Goal: Task Accomplishment & Management: Manage account settings

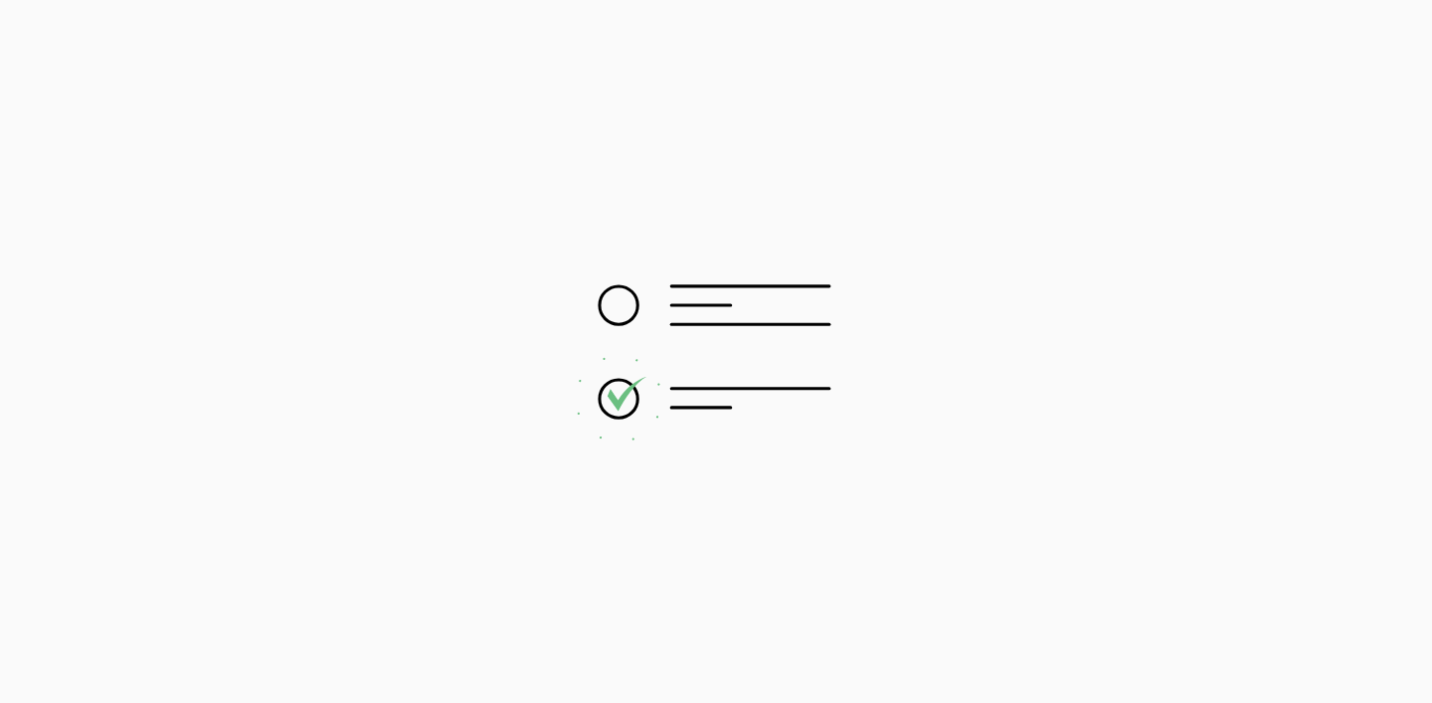
click at [980, 172] on div at bounding box center [716, 351] width 1432 height 703
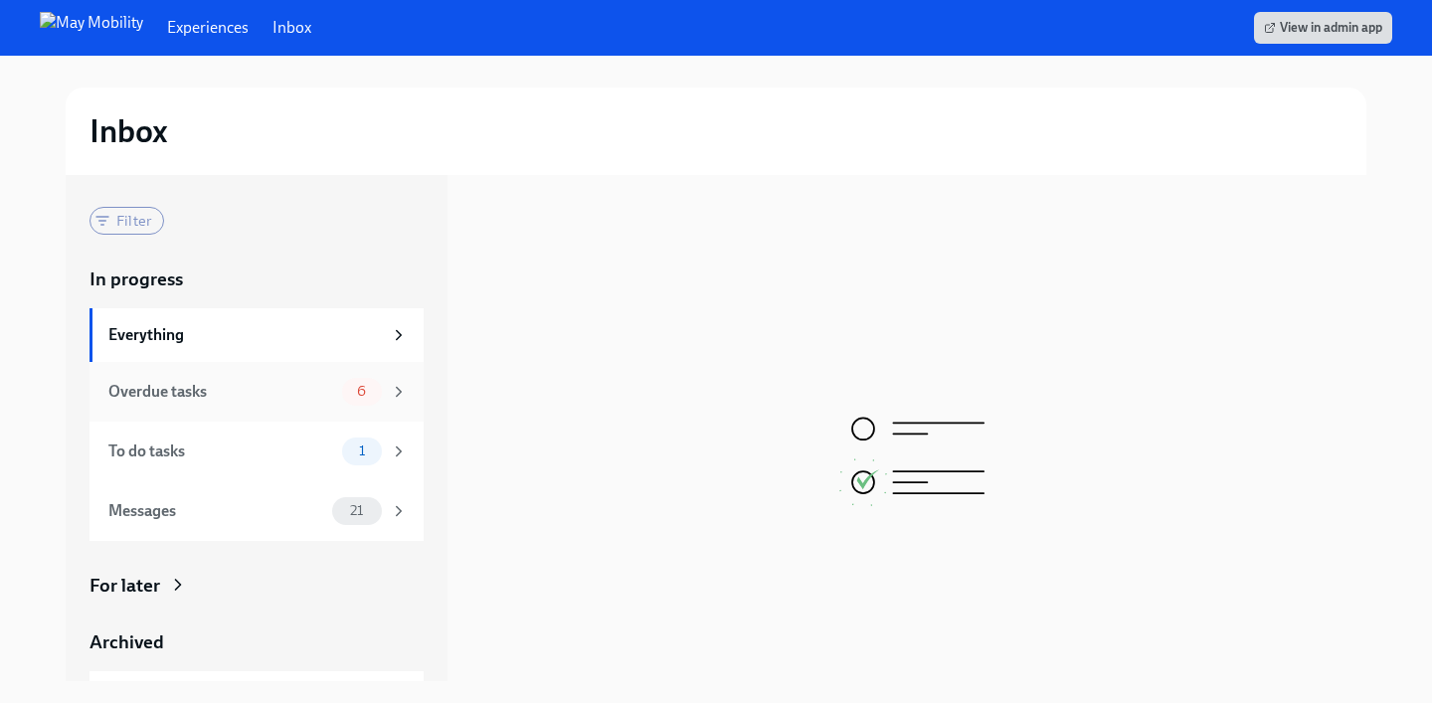
click at [323, 373] on div "Overdue tasks 6" at bounding box center [257, 392] width 334 height 60
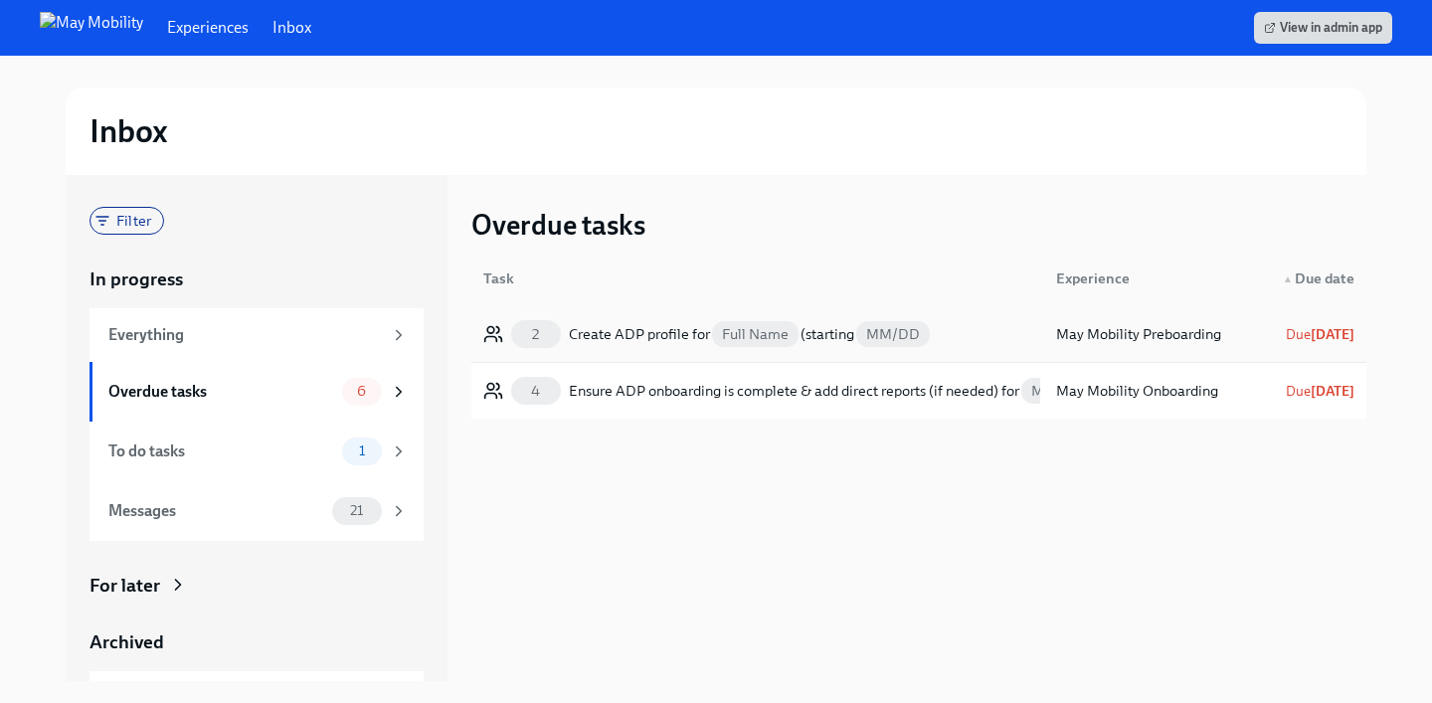
click at [659, 327] on div "Create ADP profile for Full Name (starting MM/DD" at bounding box center [750, 334] width 363 height 24
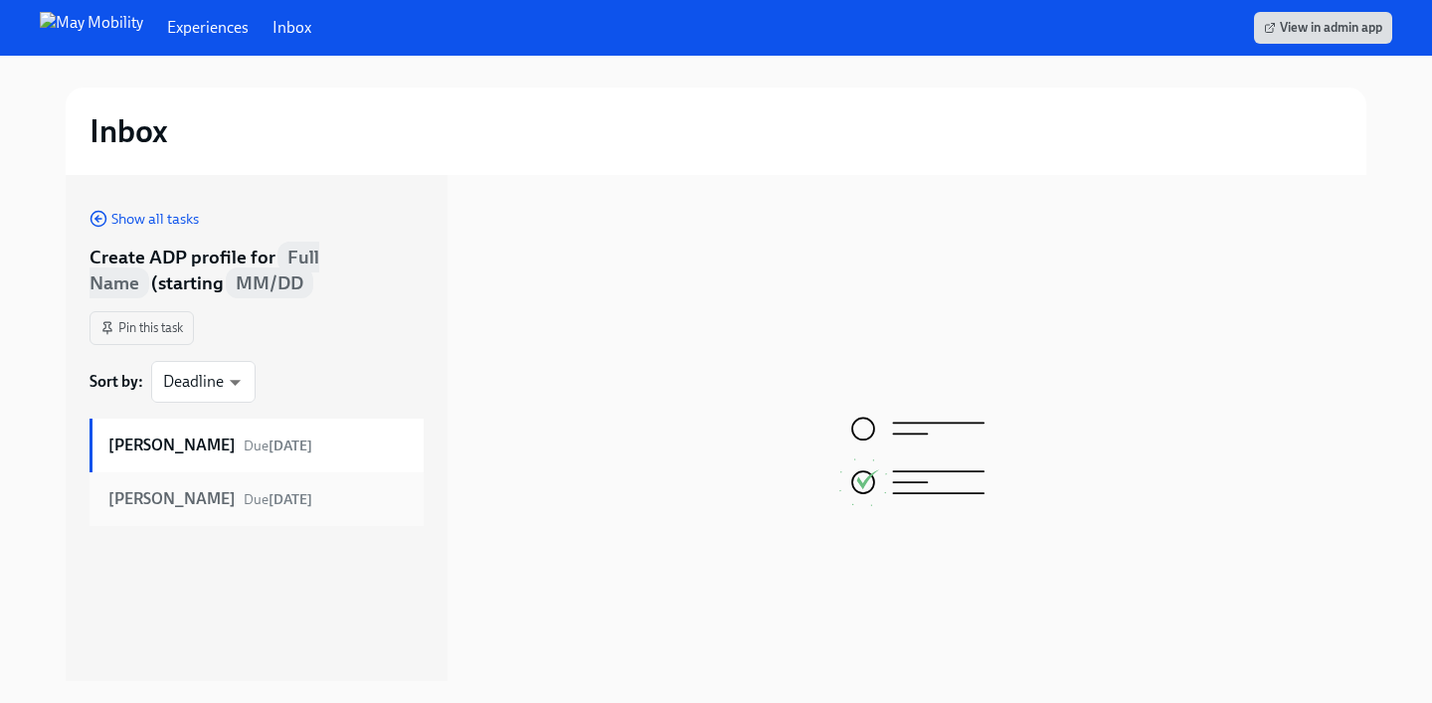
click at [192, 501] on strong "[PERSON_NAME]" at bounding box center [171, 499] width 127 height 22
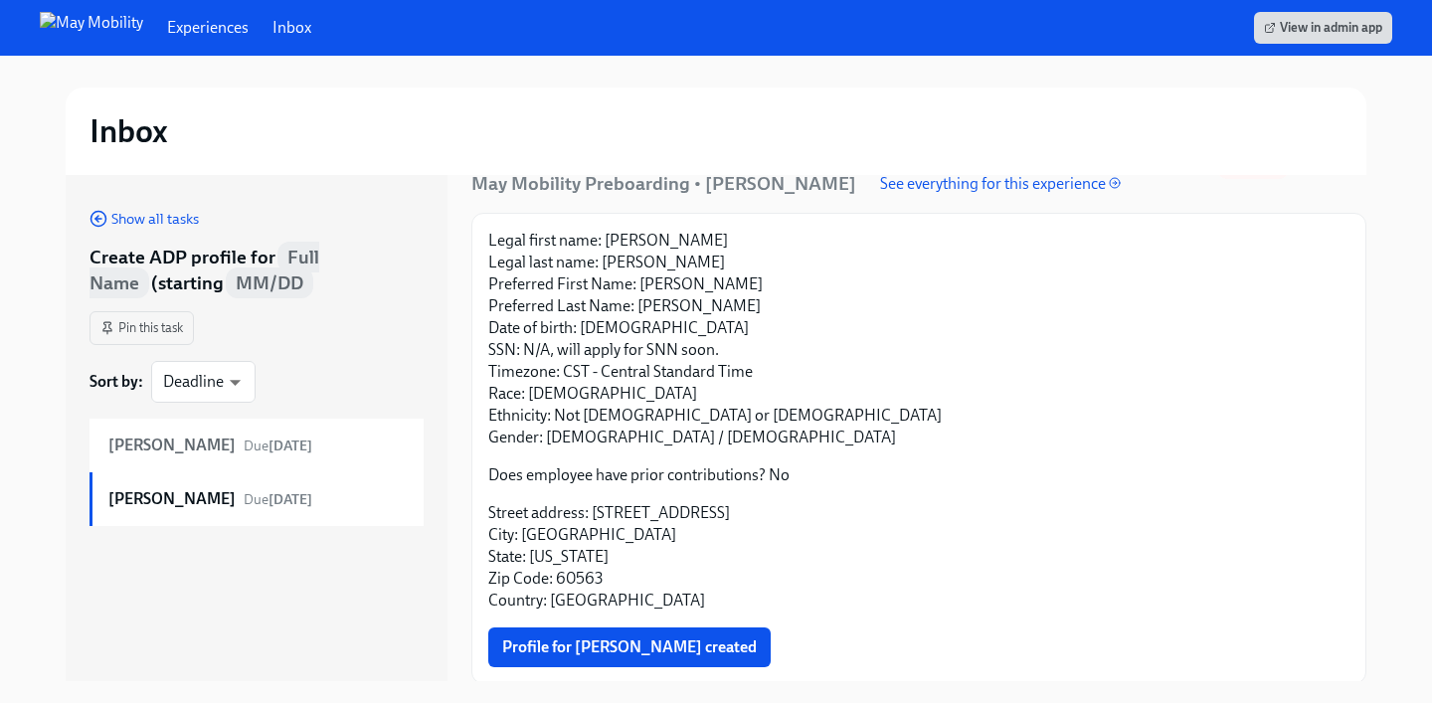
scroll to position [109, 0]
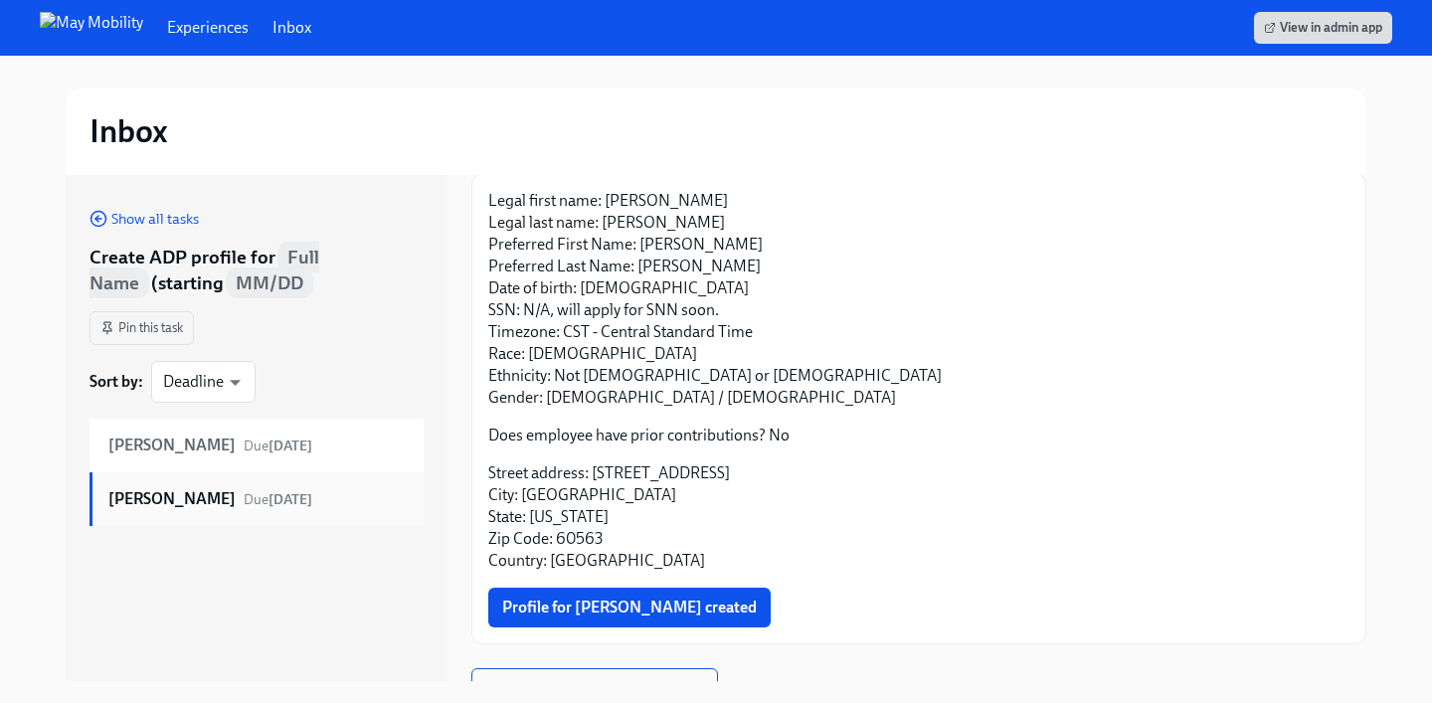
click at [236, 508] on strong "Konstantin Babushkin" at bounding box center [171, 499] width 127 height 22
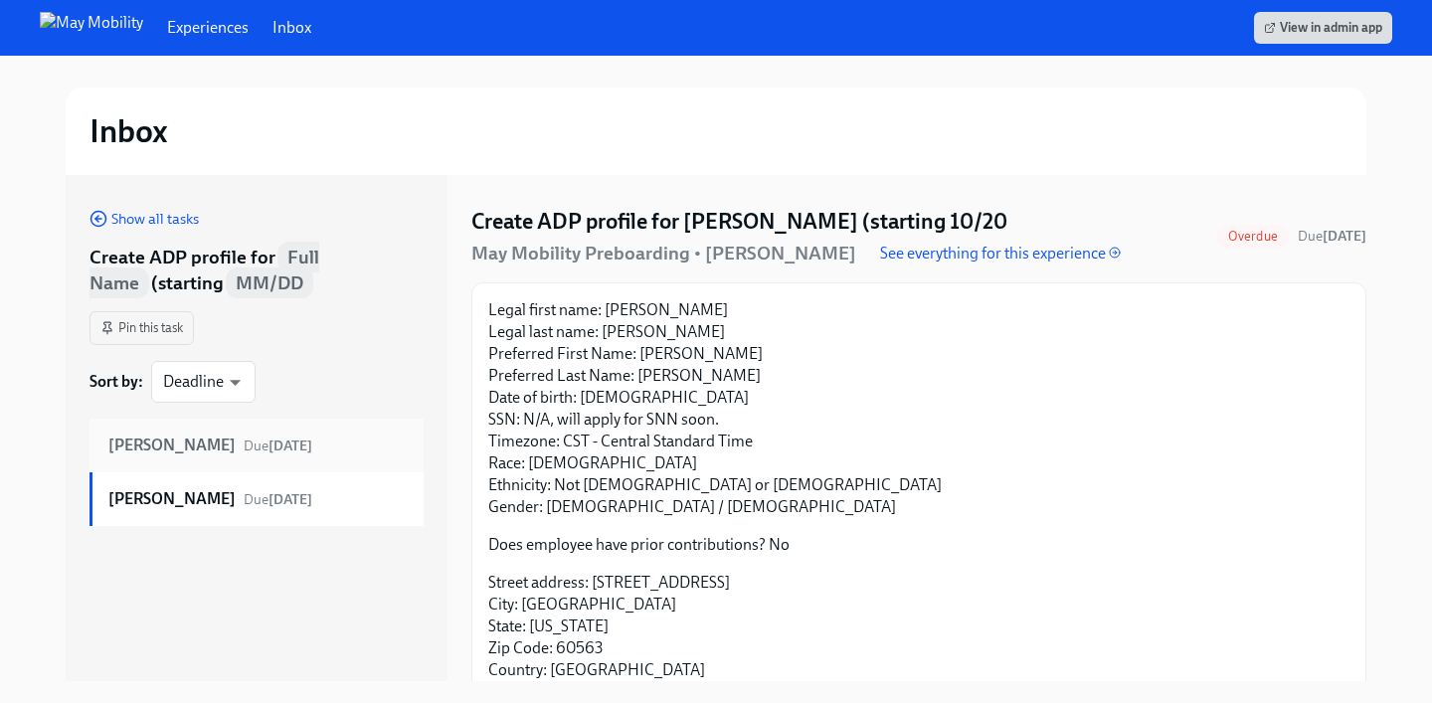
click at [274, 446] on div "Yiran Mao Due Sep 9th" at bounding box center [257, 446] width 299 height 22
click at [236, 500] on strong "Konstantin Babushkin" at bounding box center [171, 499] width 127 height 22
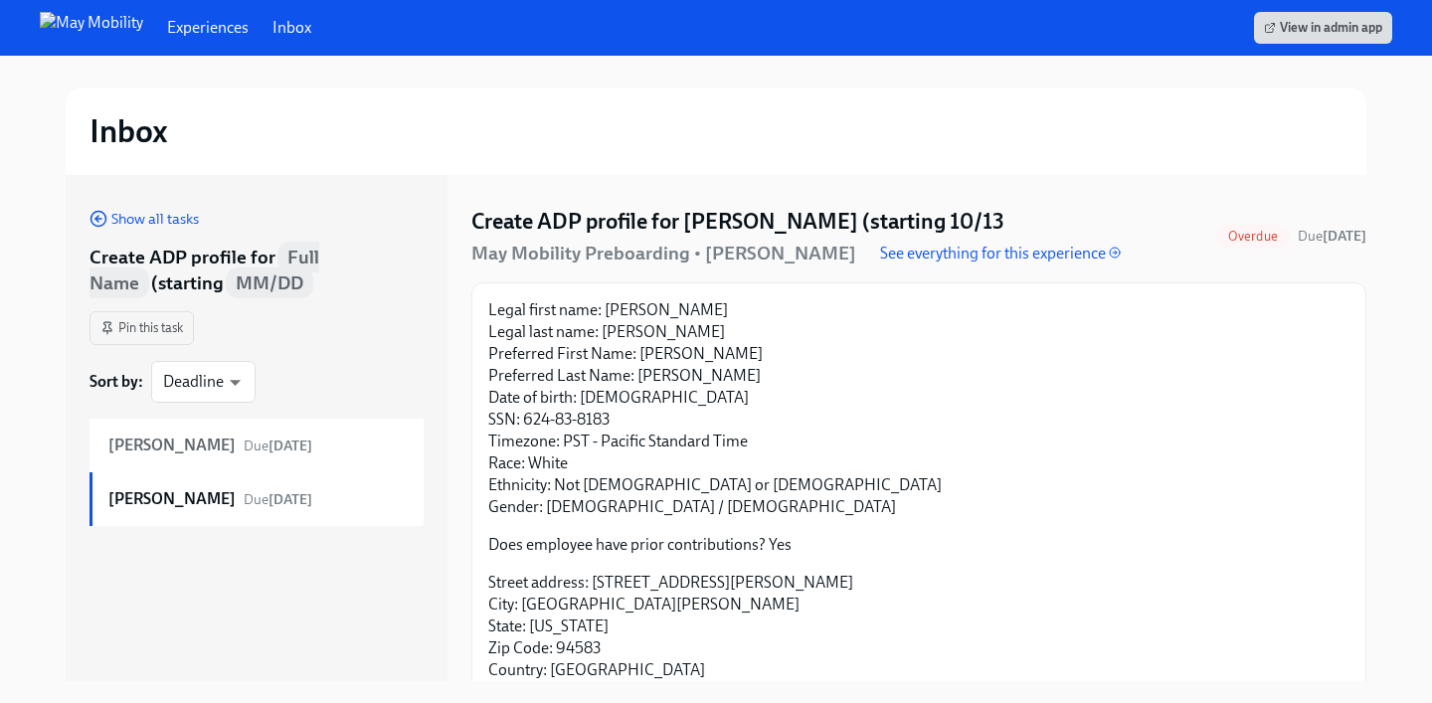
click at [942, 483] on p "Legal first name: Konstantin Legal last name: Babushkin Preferred First Name: K…" at bounding box center [918, 408] width 861 height 219
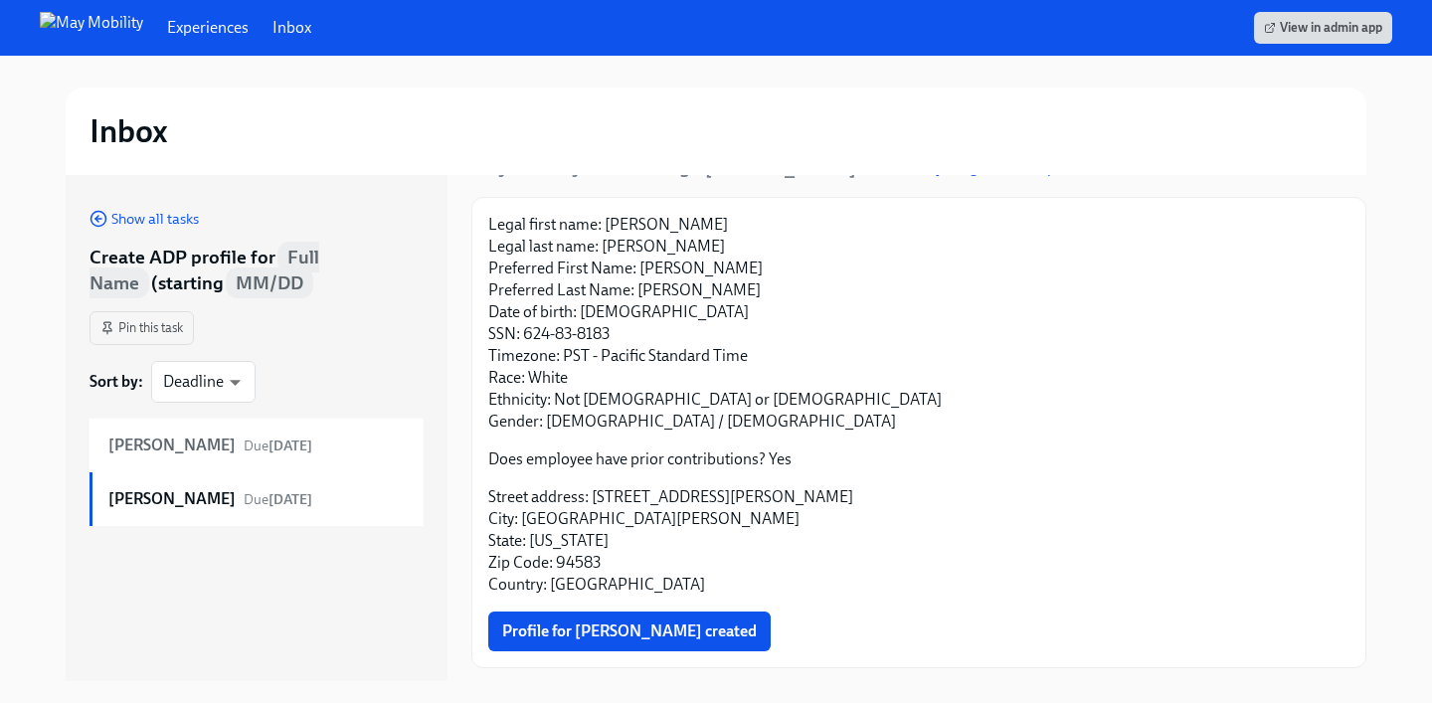
scroll to position [88, 0]
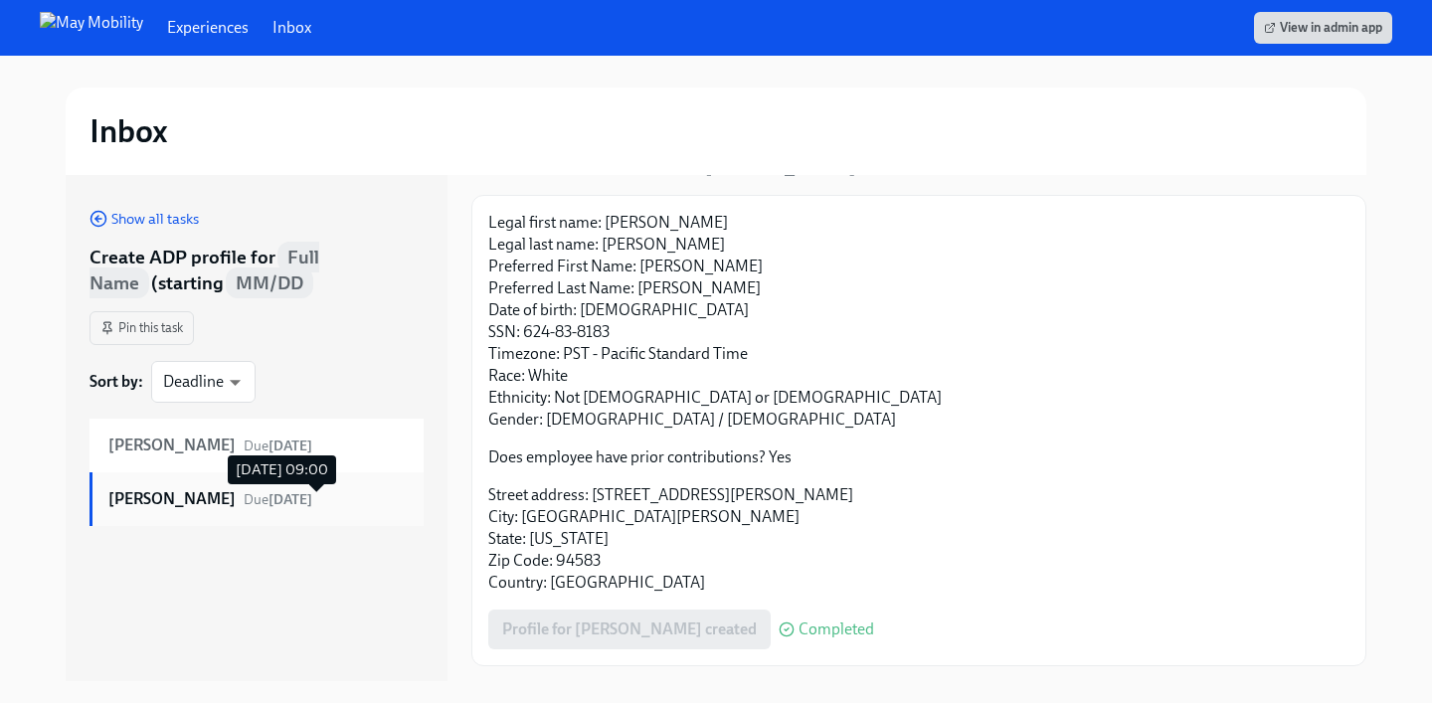
click at [277, 499] on span "Due 3 days ago" at bounding box center [278, 499] width 69 height 17
click at [278, 453] on div "Yiran Mao Due Sep 9th" at bounding box center [257, 446] width 299 height 22
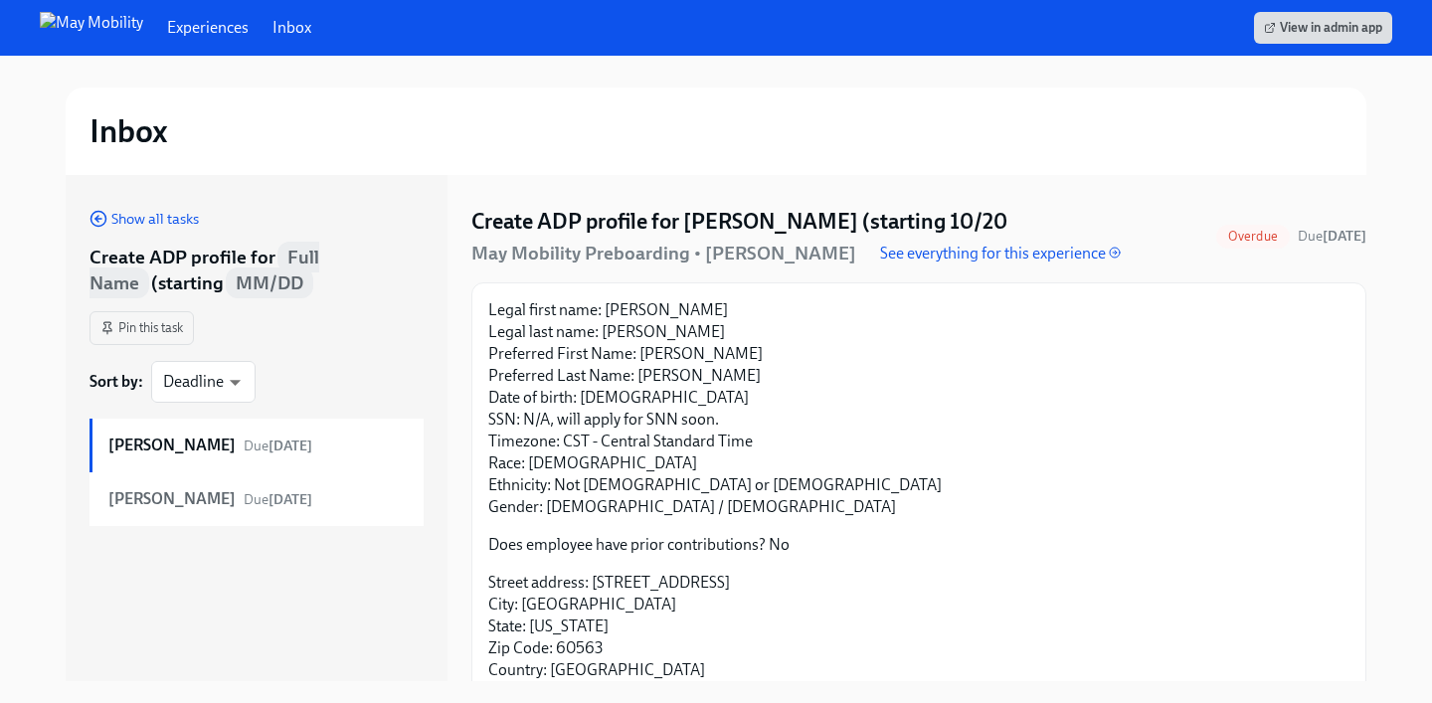
click at [154, 233] on div "Show all tasks Create ADP profile for Full Name (starting MM/DD Pin this task S…" at bounding box center [257, 366] width 334 height 319
click at [173, 223] on span "Show all tasks" at bounding box center [144, 219] width 109 height 20
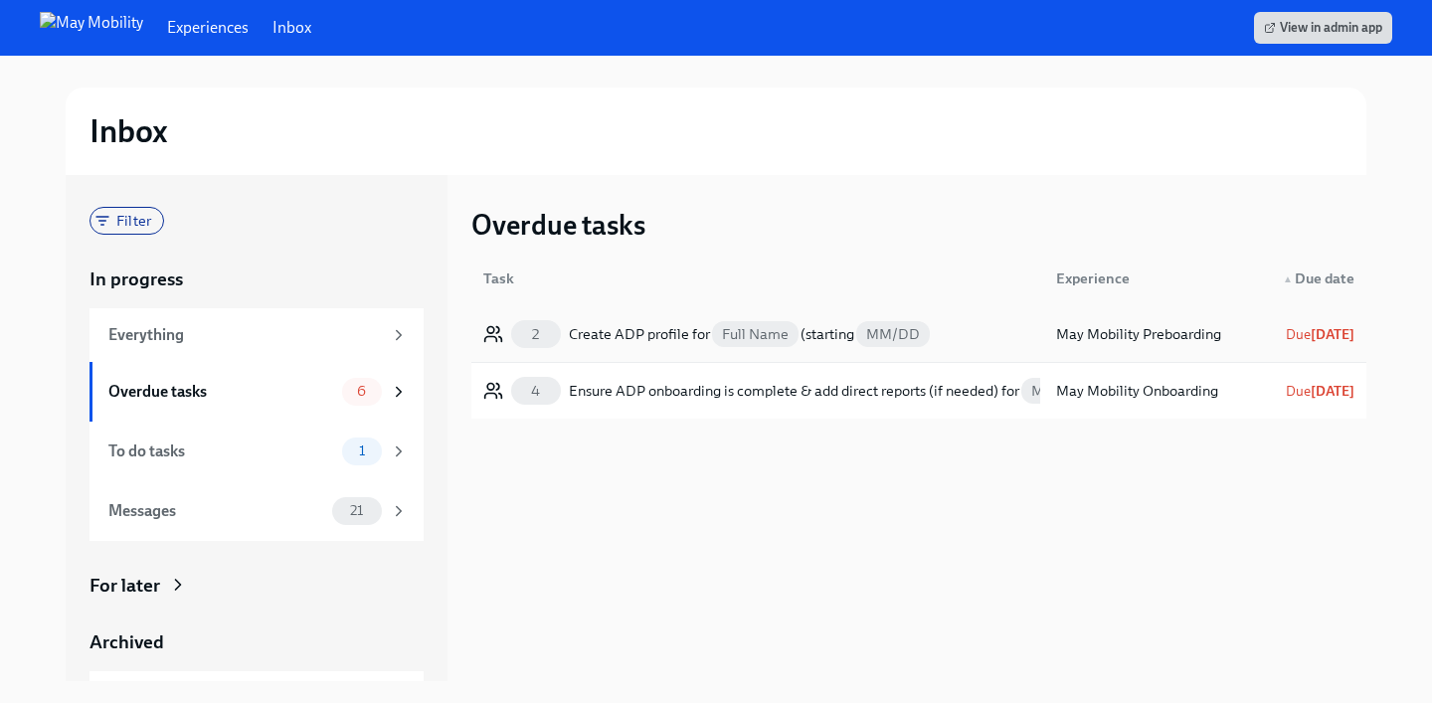
click at [744, 342] on span "Full Name" at bounding box center [755, 334] width 87 height 26
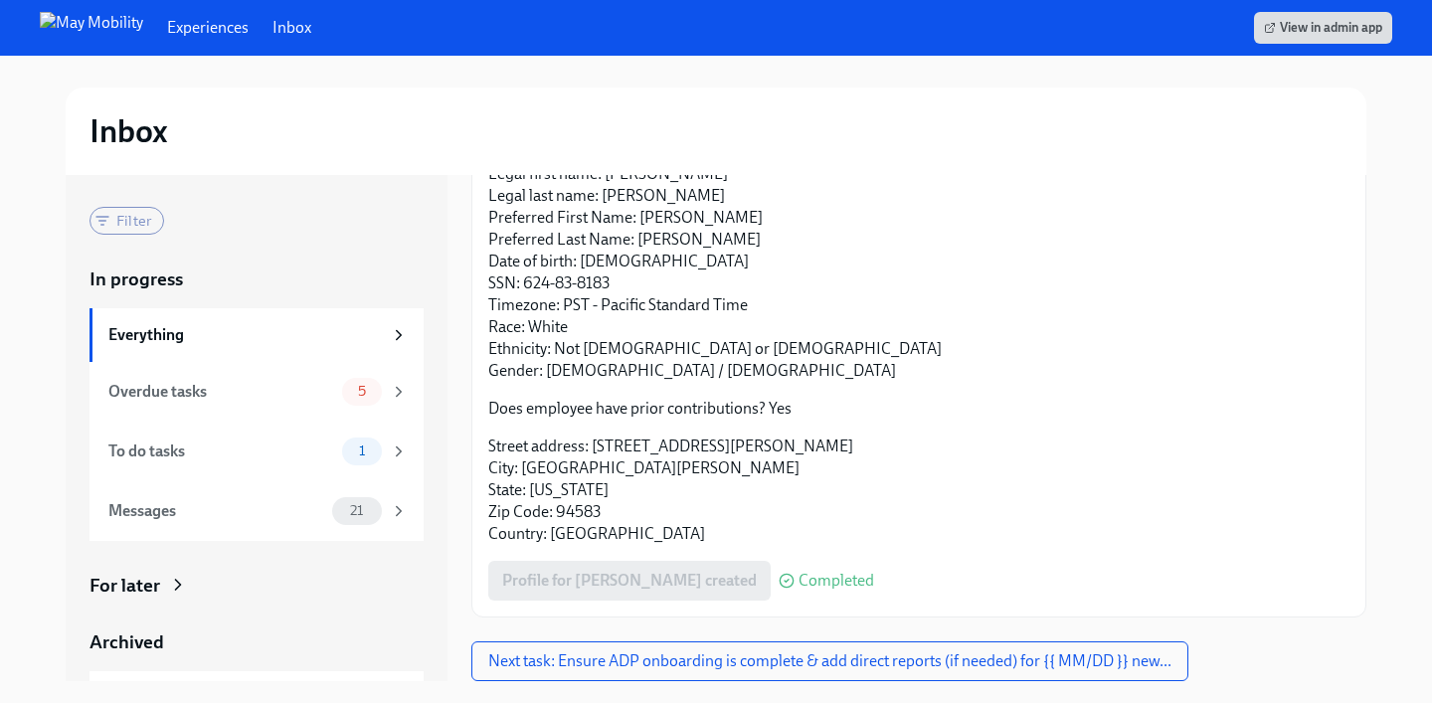
scroll to position [202, 0]
click at [197, 383] on div "Overdue tasks" at bounding box center [221, 392] width 226 height 22
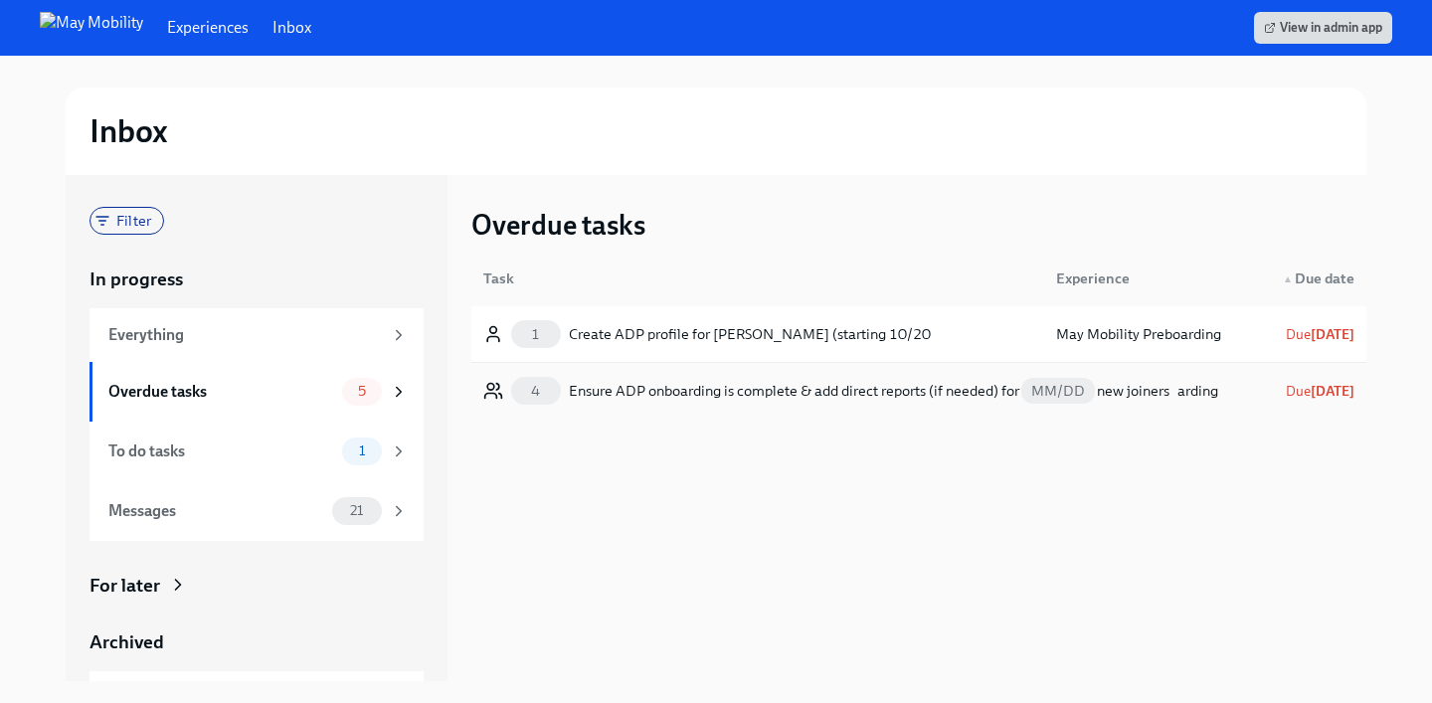
click at [714, 394] on div "Ensure ADP onboarding is complete & add direct reports (if needed) for MM/DD ne…" at bounding box center [869, 391] width 601 height 24
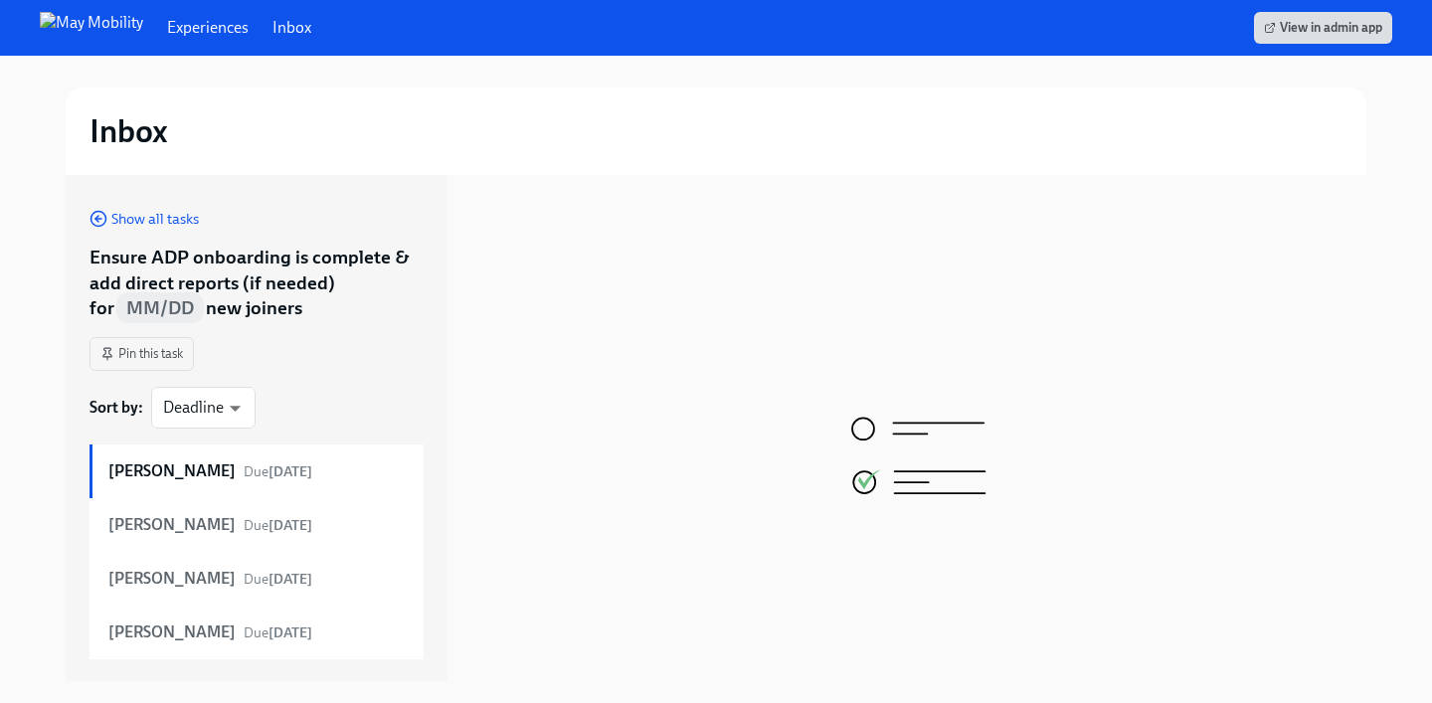
scroll to position [23, 0]
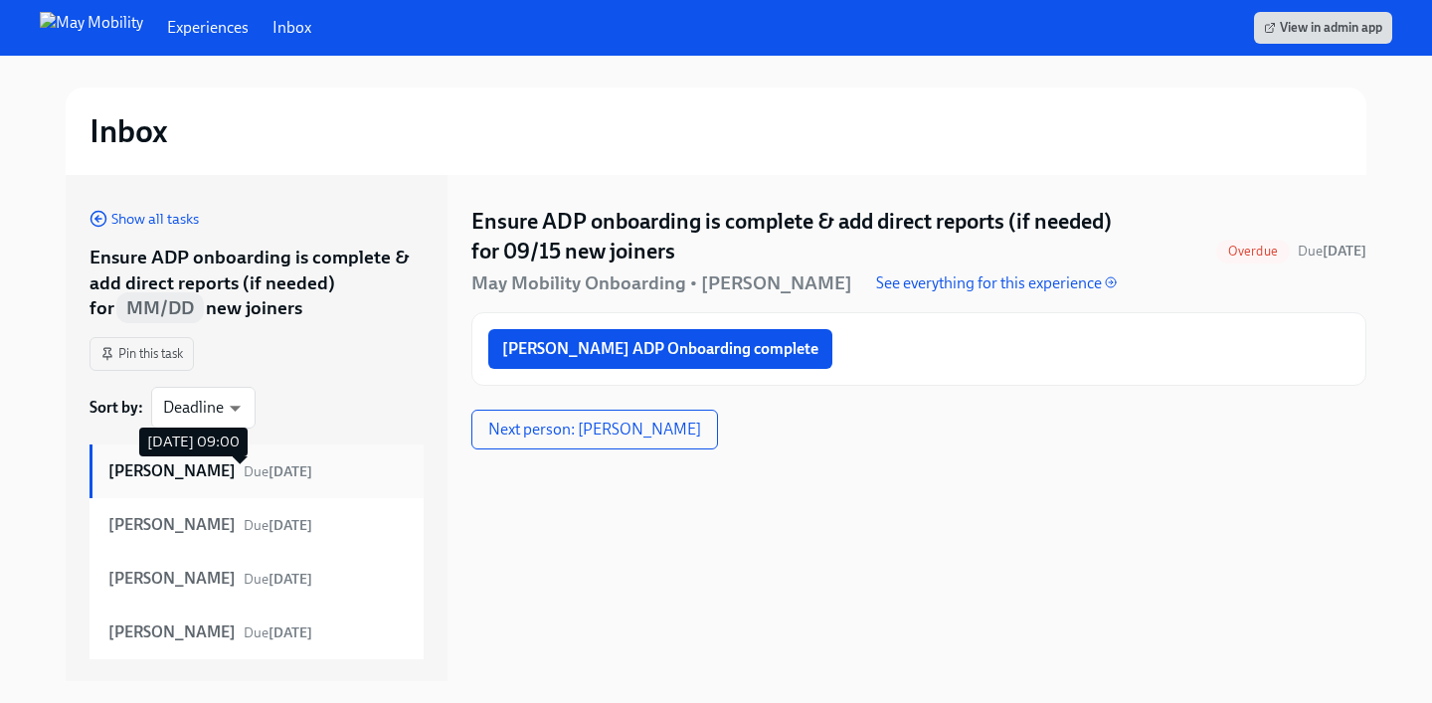
click at [269, 477] on strong "[DATE]" at bounding box center [291, 472] width 44 height 17
click at [593, 341] on span "[PERSON_NAME] ADP Onboarding complete" at bounding box center [660, 349] width 316 height 20
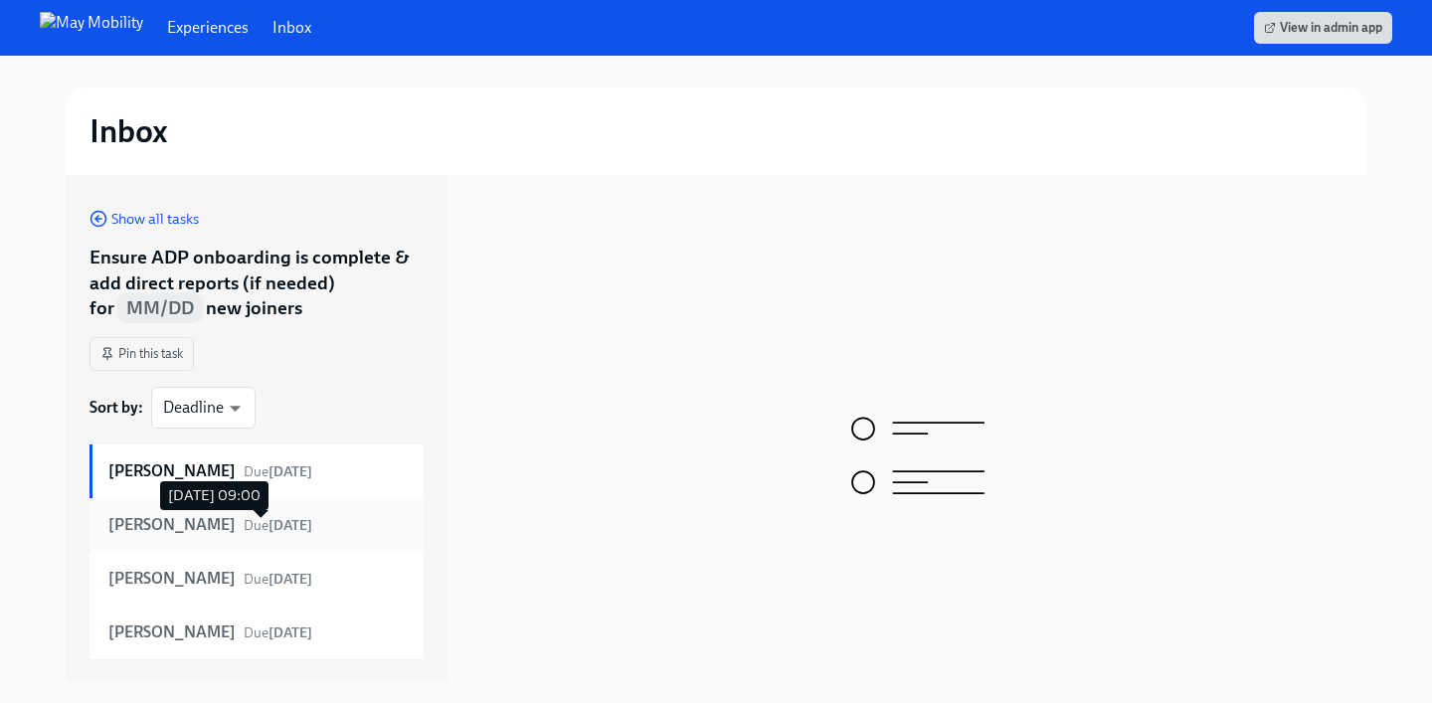
click at [280, 528] on strong "[DATE]" at bounding box center [291, 525] width 44 height 17
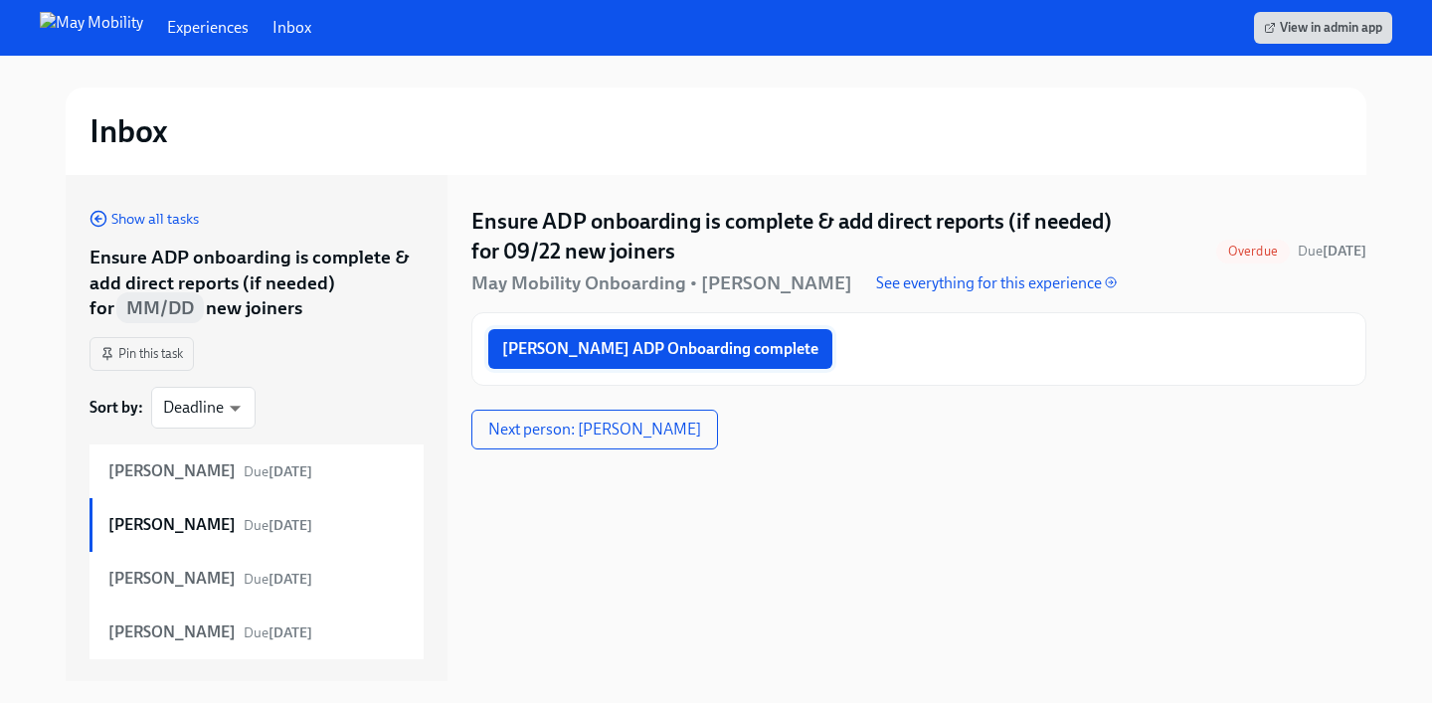
click at [669, 353] on span "[PERSON_NAME] ADP Onboarding complete" at bounding box center [660, 349] width 316 height 20
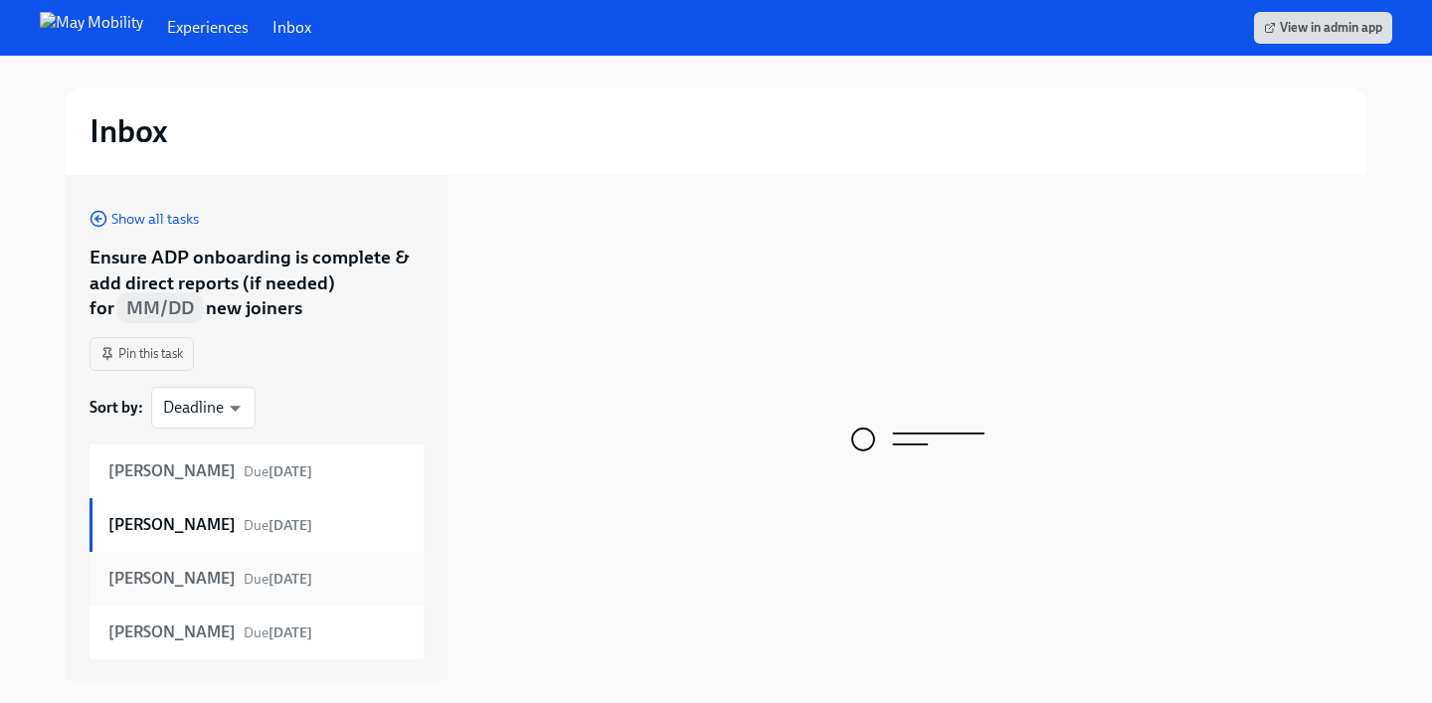
click at [219, 588] on div "[PERSON_NAME] Due [DATE]" at bounding box center [257, 579] width 299 height 22
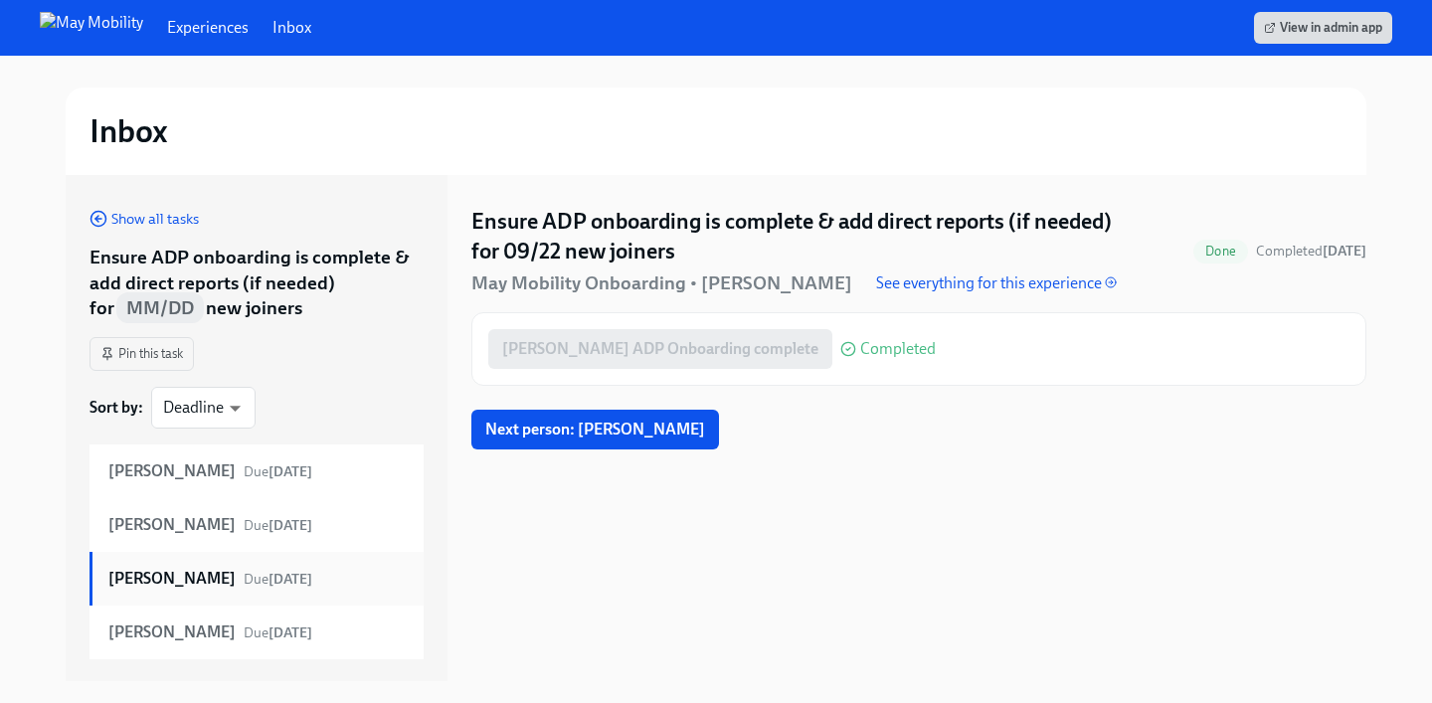
click at [214, 573] on div "[PERSON_NAME] Due [DATE]" at bounding box center [257, 579] width 299 height 22
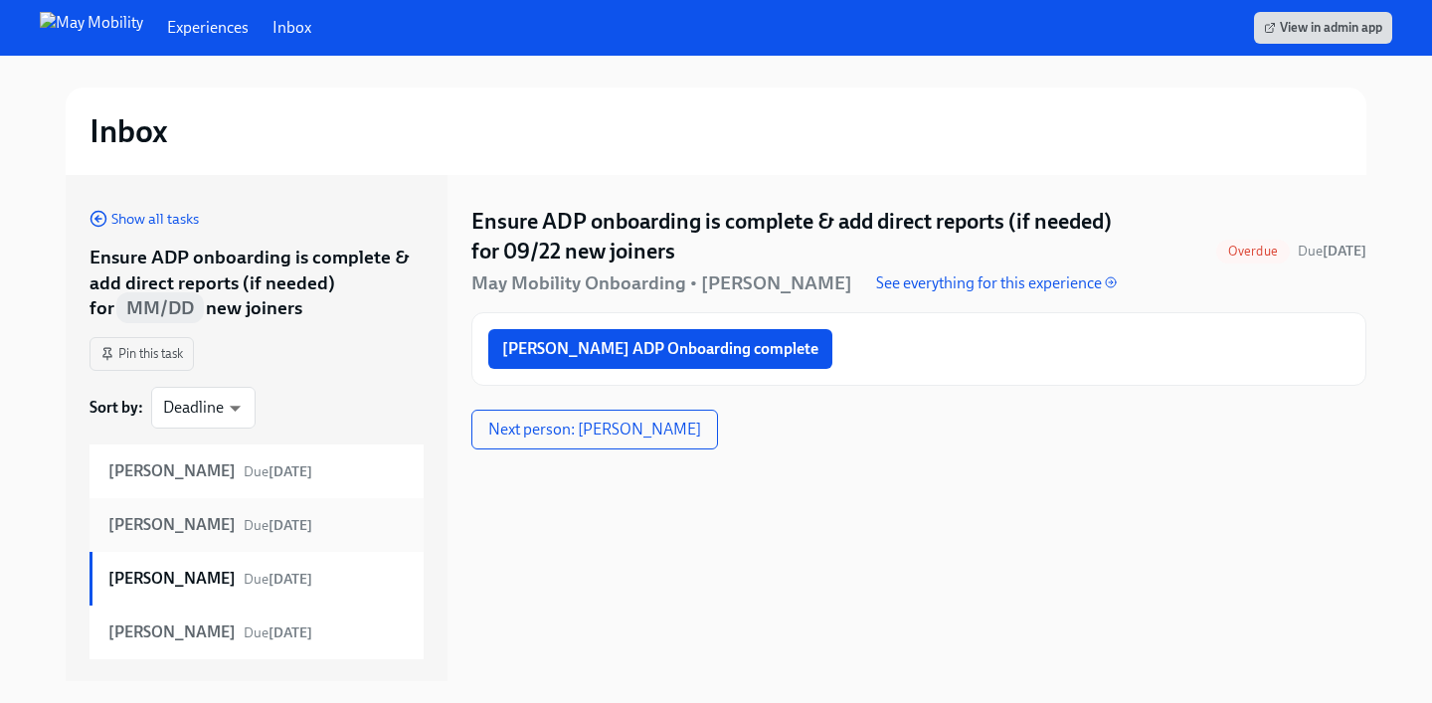
click at [165, 526] on strong "[PERSON_NAME]" at bounding box center [171, 525] width 127 height 22
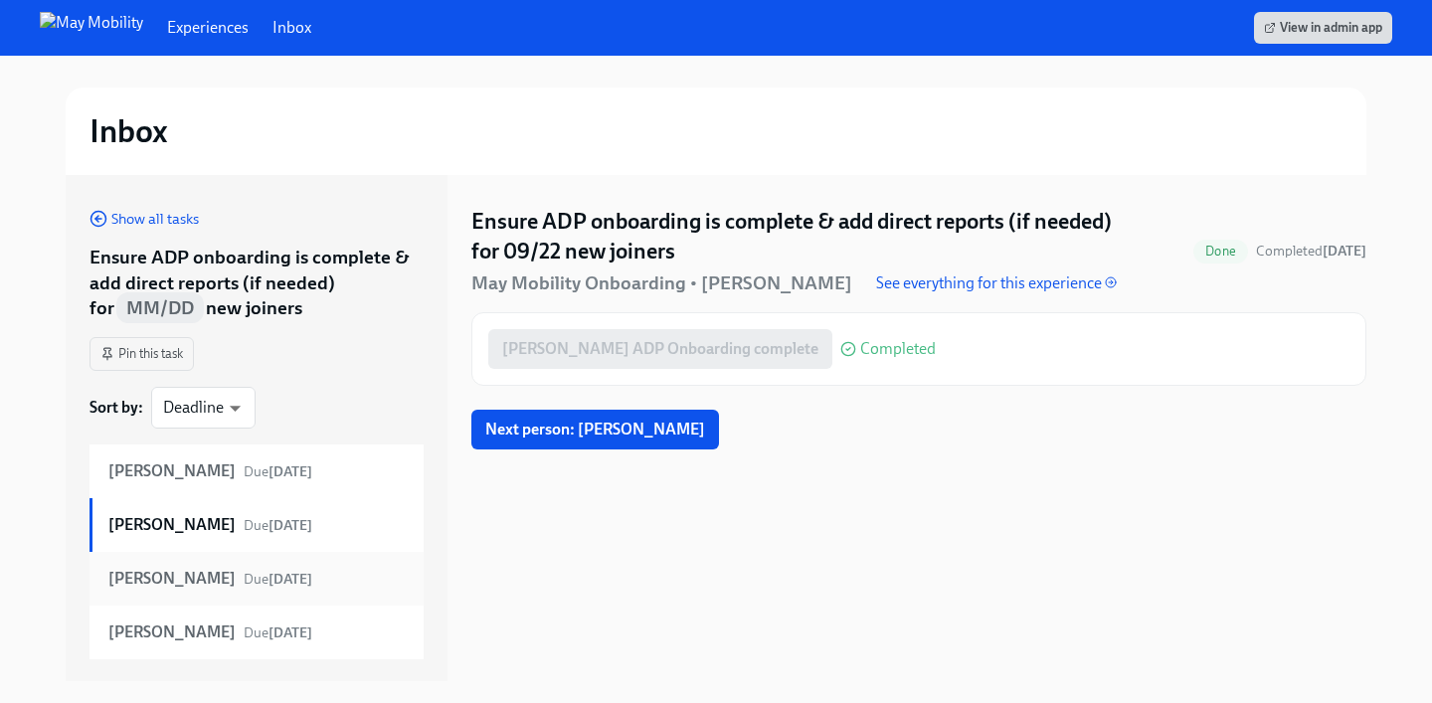
click at [173, 566] on div "[PERSON_NAME] Due [DATE]" at bounding box center [257, 579] width 334 height 54
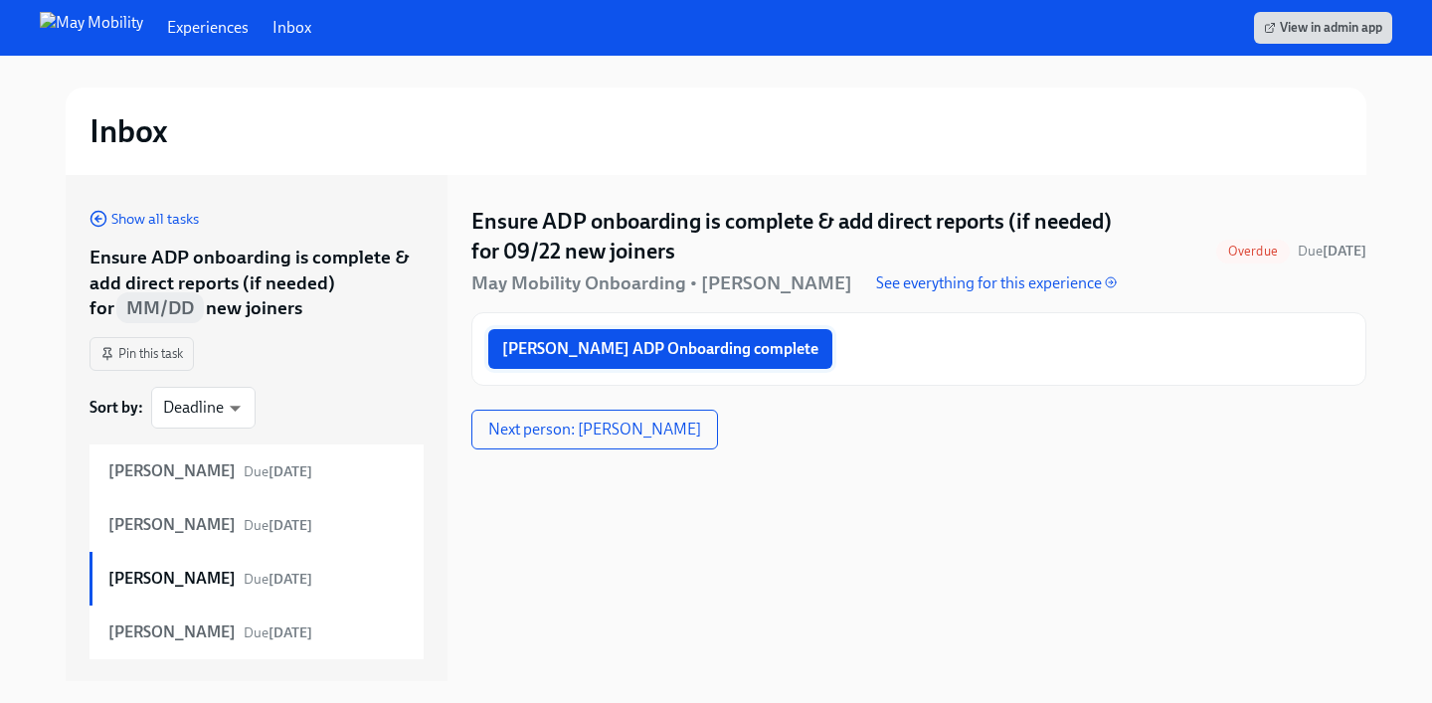
click at [698, 346] on span "[PERSON_NAME] ADP Onboarding complete" at bounding box center [660, 349] width 316 height 20
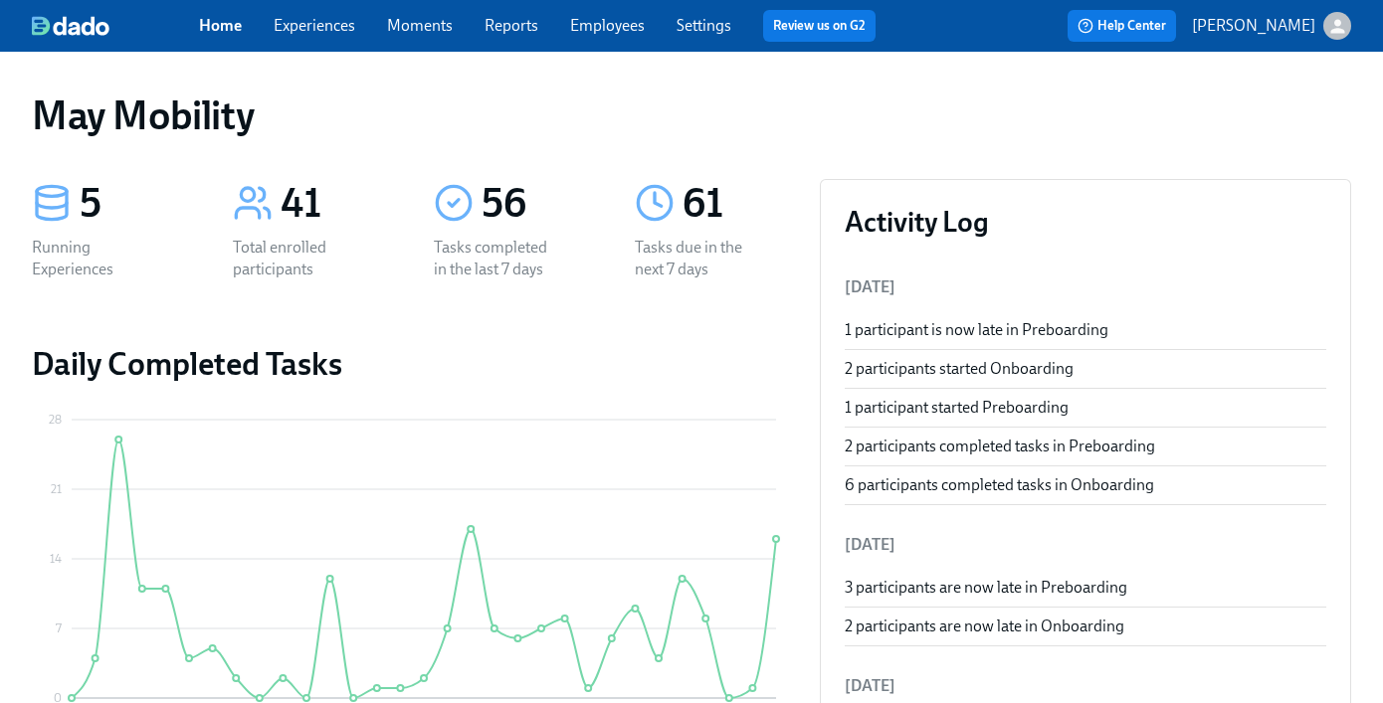
click at [318, 31] on link "Experiences" at bounding box center [315, 25] width 82 height 19
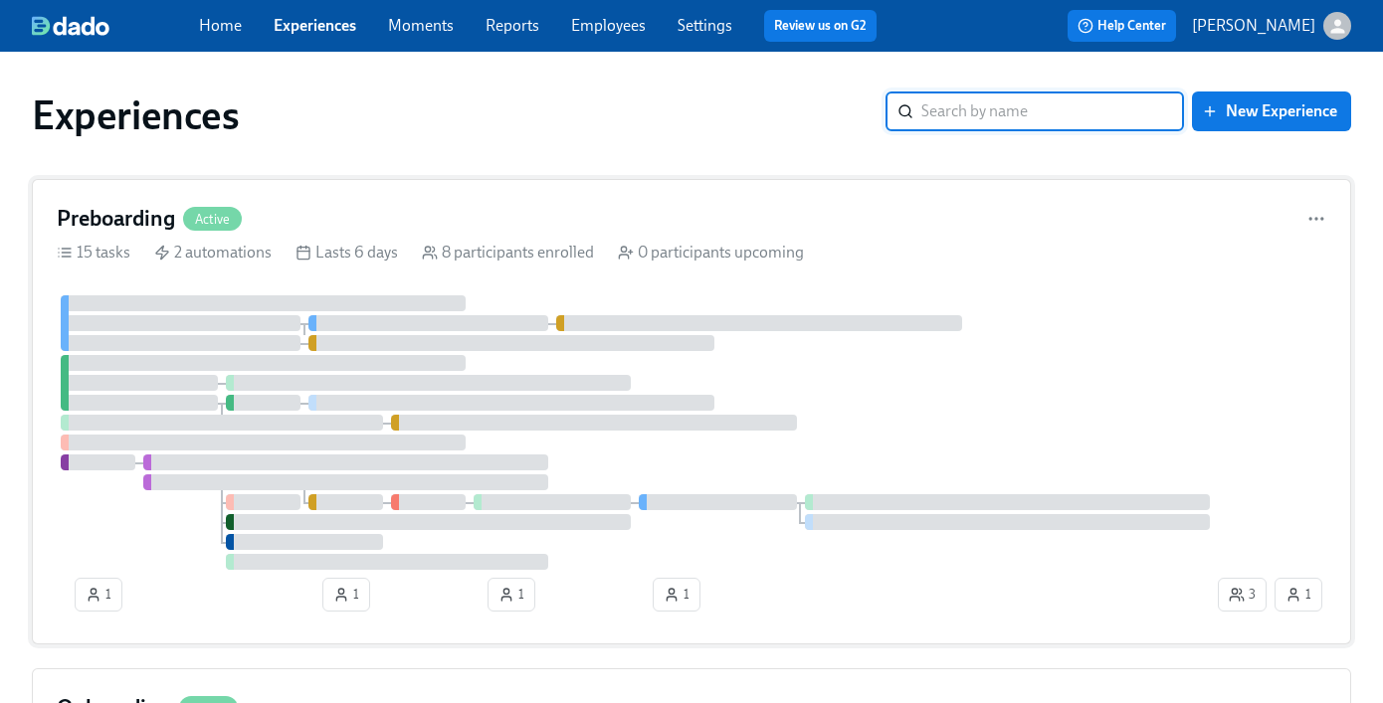
click at [186, 217] on span "Active" at bounding box center [212, 219] width 59 height 15
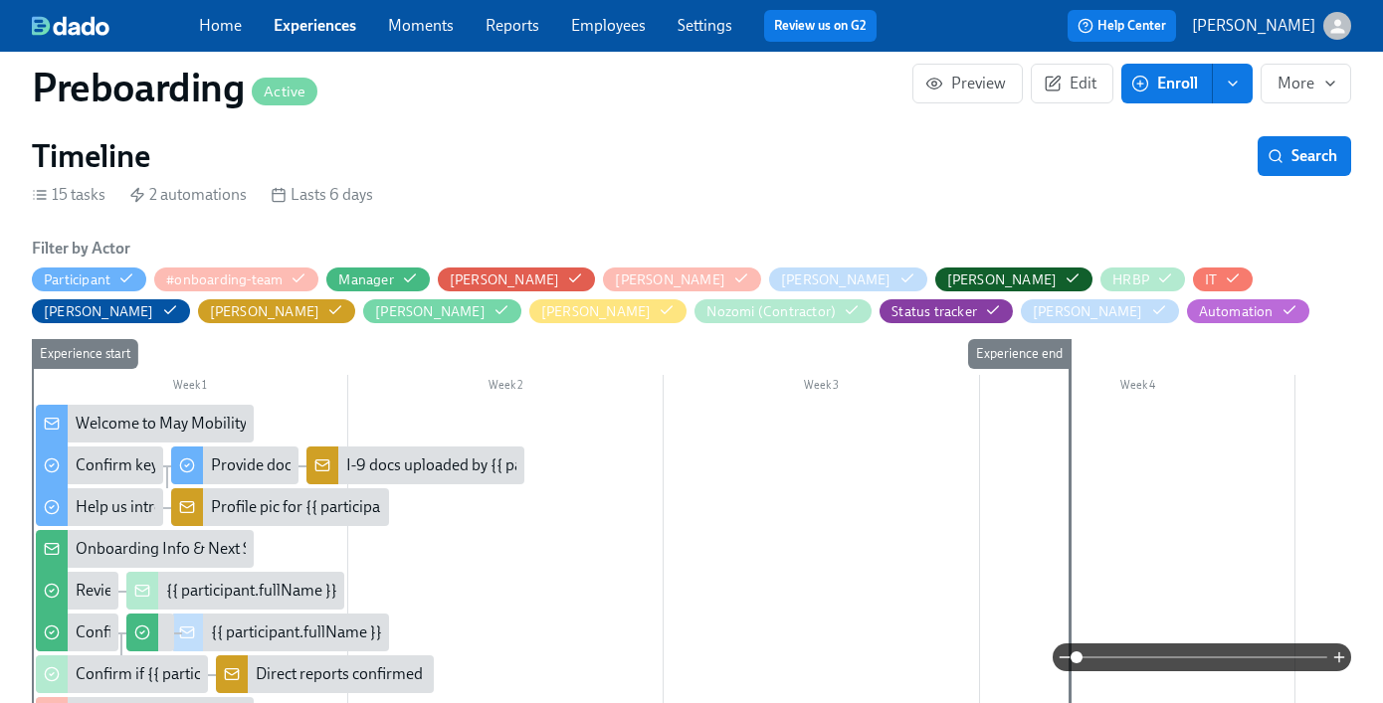
scroll to position [381, 0]
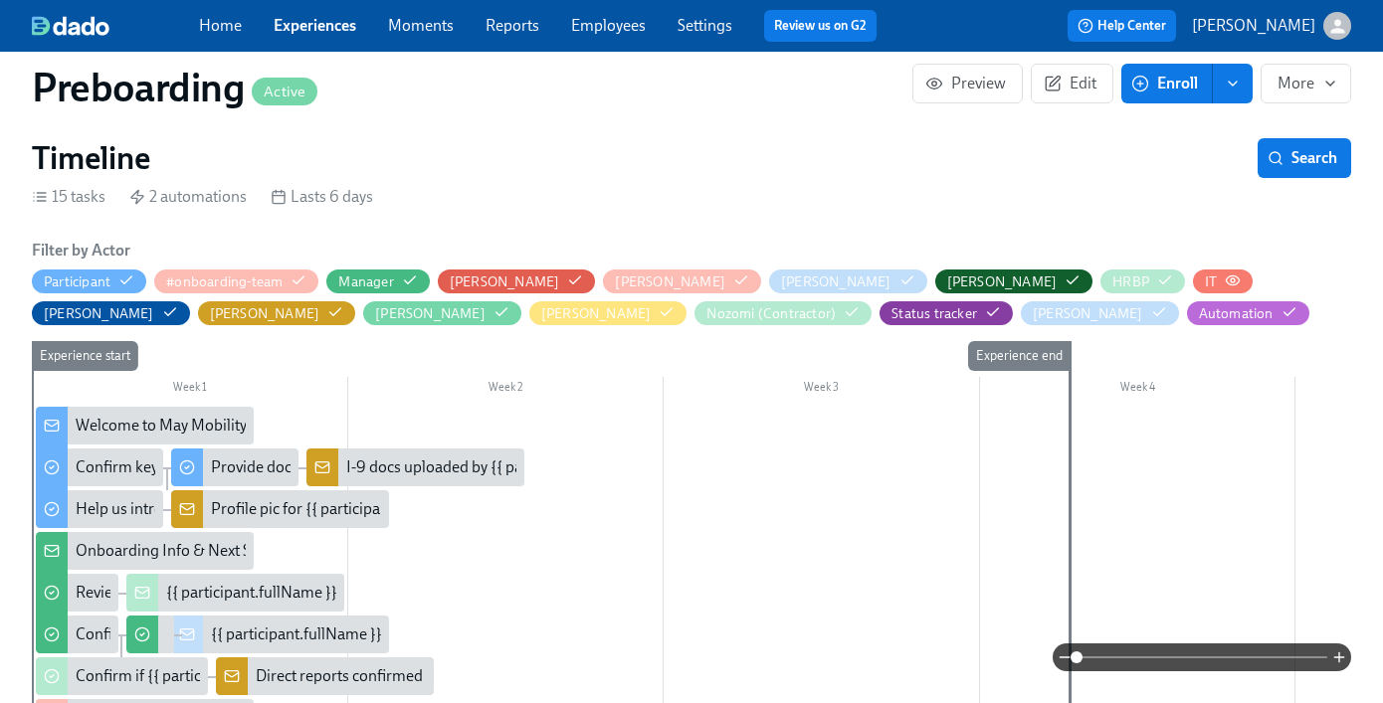
click at [1224, 279] on icon "button" at bounding box center [1232, 281] width 16 height 16
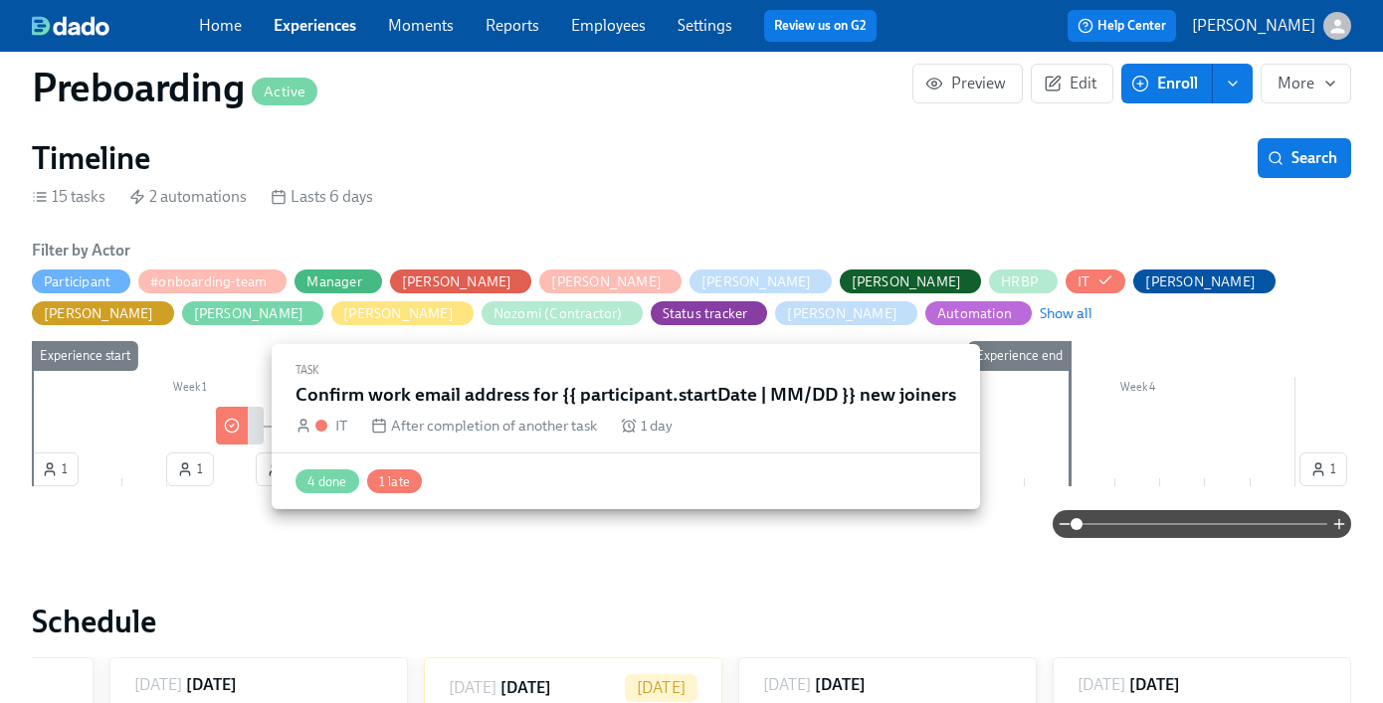
click at [235, 425] on icon at bounding box center [232, 426] width 16 height 16
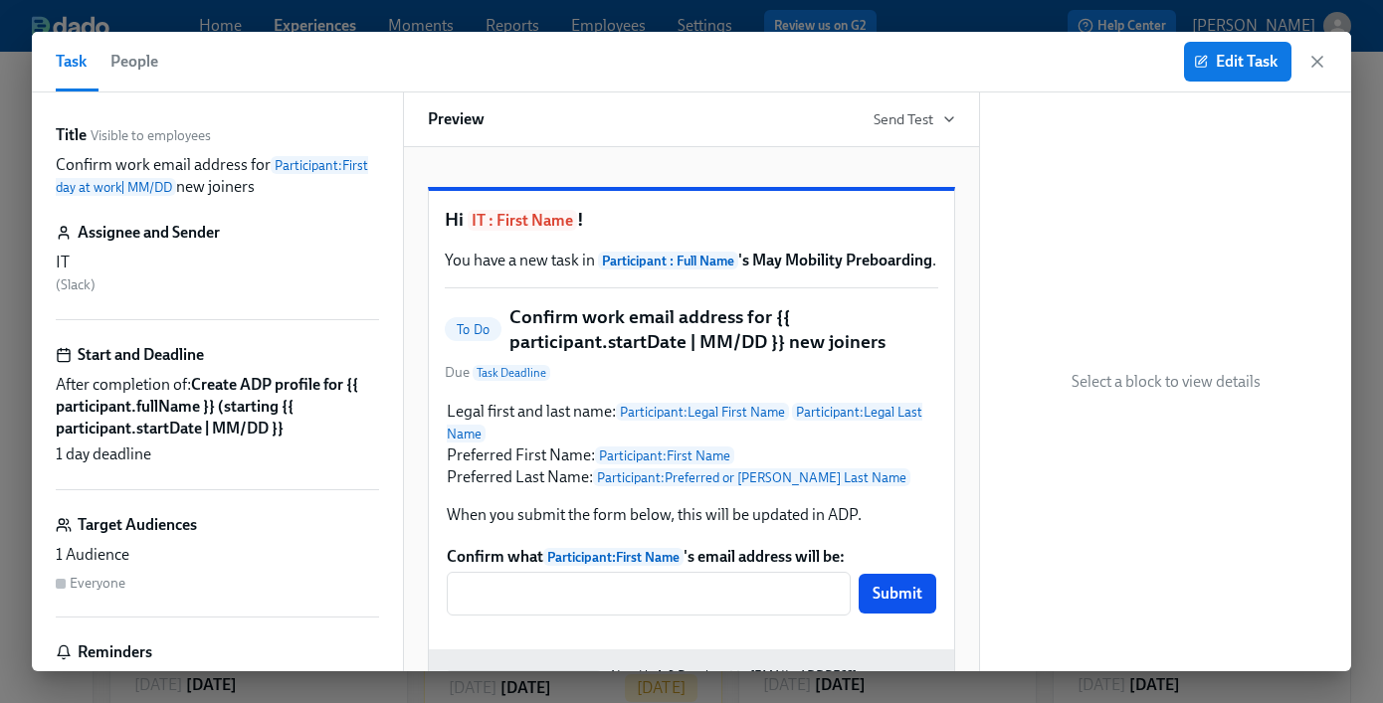
click at [1331, 63] on div "Task People Edit Task" at bounding box center [691, 62] width 1319 height 61
click at [1327, 63] on div "Task People Edit Task" at bounding box center [691, 62] width 1319 height 61
click at [1311, 68] on icon "button" at bounding box center [1317, 62] width 20 height 20
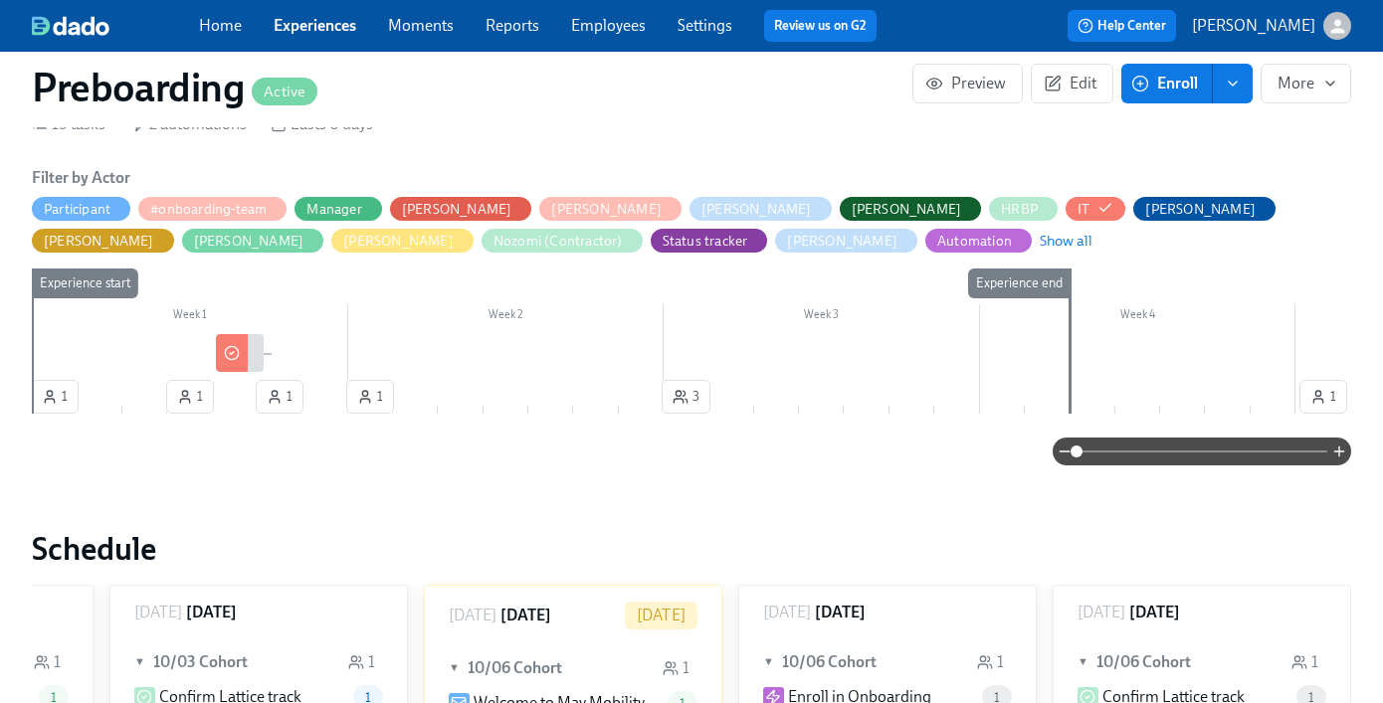
scroll to position [470, 0]
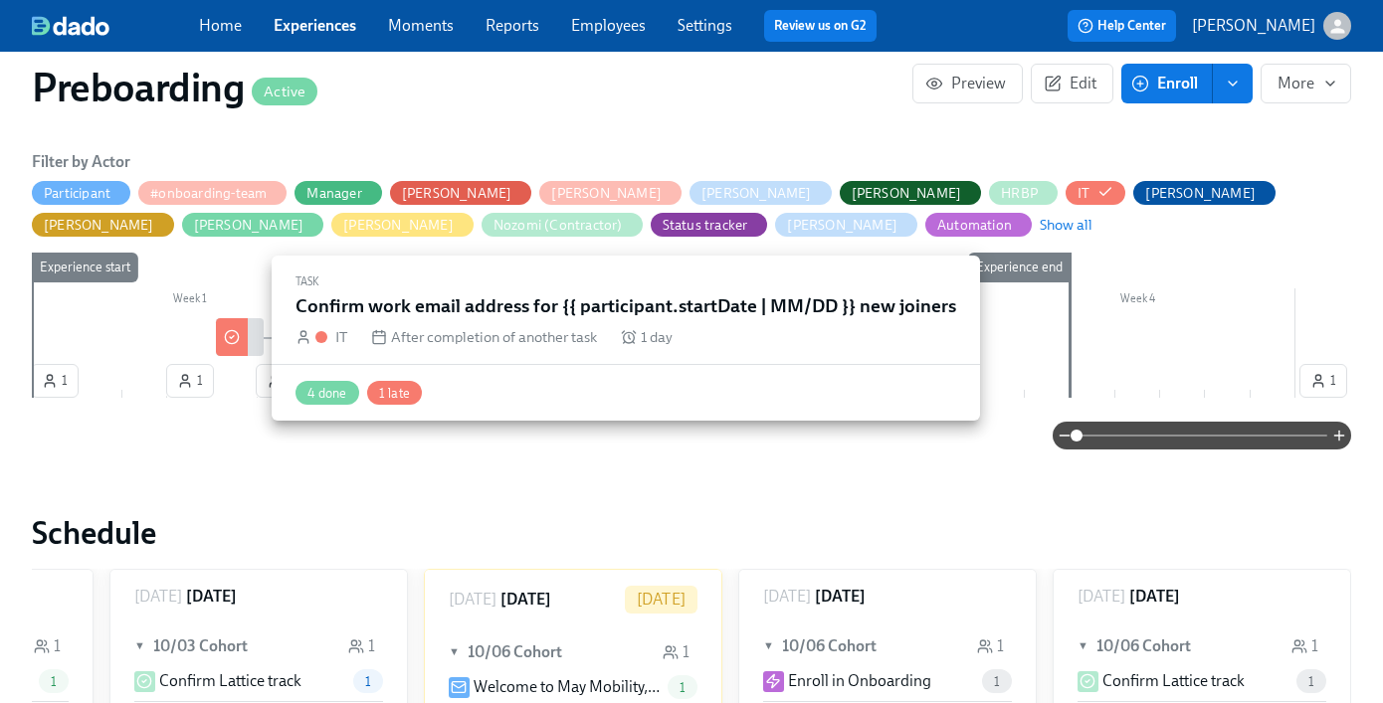
click at [247, 349] on div at bounding box center [232, 337] width 32 height 38
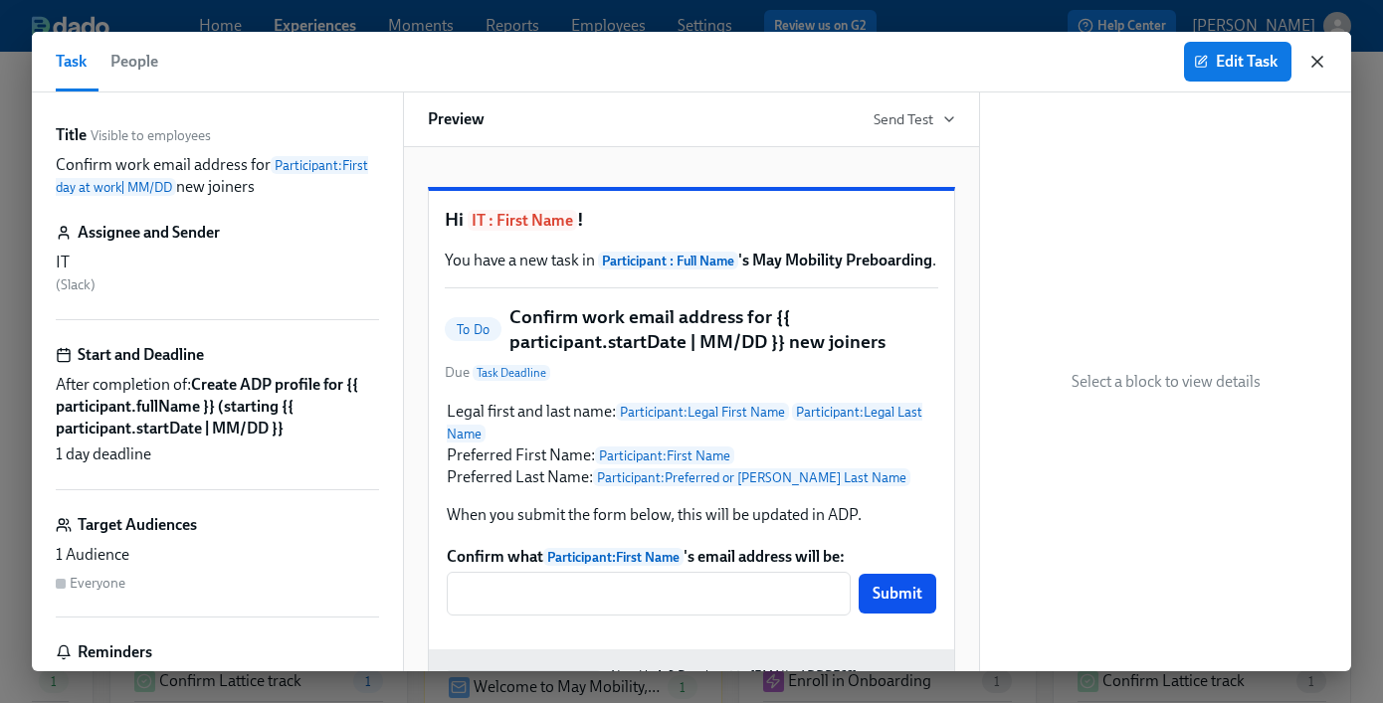
click at [1311, 64] on icon "button" at bounding box center [1317, 62] width 20 height 20
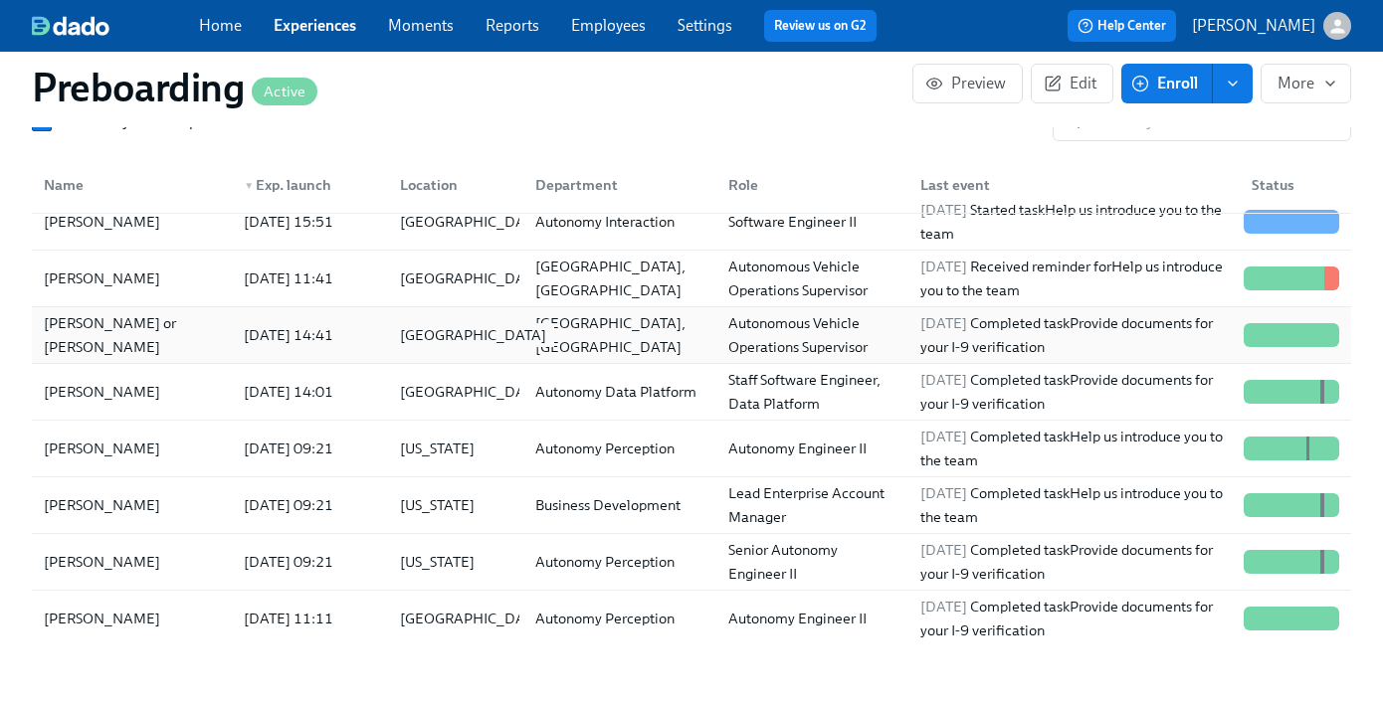
scroll to position [15, 0]
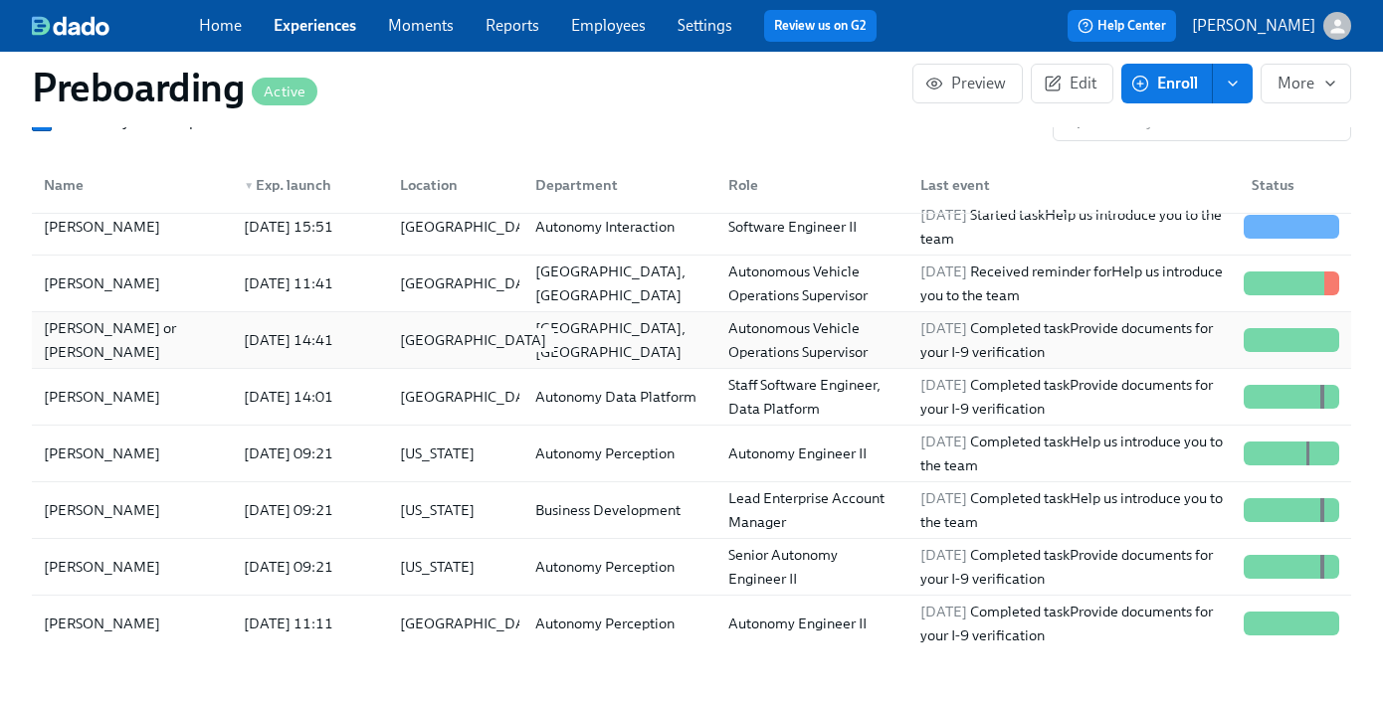
click at [493, 350] on div "United States" at bounding box center [452, 340] width 136 height 40
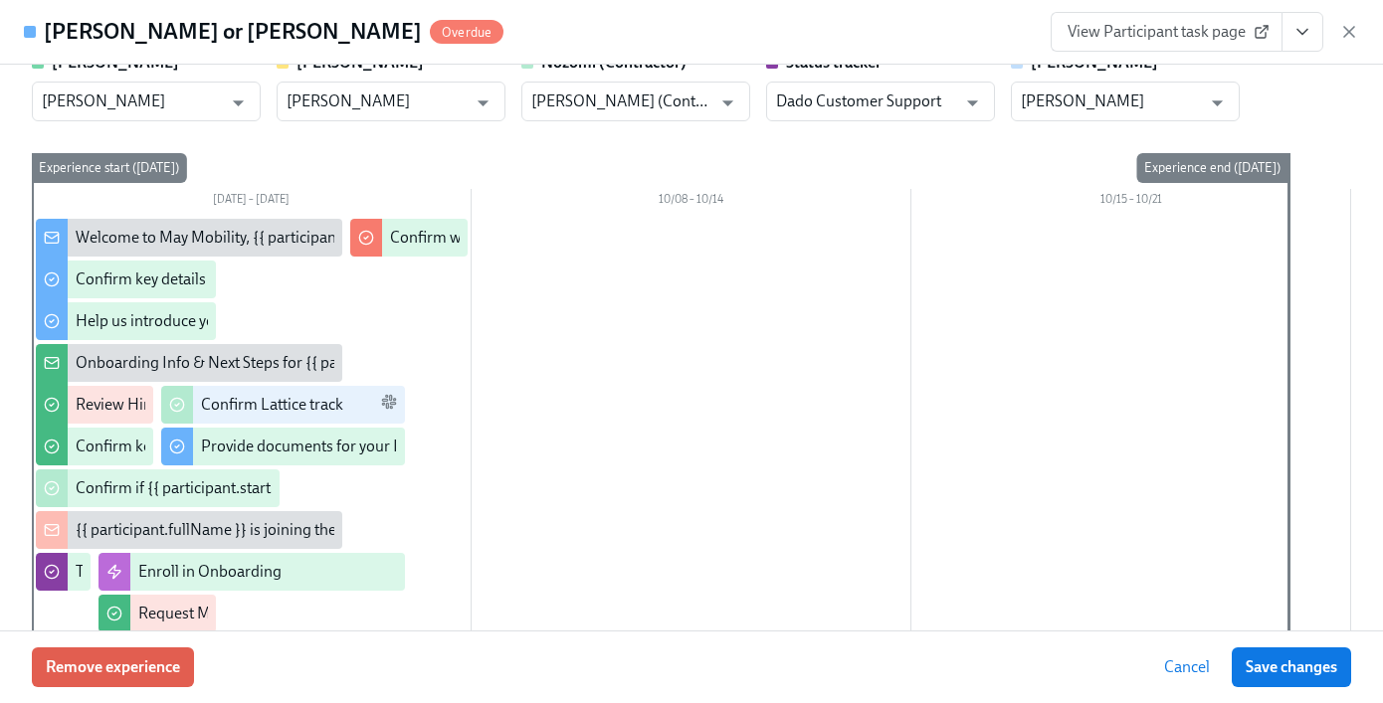
scroll to position [107, 0]
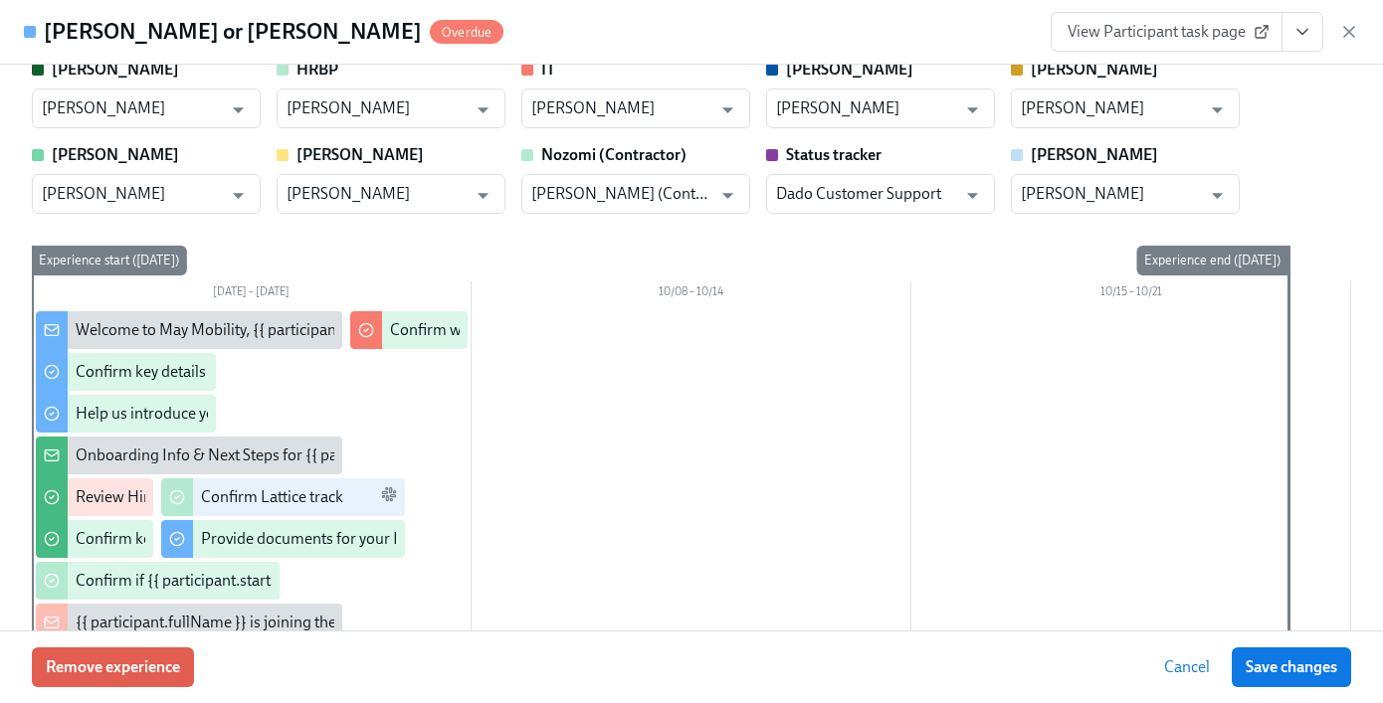
click at [1168, 38] on span "View Participant task page" at bounding box center [1166, 32] width 198 height 20
click at [1292, 14] on button "View task page" at bounding box center [1302, 32] width 42 height 40
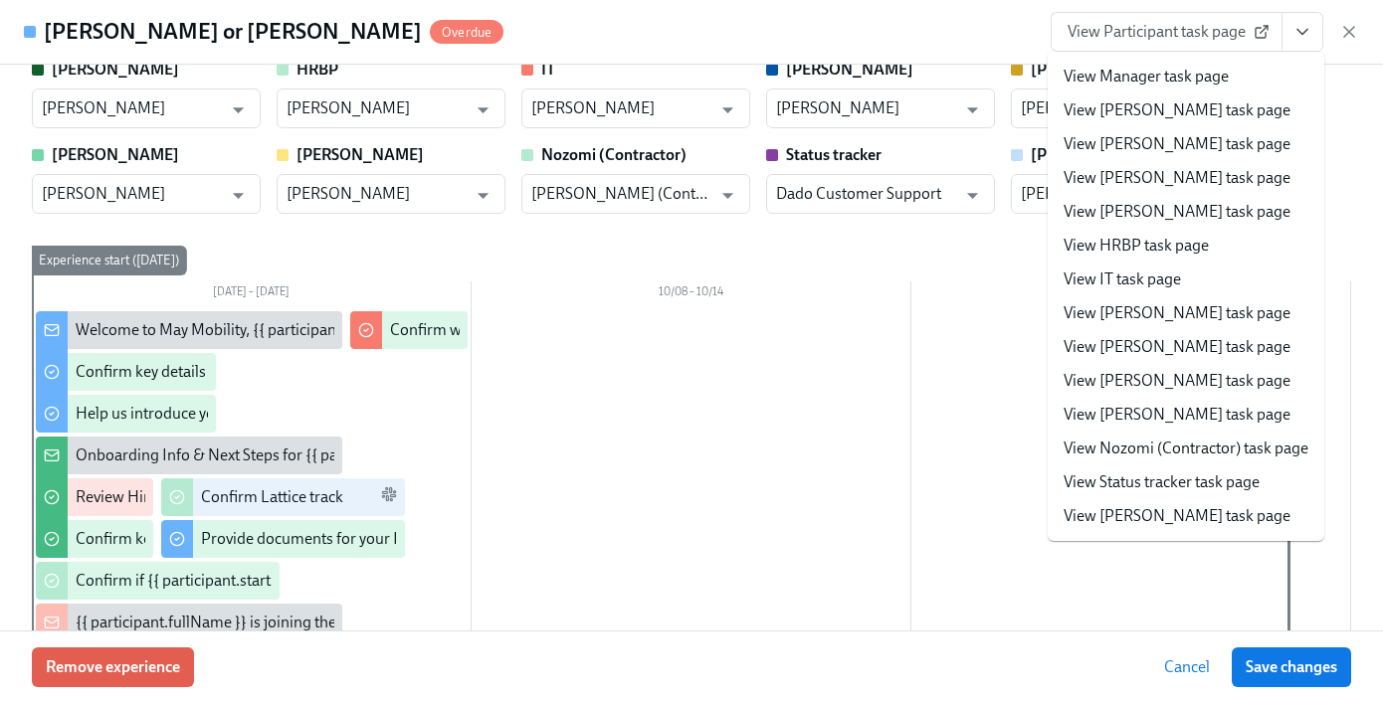
click at [1183, 282] on li "View IT task page" at bounding box center [1185, 280] width 277 height 34
click at [1107, 280] on link "View IT task page" at bounding box center [1121, 280] width 117 height 22
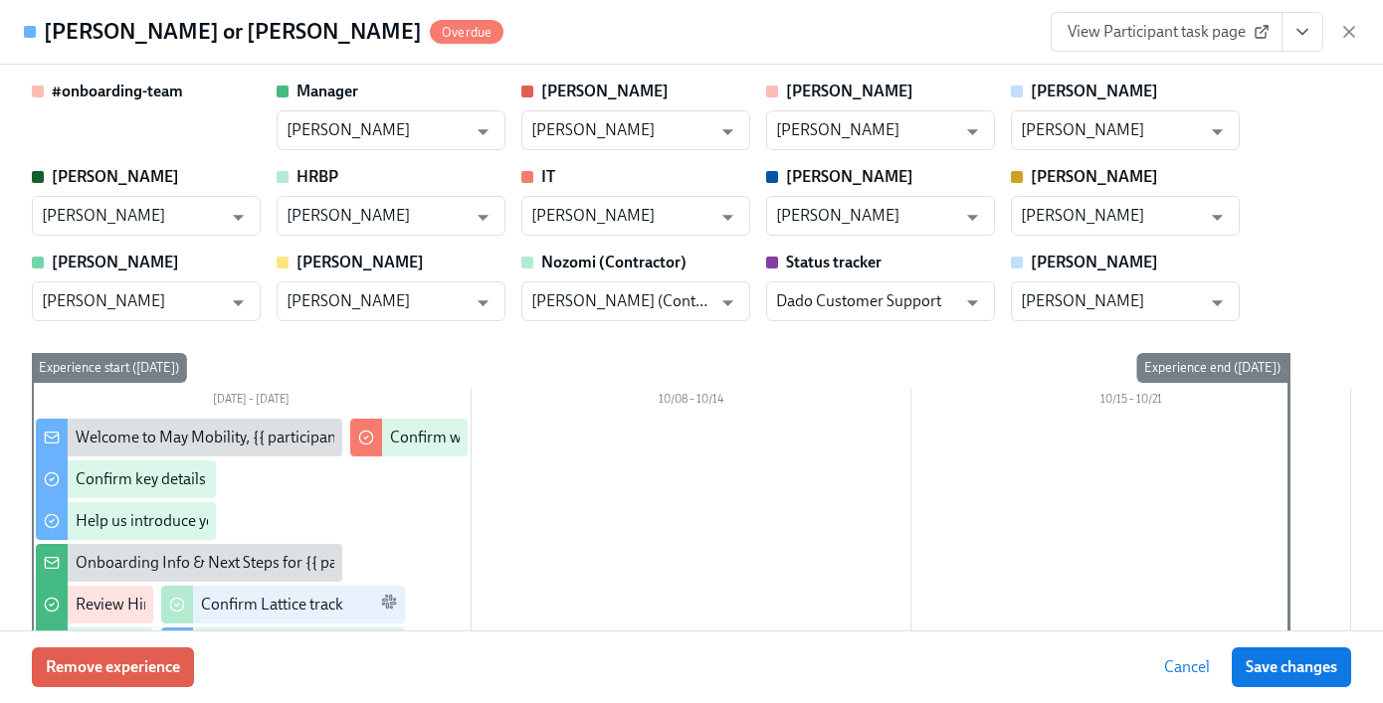
click at [1337, 31] on div "View Participant task page" at bounding box center [1204, 32] width 308 height 40
click at [1354, 33] on icon "button" at bounding box center [1349, 32] width 20 height 20
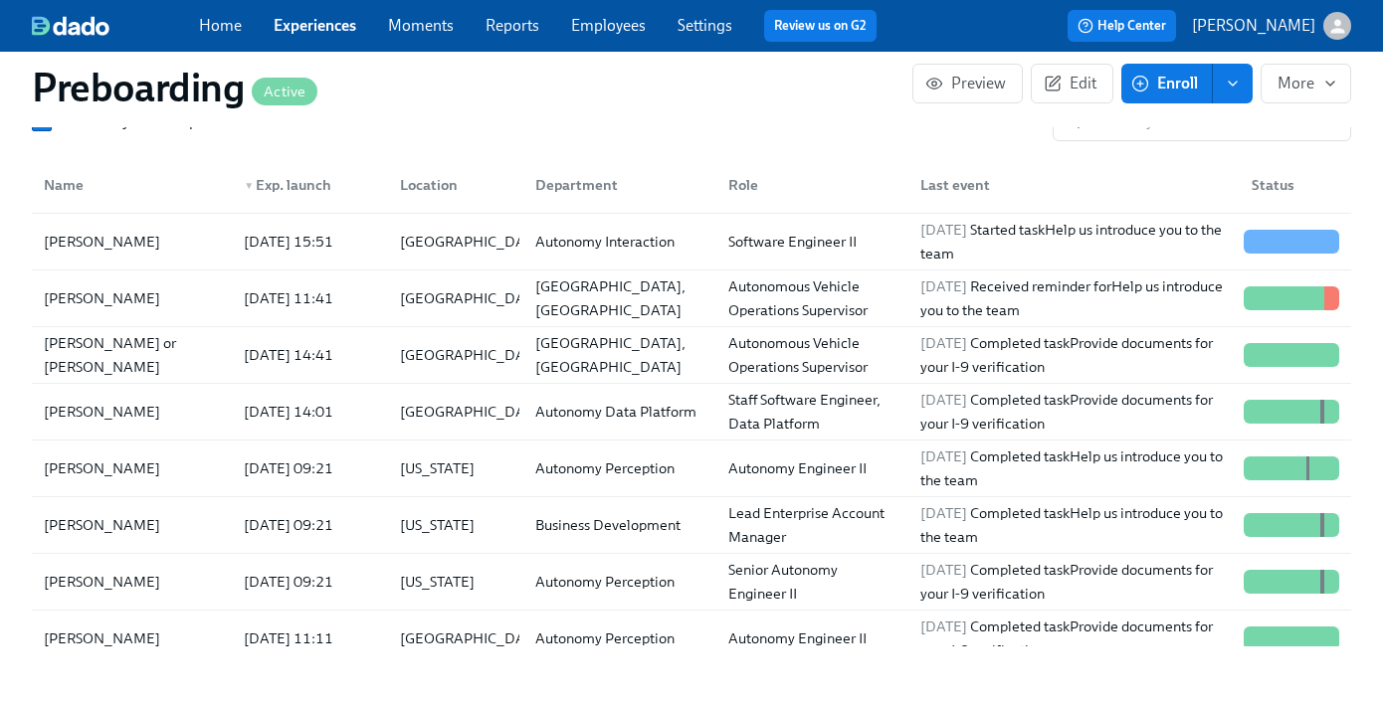
click at [298, 28] on link "Experiences" at bounding box center [315, 25] width 83 height 19
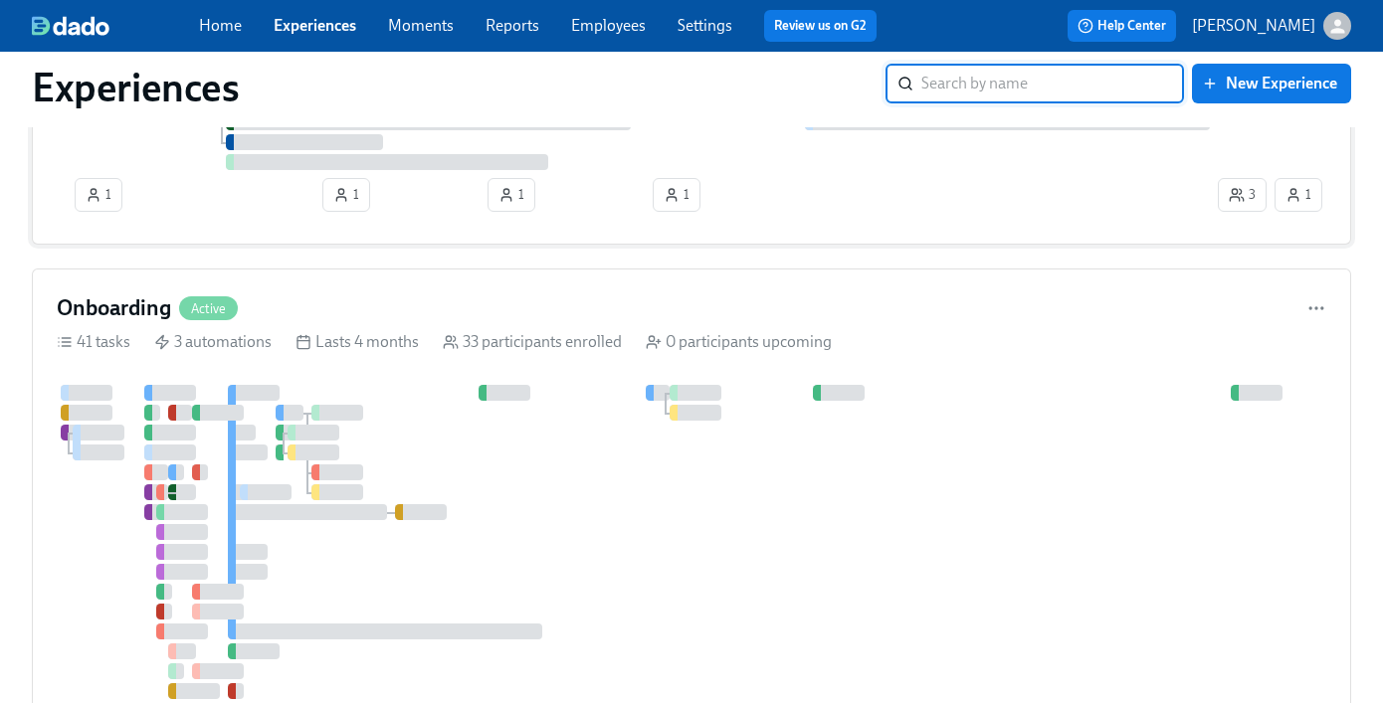
scroll to position [520, 0]
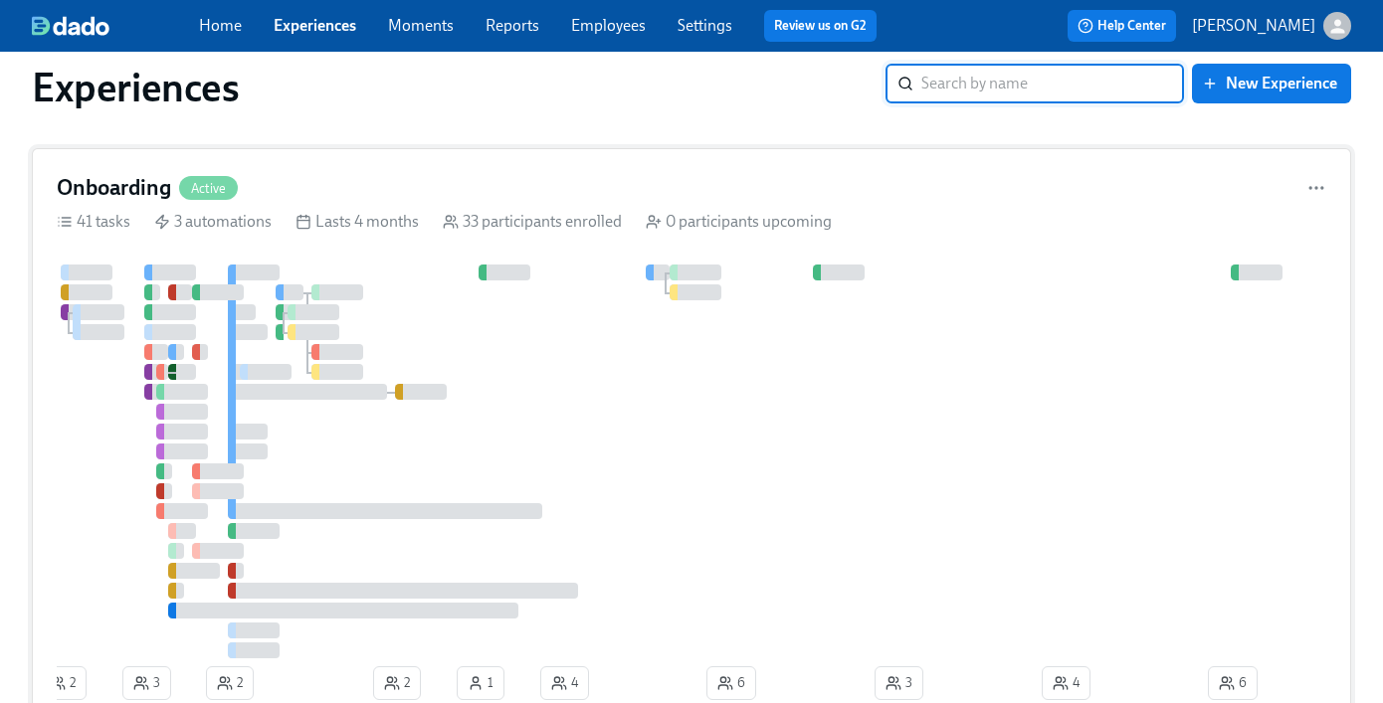
click at [315, 210] on div "Onboarding Active 41 tasks 3 automations Lasts 4 months 33 participants enrolle…" at bounding box center [691, 440] width 1319 height 585
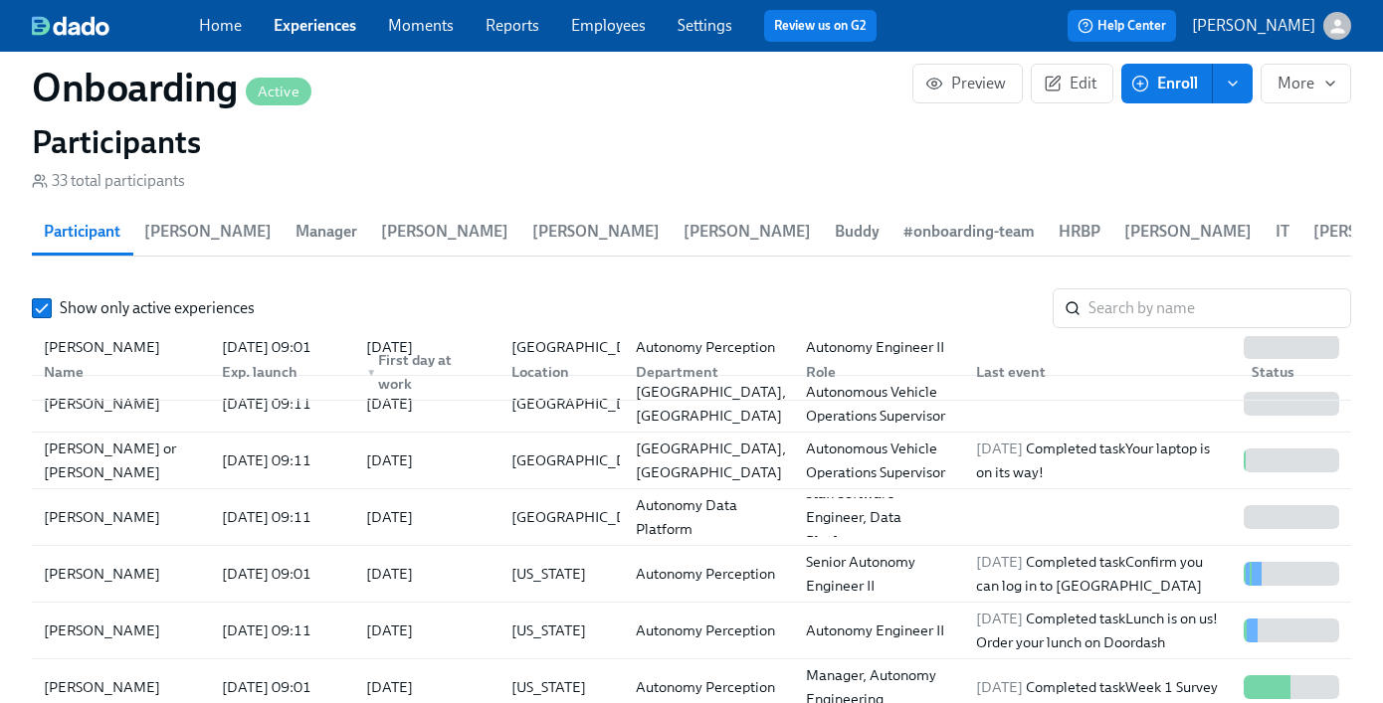
scroll to position [158, 0]
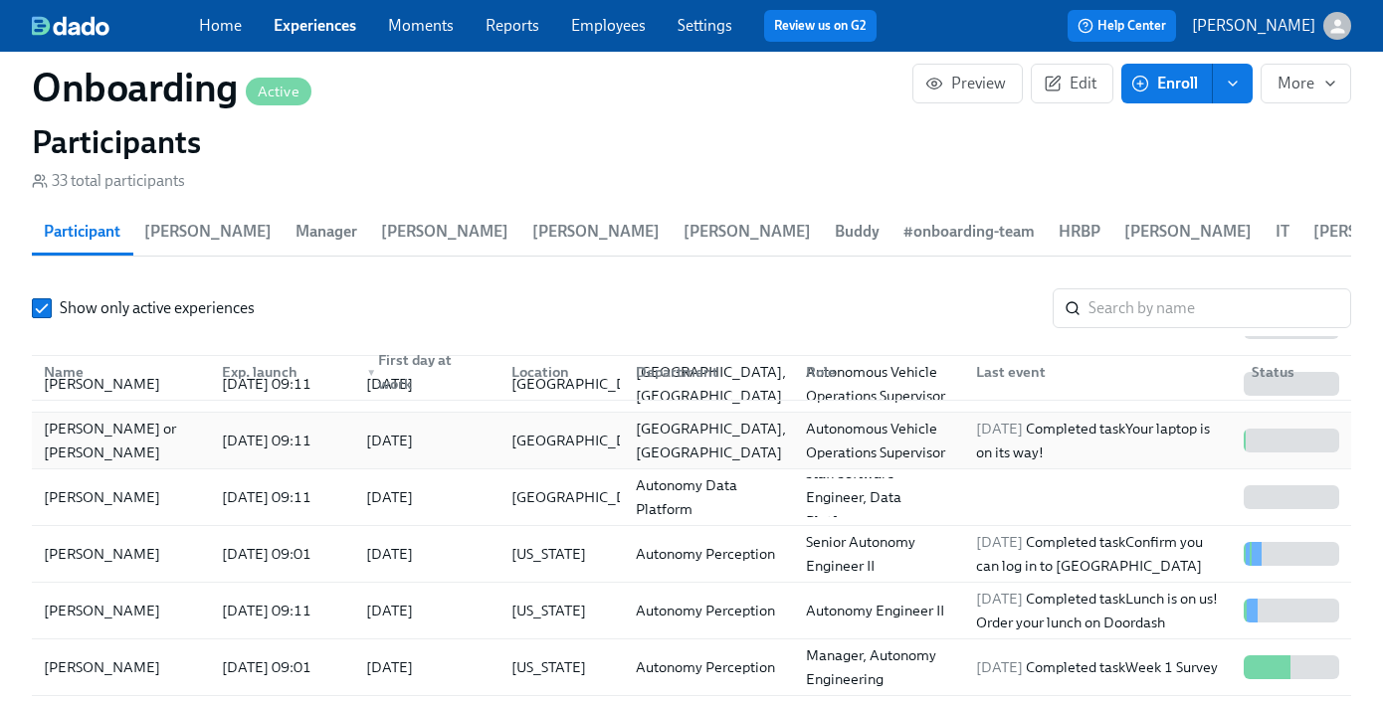
click at [181, 447] on div "Dashawn or Shawn Miller" at bounding box center [121, 441] width 170 height 48
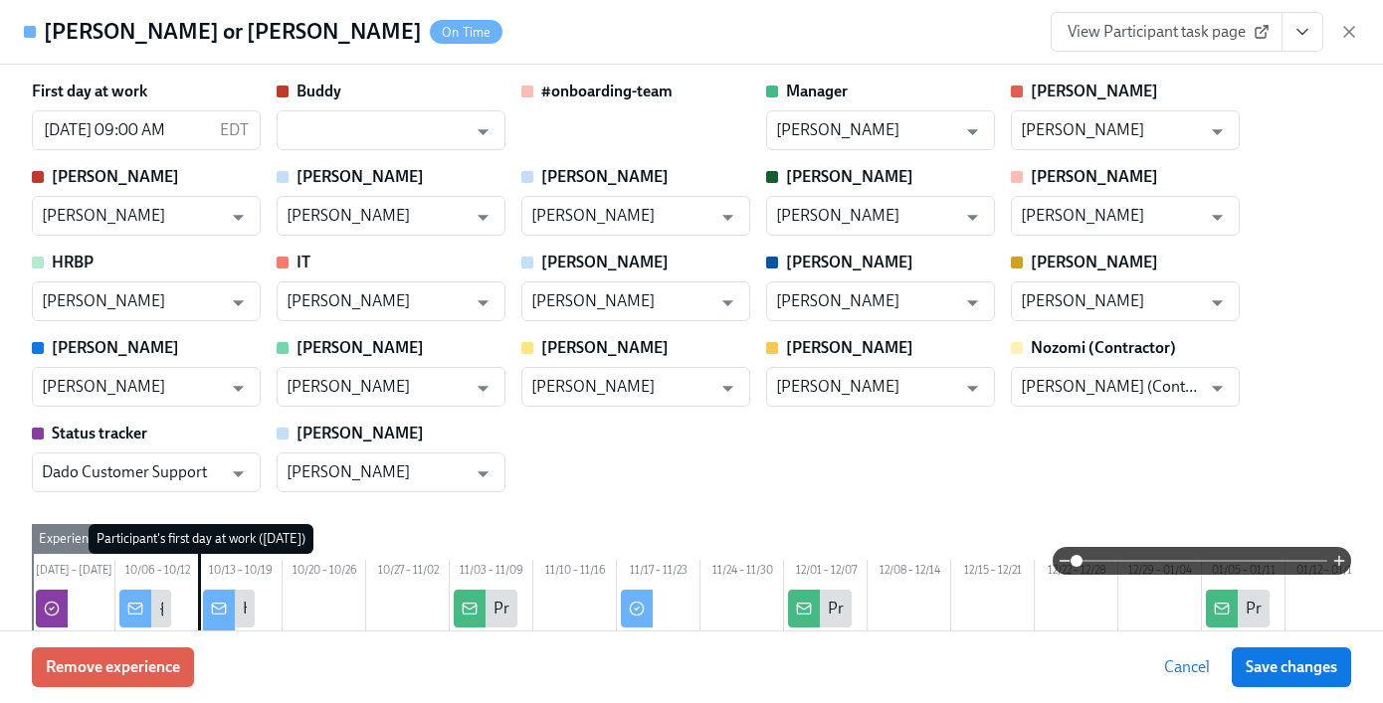
click at [1299, 33] on icon "View task page" at bounding box center [1302, 32] width 20 height 20
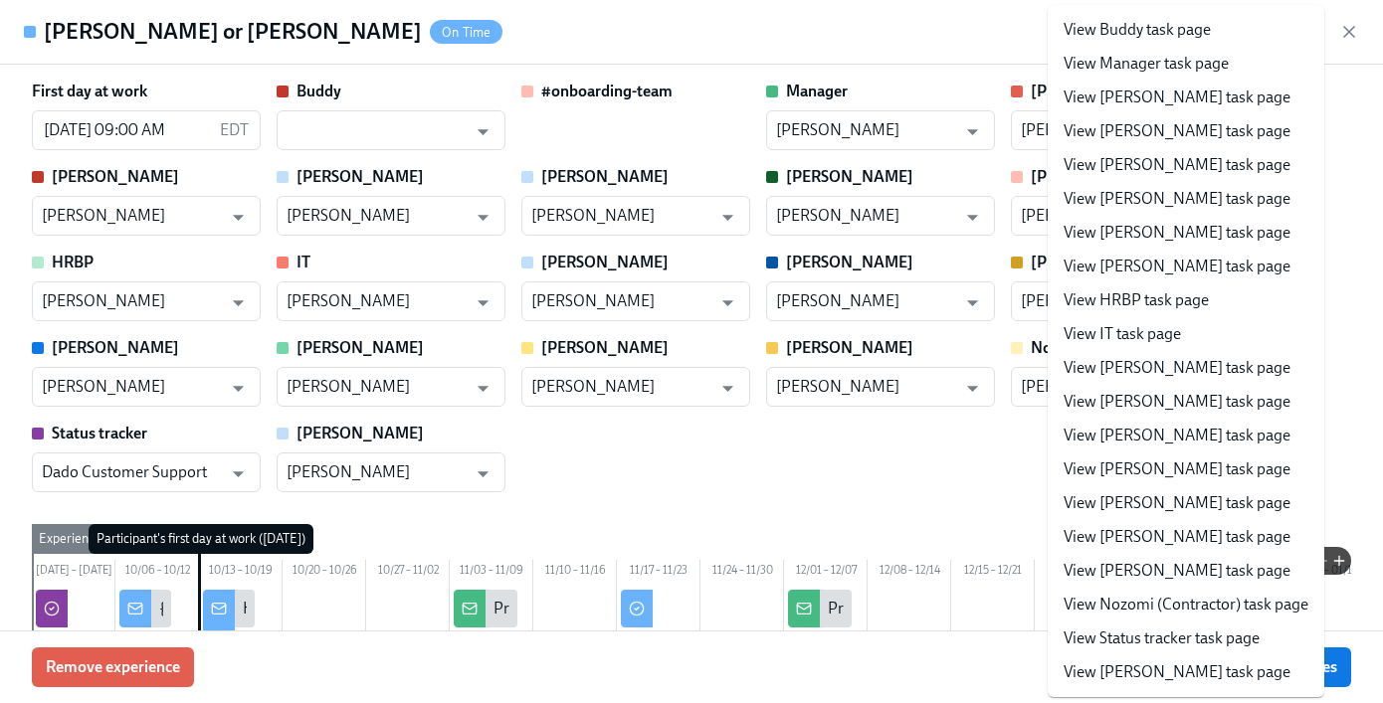
click at [764, 12] on div "Dashawn or Shawn Miller On Time View Participant task page View Buddy task page…" at bounding box center [691, 32] width 1383 height 65
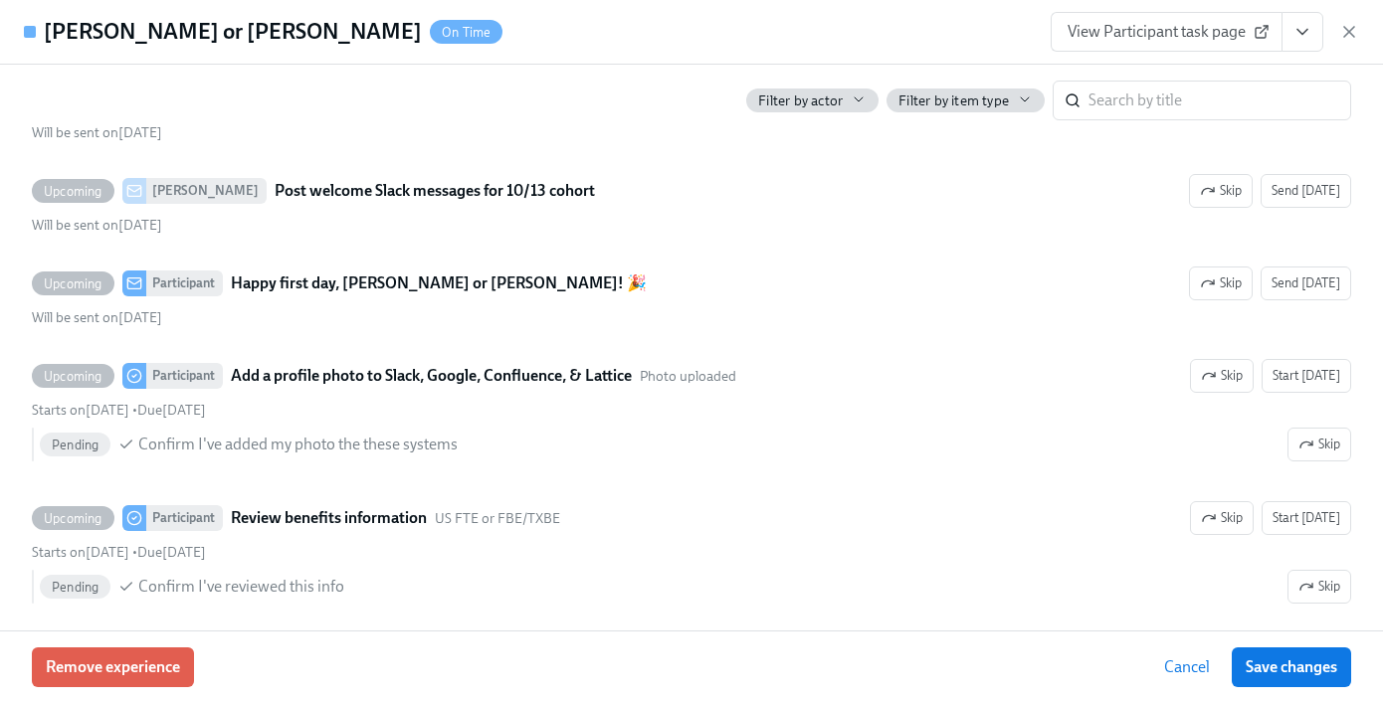
scroll to position [5310, 0]
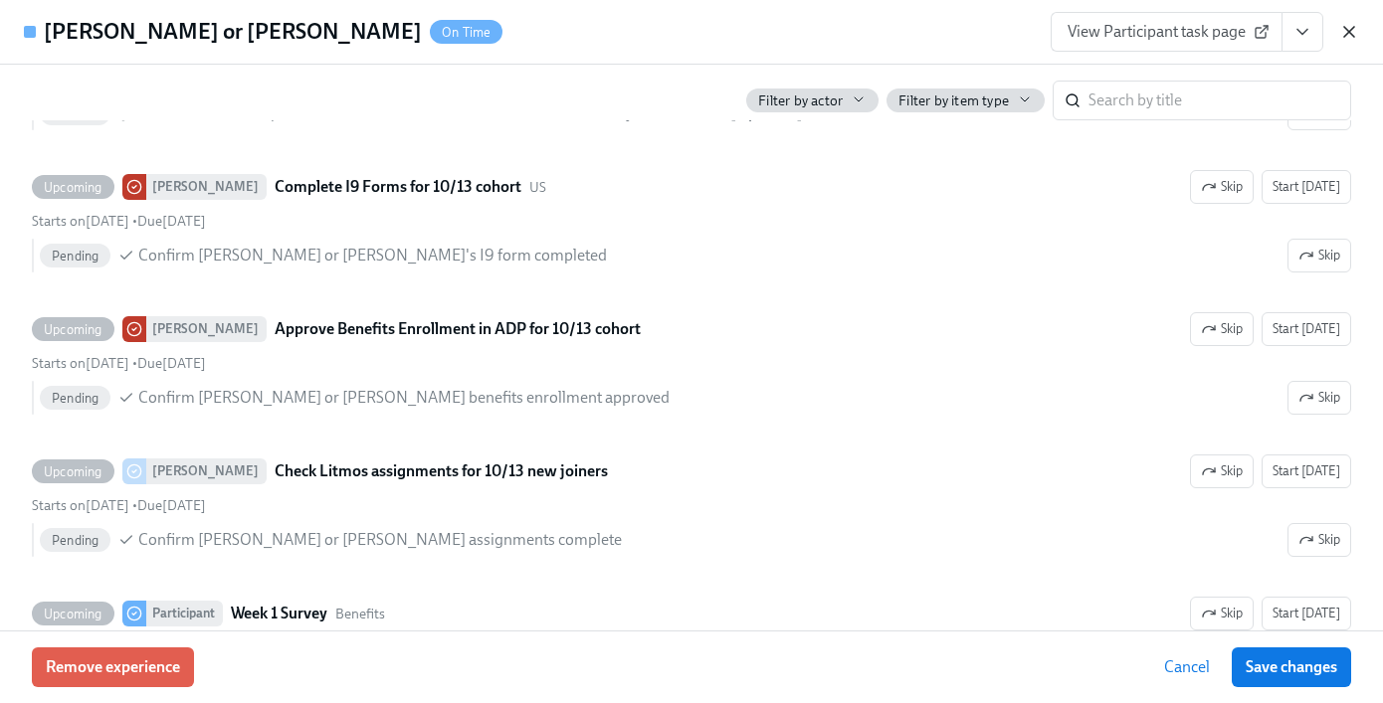
click at [1352, 29] on icon "button" at bounding box center [1349, 32] width 10 height 10
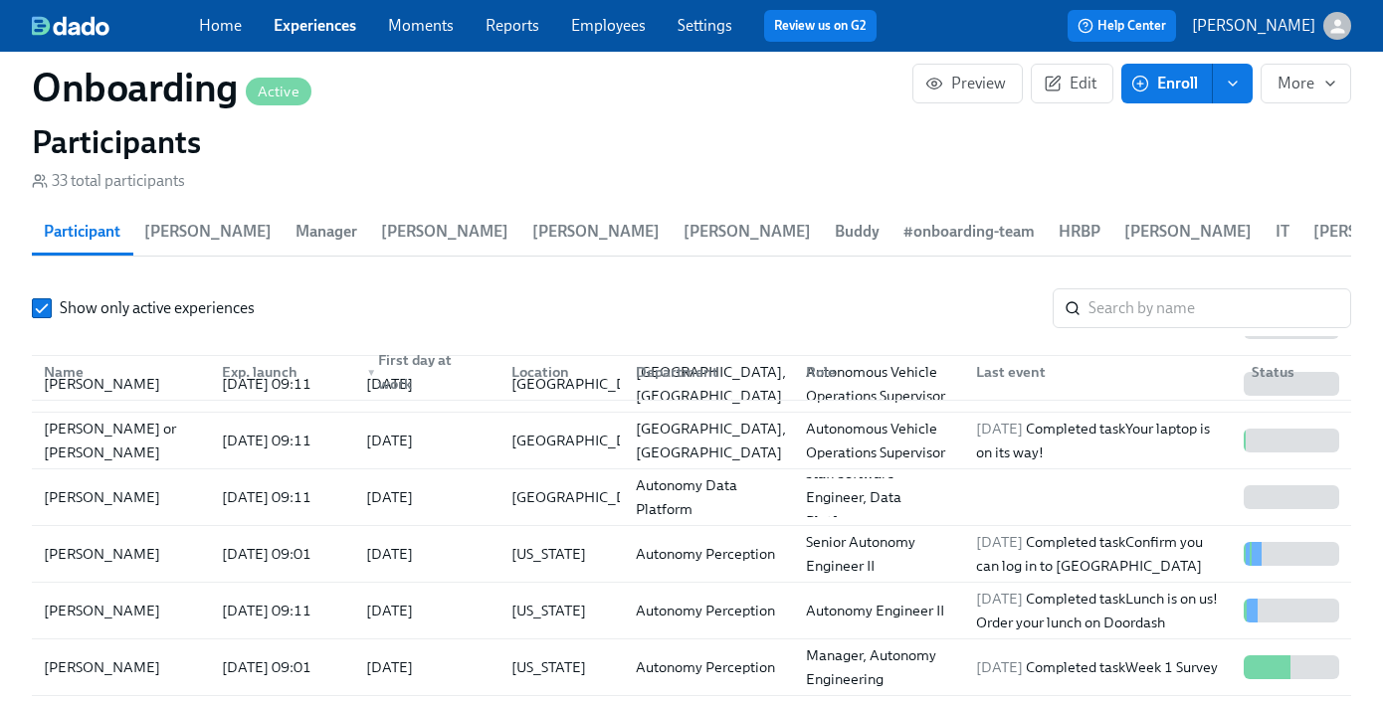
click at [620, 12] on div "Home Experiences Moments Reports Employees Settings Review us on G2" at bounding box center [545, 26] width 693 height 32
click at [619, 24] on link "Employees" at bounding box center [608, 25] width 75 height 19
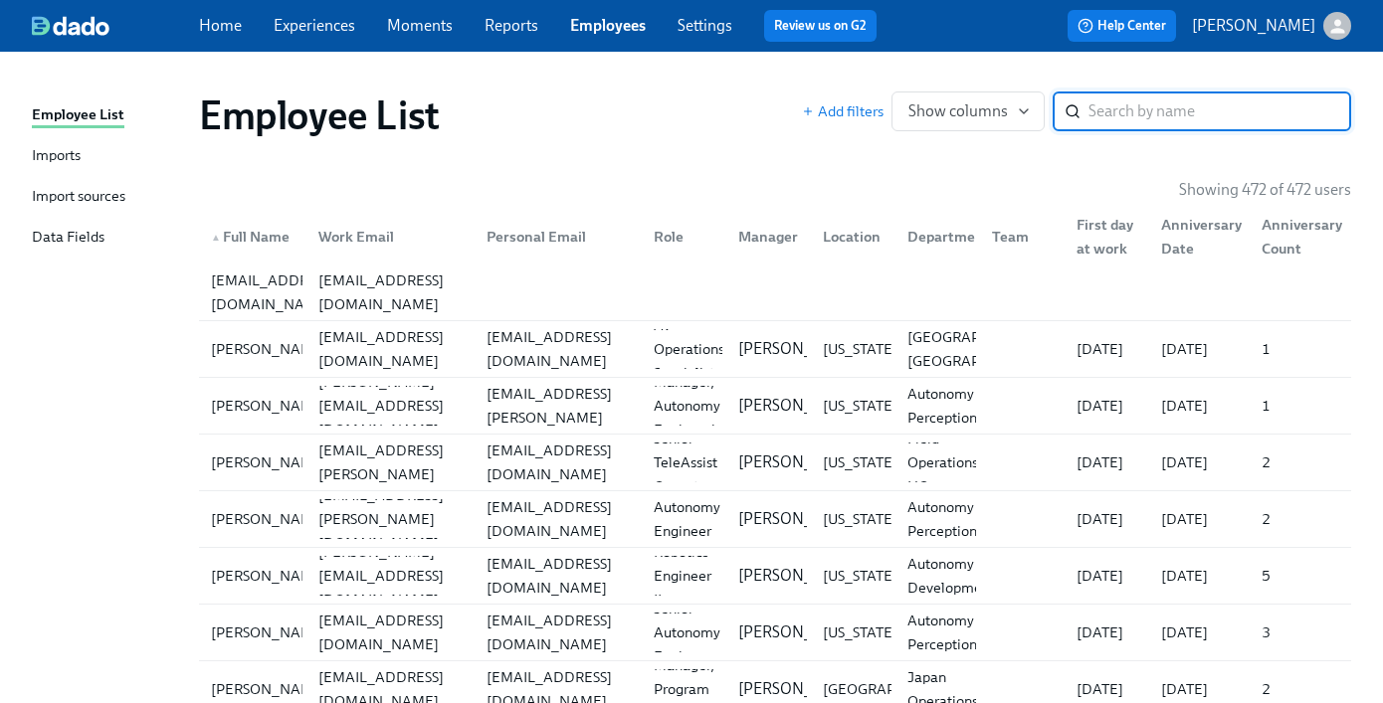
click at [1111, 124] on input "search" at bounding box center [1219, 112] width 263 height 40
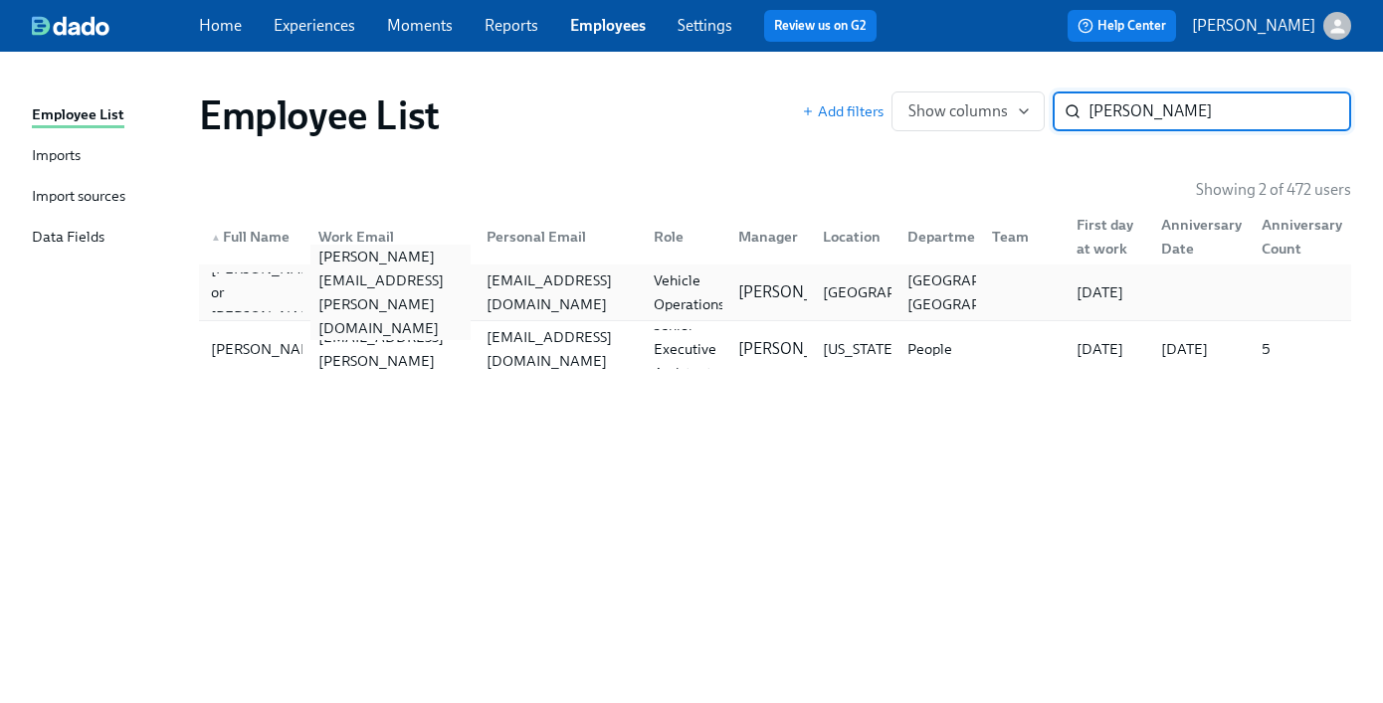
type input "miller"
click at [320, 307] on div "dashawn.miller@maymobility.com" at bounding box center [386, 293] width 168 height 40
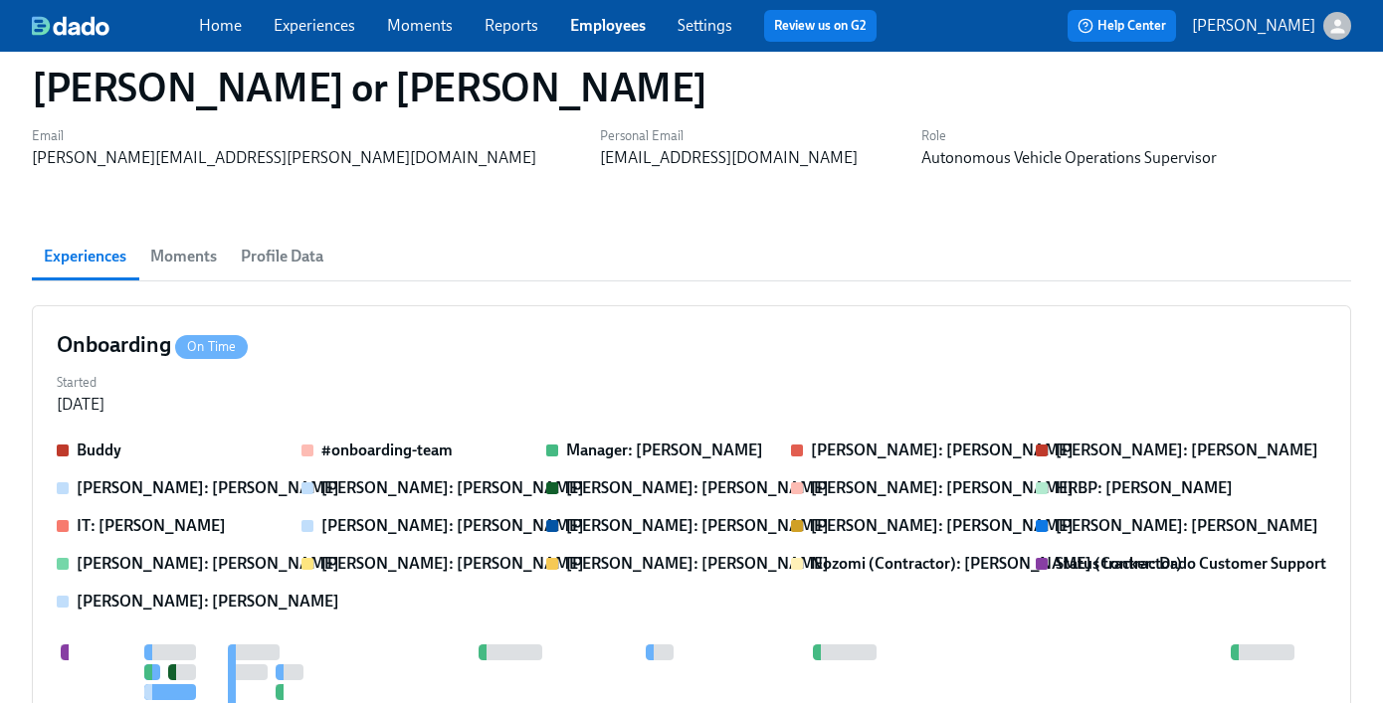
scroll to position [128, 0]
click at [268, 251] on span "Profile Data" at bounding box center [282, 258] width 83 height 28
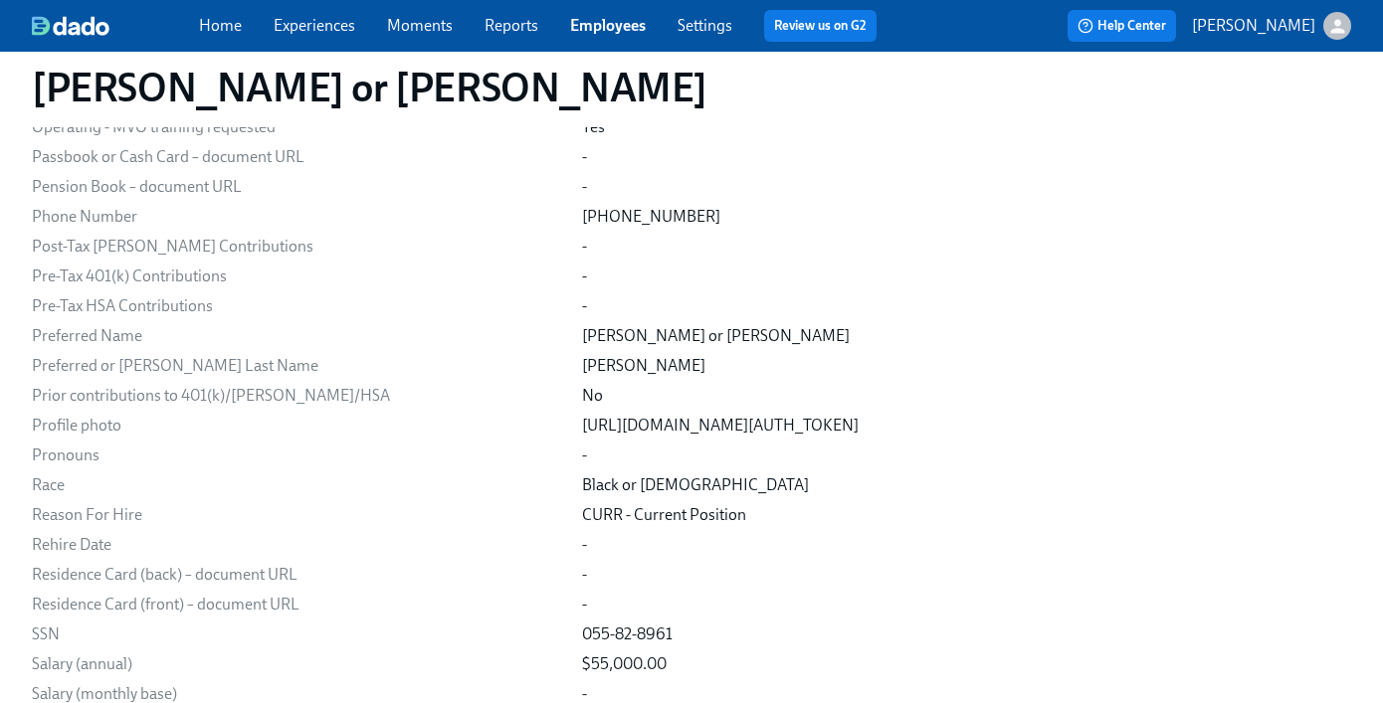
scroll to position [2571, 0]
click at [582, 330] on div "Dashawn or Shawn" at bounding box center [716, 335] width 268 height 22
click at [593, 335] on div "Dashawn or Shawn" at bounding box center [716, 335] width 268 height 22
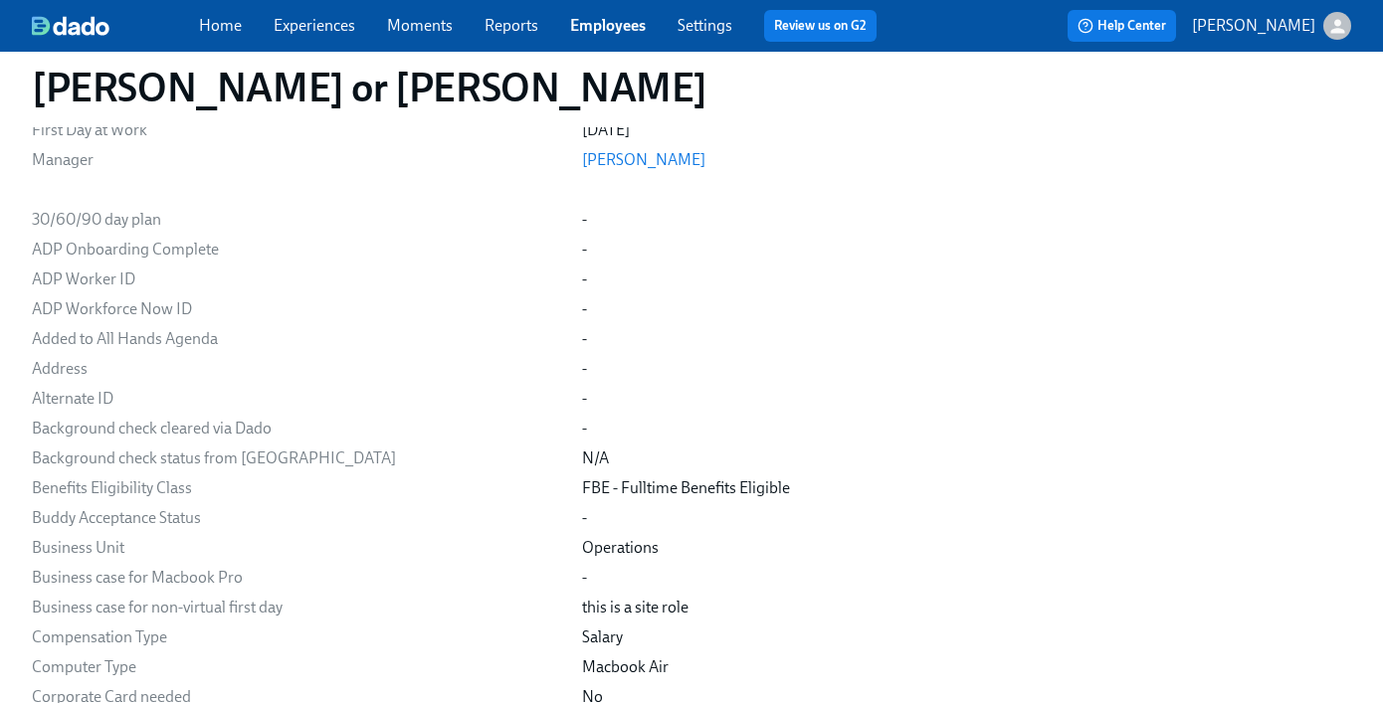
scroll to position [0, 0]
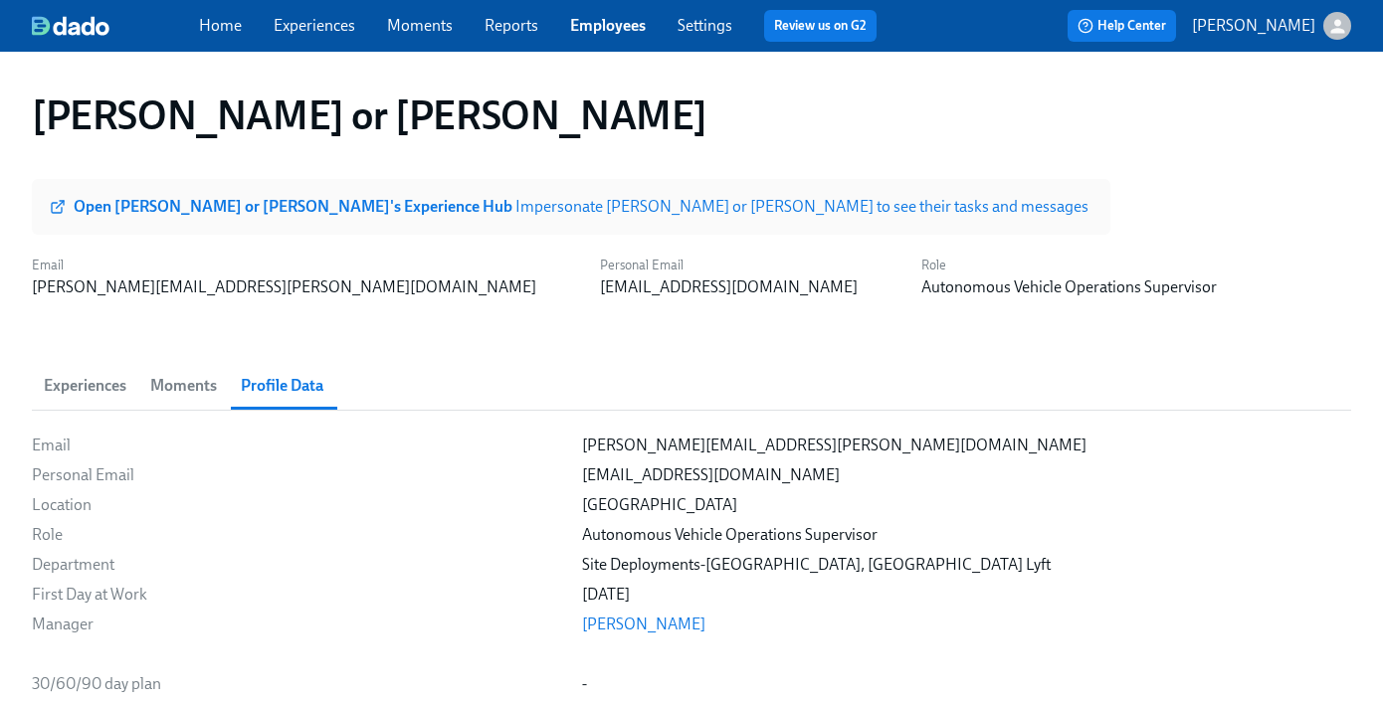
click at [196, 388] on span "Moments" at bounding box center [183, 386] width 67 height 28
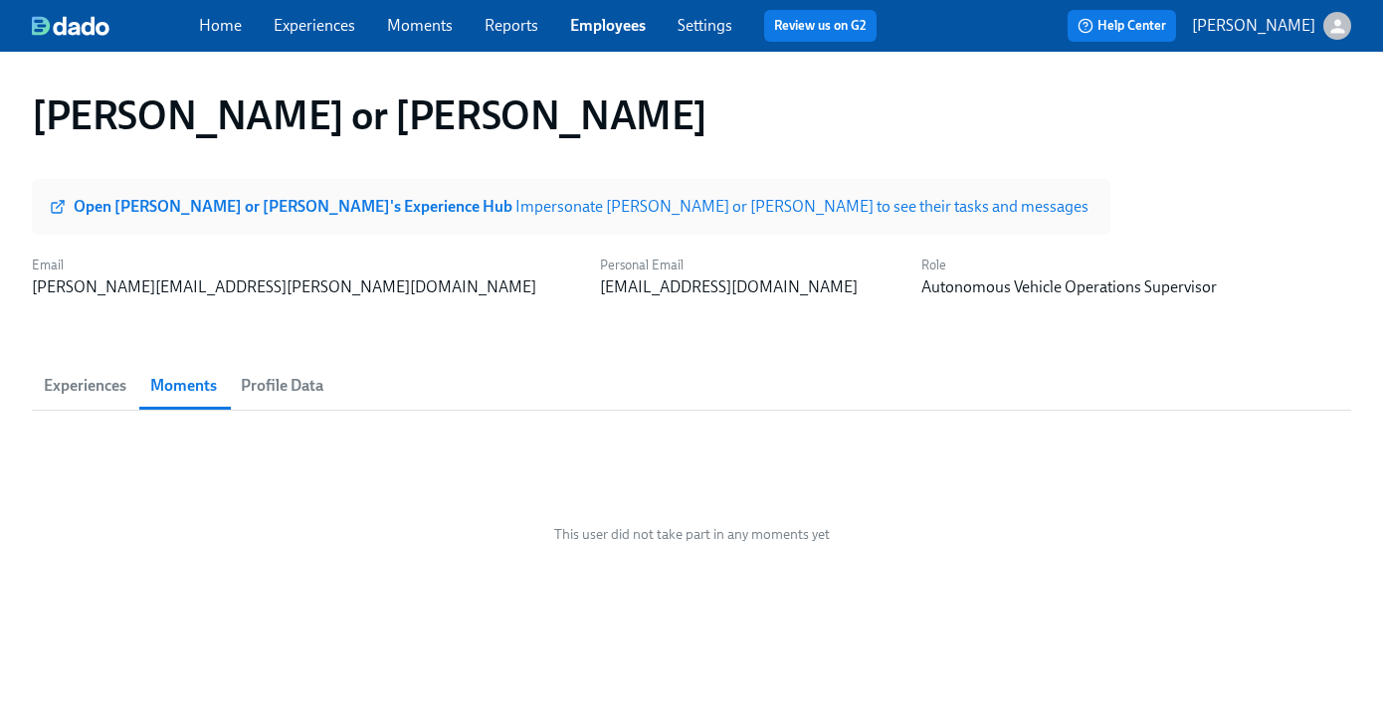
click at [99, 370] on button "Experiences" at bounding box center [85, 386] width 106 height 48
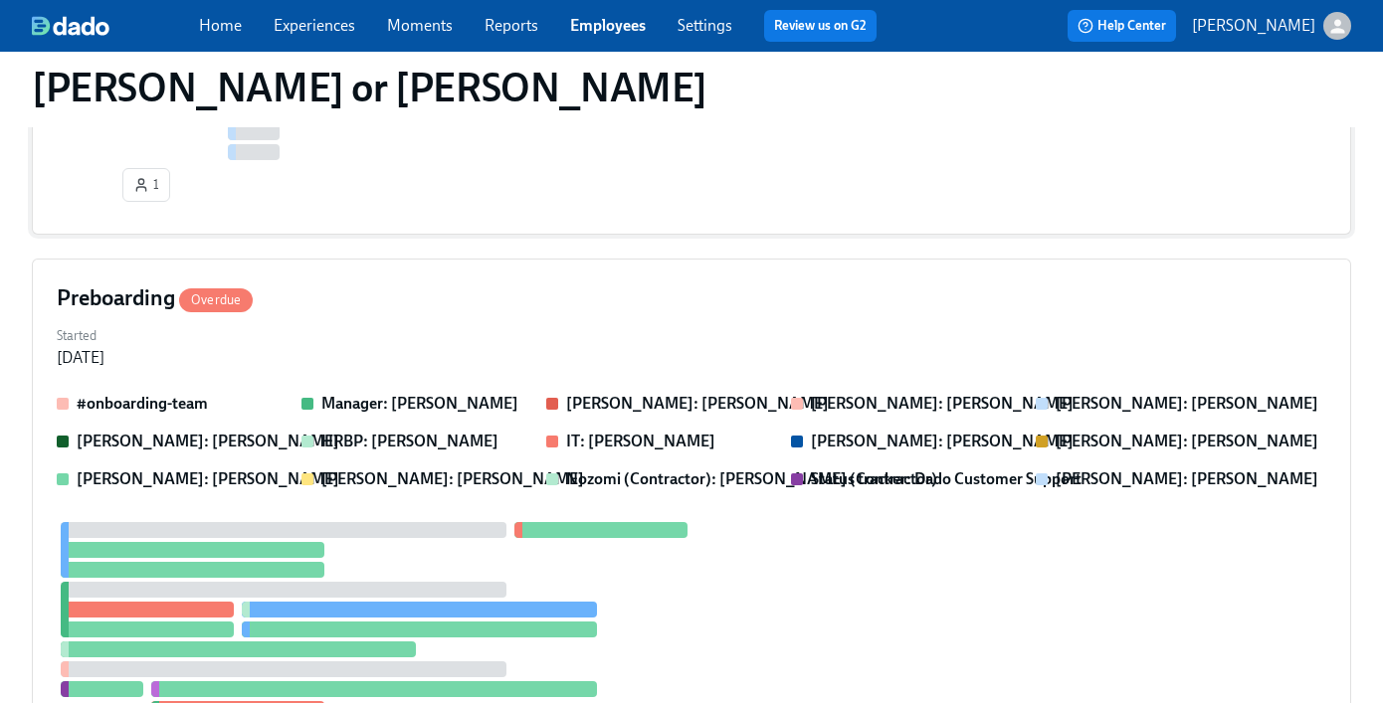
scroll to position [1239, 0]
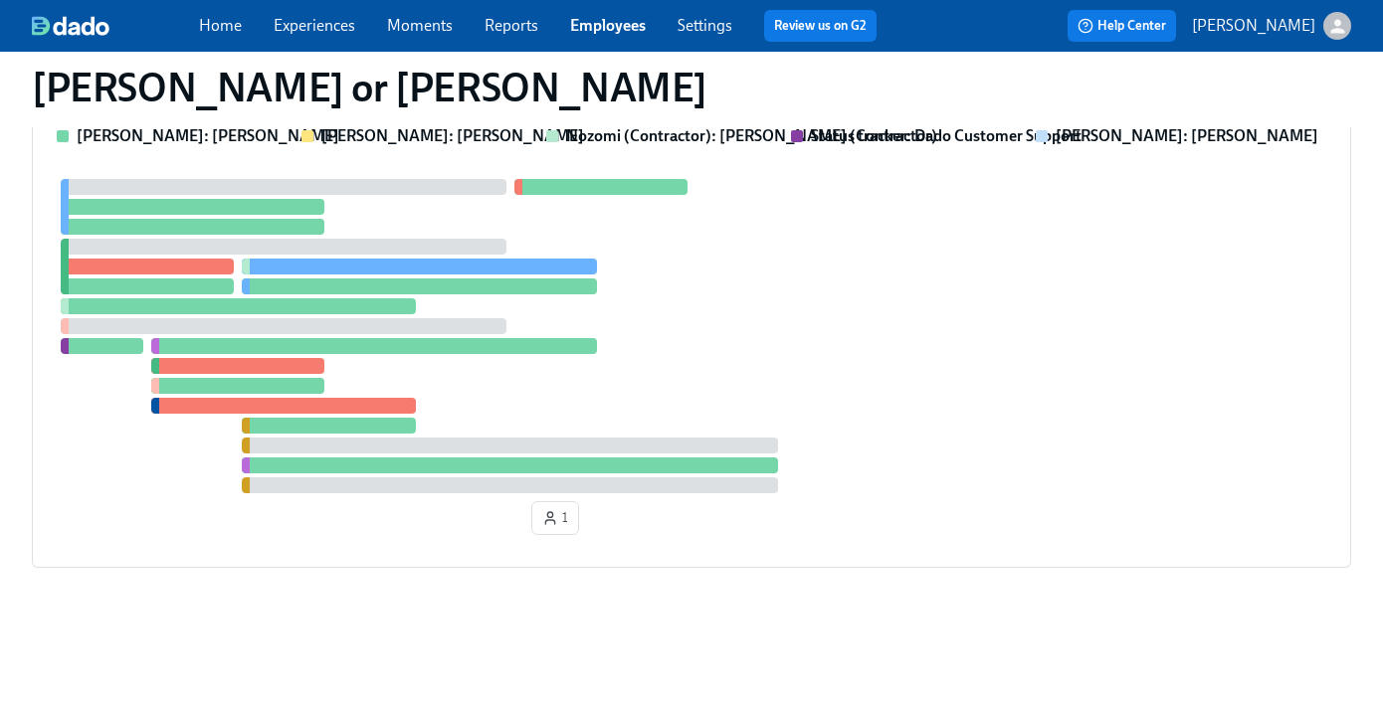
click at [587, 16] on link "Employees" at bounding box center [608, 25] width 76 height 19
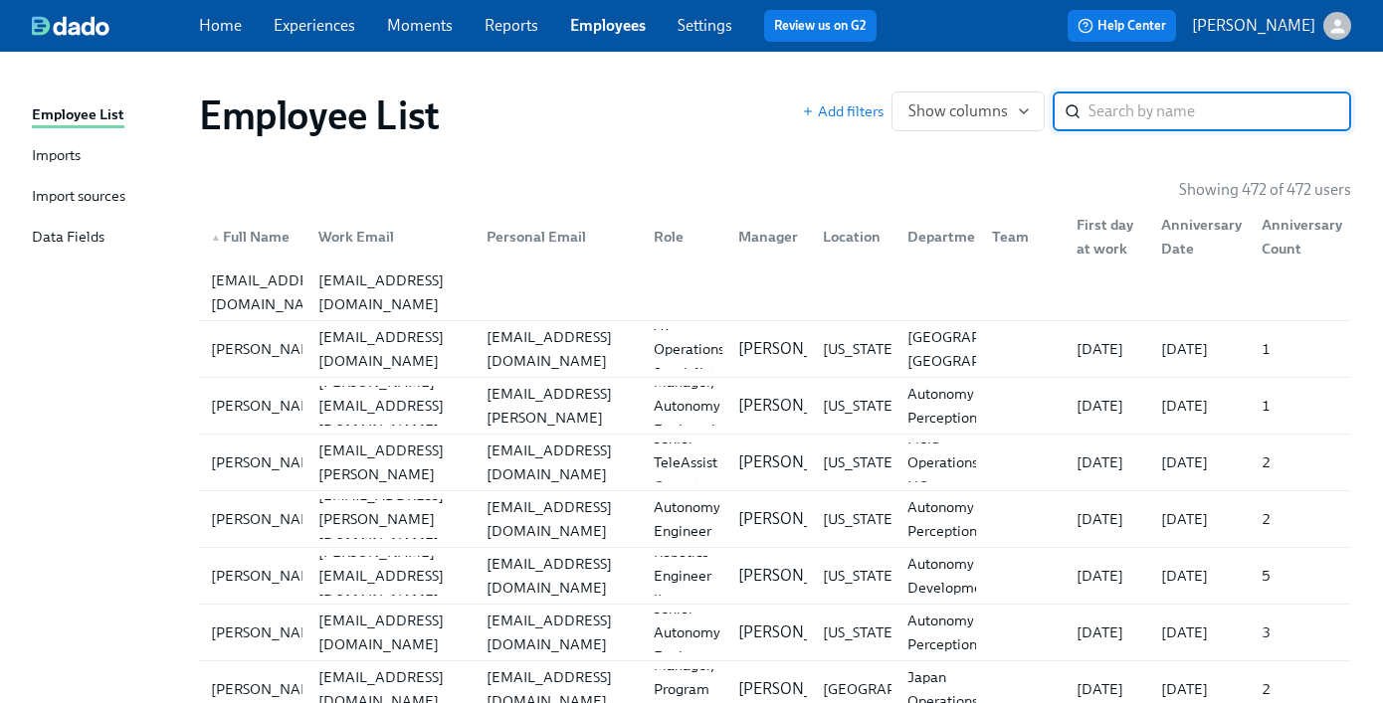
click at [1167, 111] on input "search" at bounding box center [1219, 112] width 263 height 40
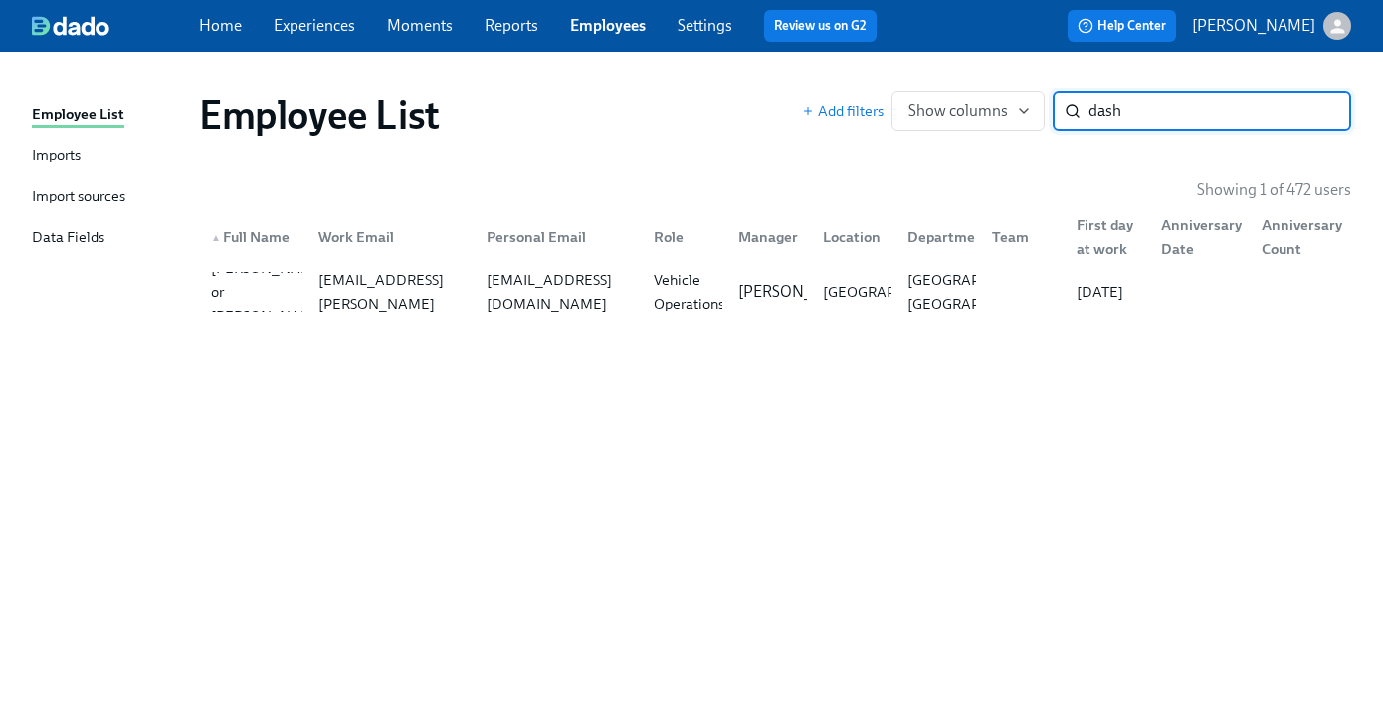
type input "dash"
click at [84, 237] on div "Data Fields" at bounding box center [68, 238] width 73 height 25
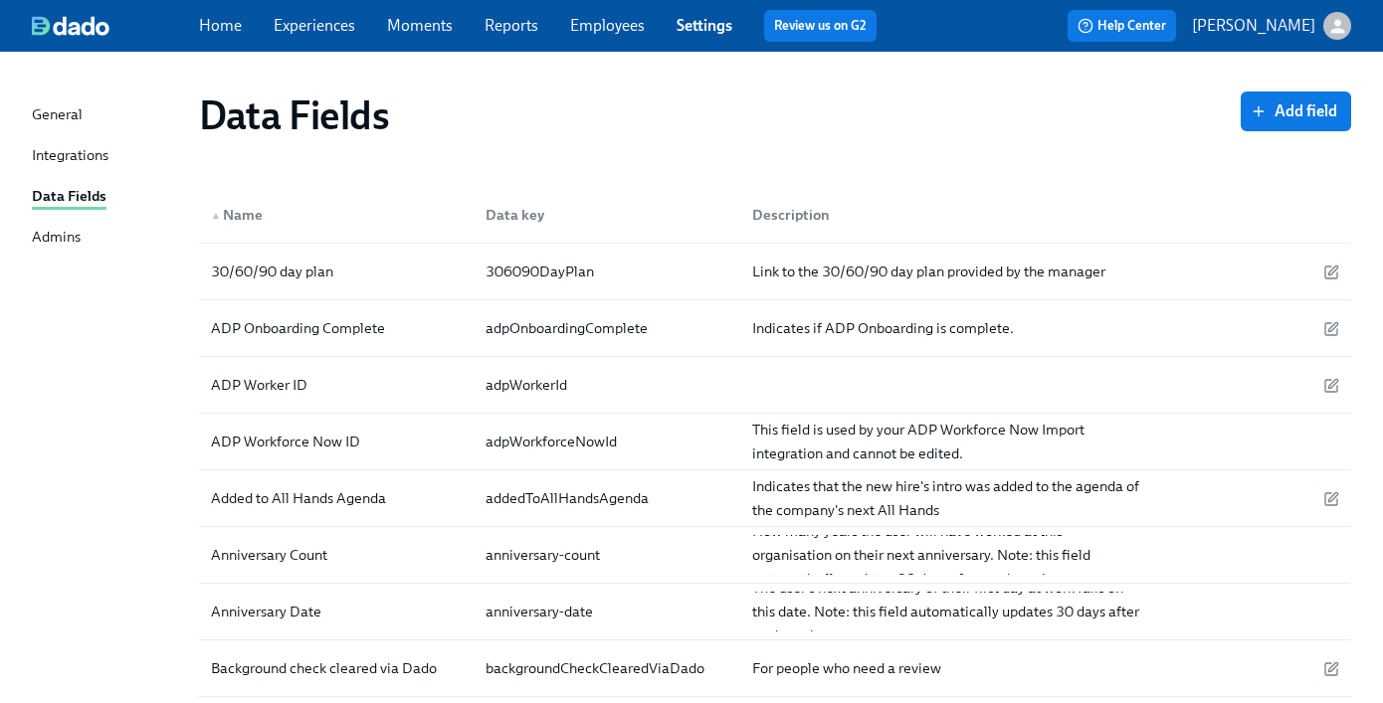
click at [68, 179] on div "General Integrations Data Fields Admins" at bounding box center [115, 184] width 167 height 163
click at [66, 163] on div "Integrations" at bounding box center [70, 156] width 77 height 25
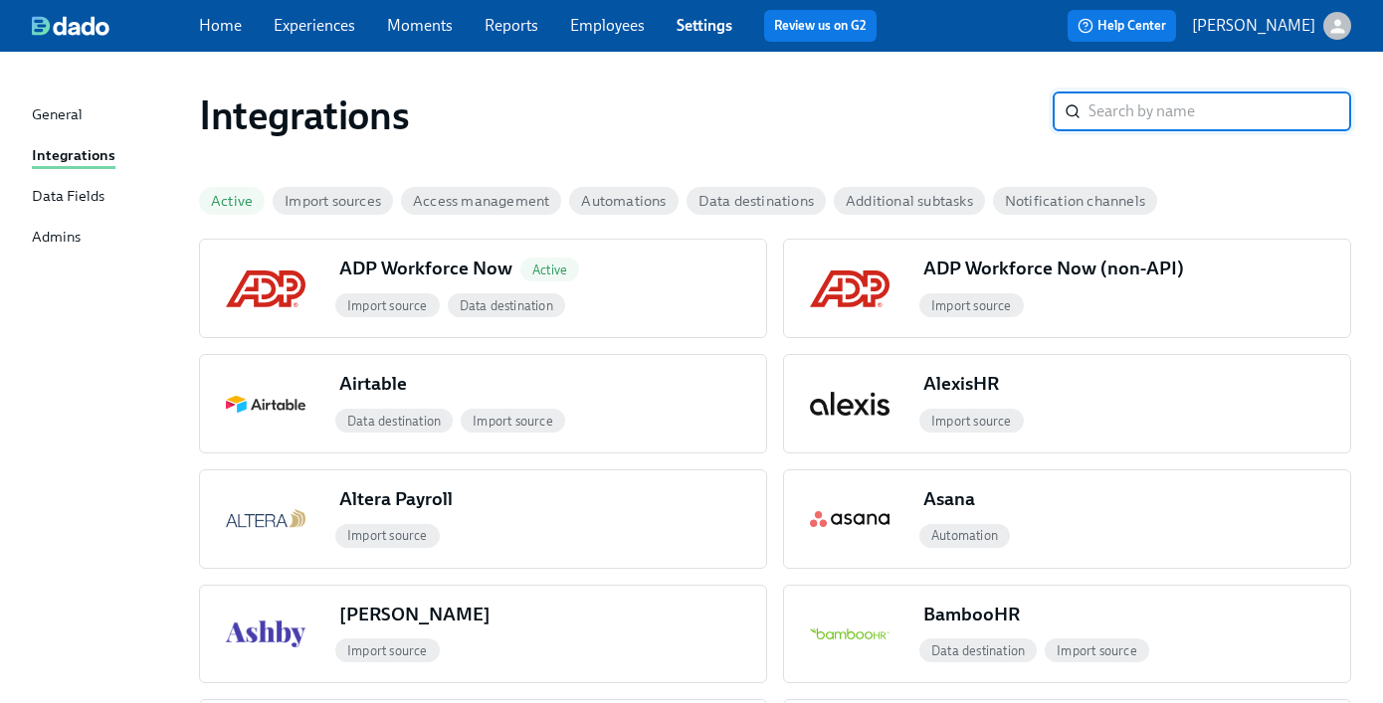
click at [58, 235] on div "Admins" at bounding box center [56, 238] width 49 height 25
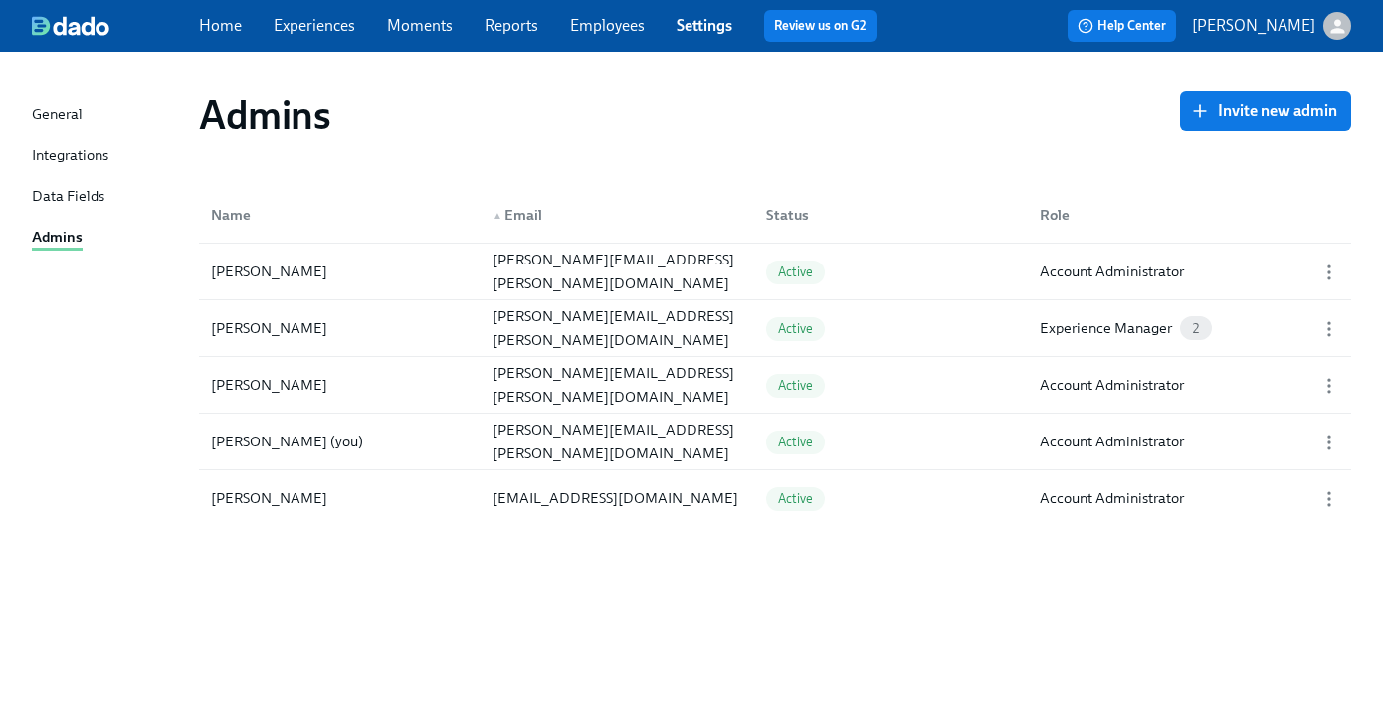
click at [52, 134] on div "General Integrations Data Fields Admins" at bounding box center [115, 184] width 167 height 163
click at [70, 158] on div "Integrations" at bounding box center [70, 156] width 77 height 25
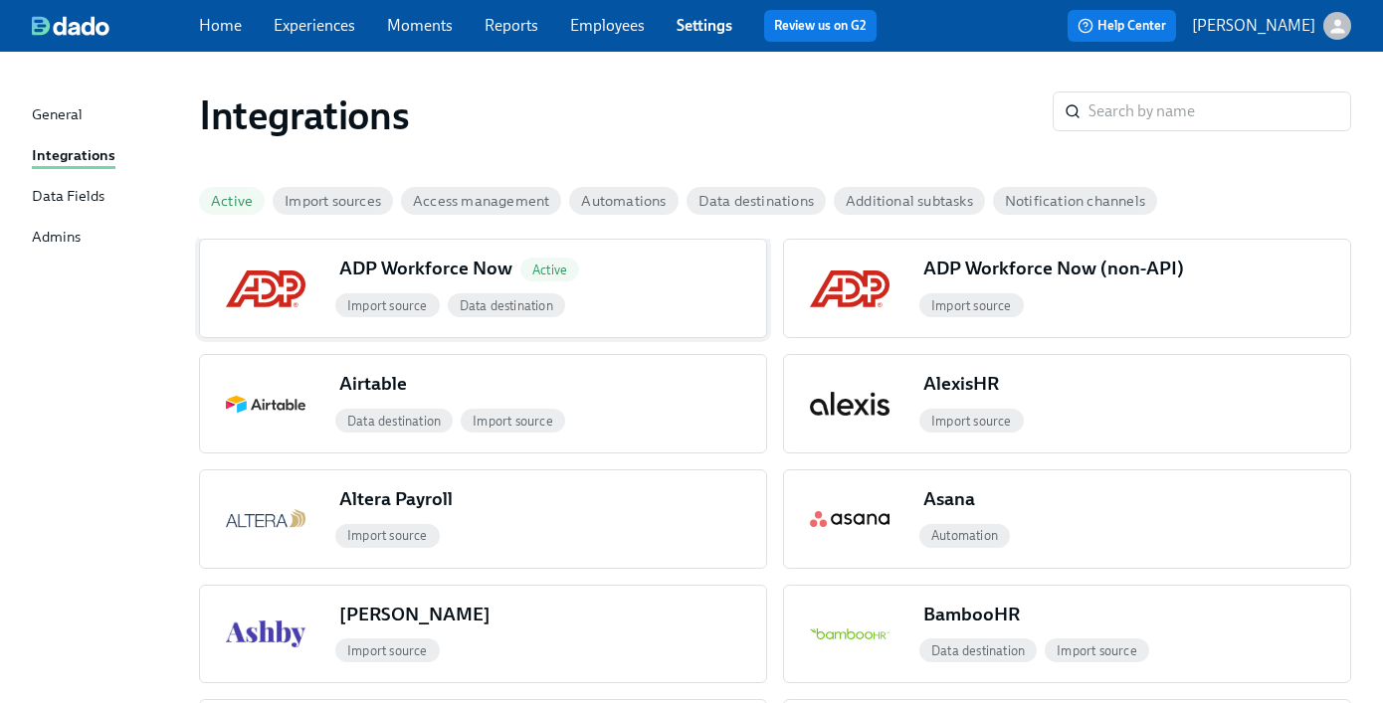
click at [641, 292] on div "Import source Data destination" at bounding box center [548, 305] width 435 height 32
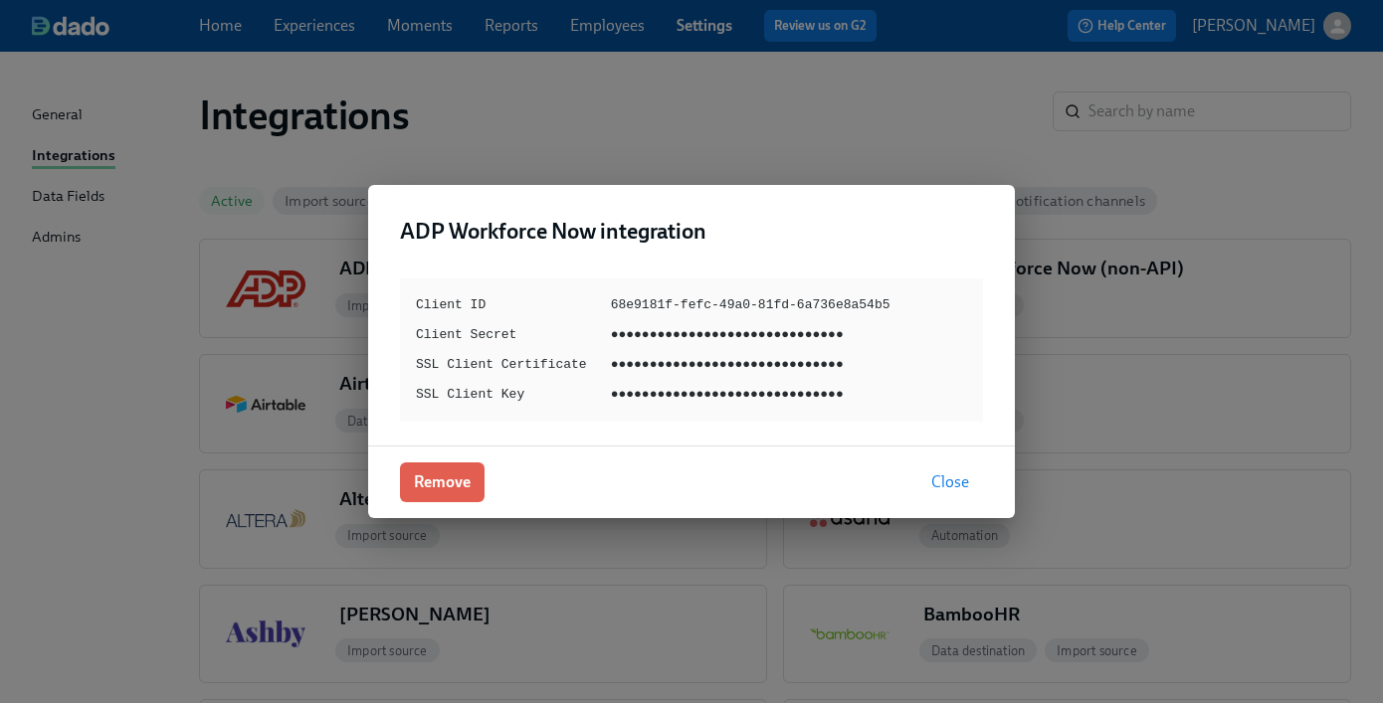
click at [942, 485] on span "Close" at bounding box center [950, 482] width 38 height 20
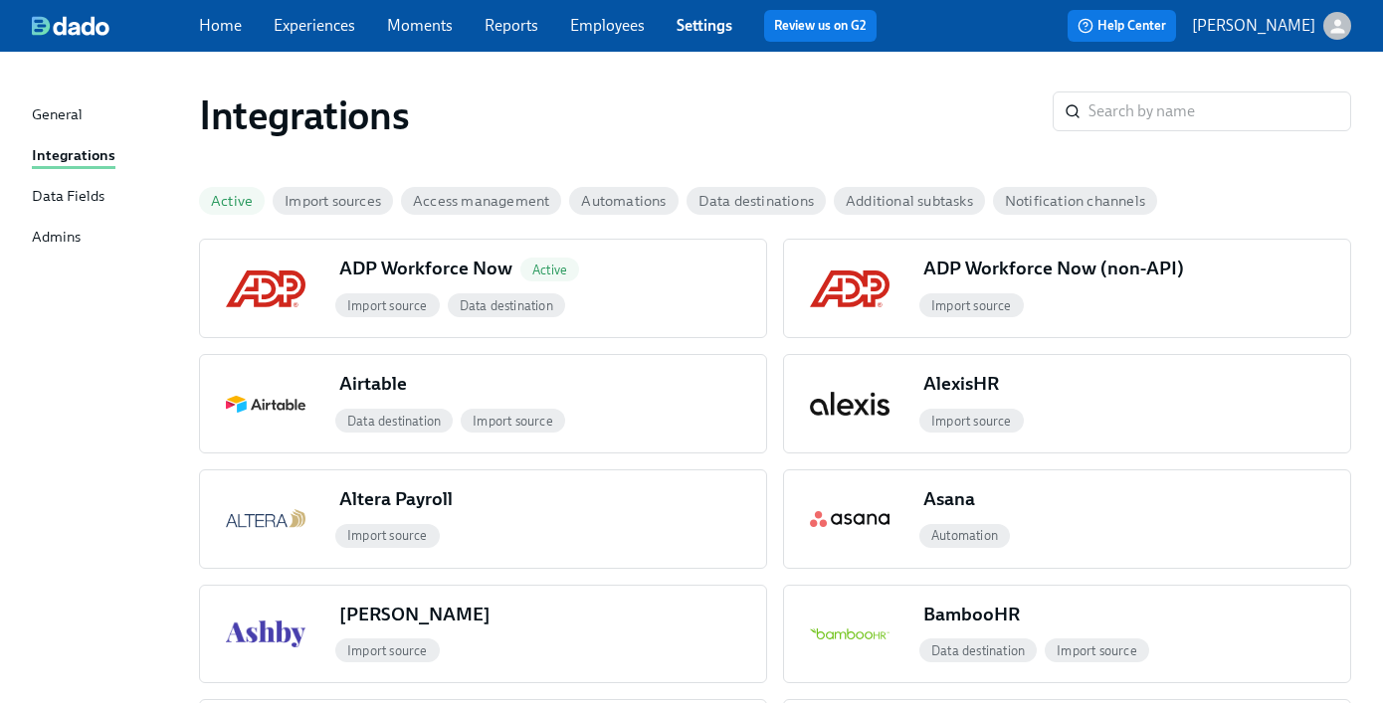
click at [76, 115] on div "General" at bounding box center [57, 115] width 51 height 25
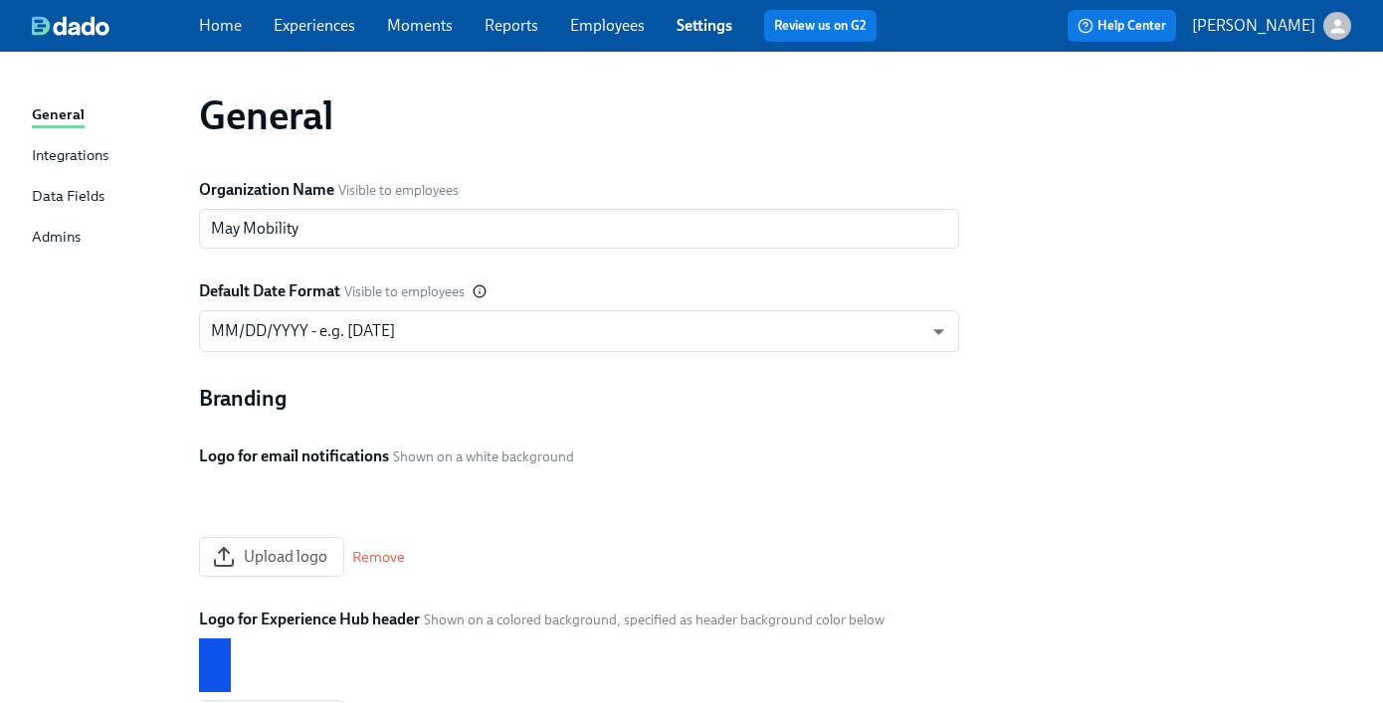
click at [219, 44] on div "Home Experiences Moments Reports Employees Settings Review us on G2 Help Center…" at bounding box center [691, 26] width 1383 height 52
click at [216, 33] on link "Home" at bounding box center [220, 25] width 43 height 19
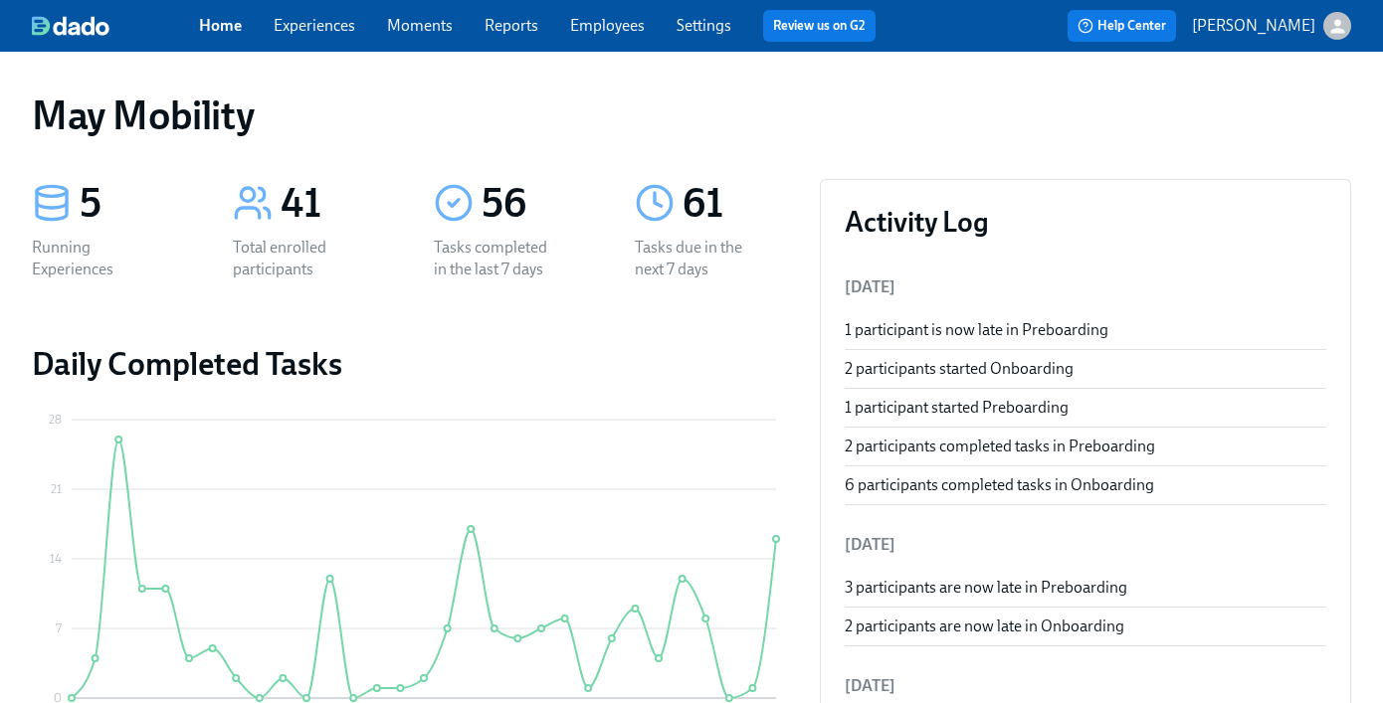
click at [1016, 333] on div "1 participant is now late in Preboarding" at bounding box center [1085, 330] width 481 height 22
click at [308, 39] on div "Home Experiences Moments Reports Employees Settings Review us on G2" at bounding box center [545, 26] width 692 height 32
click at [307, 33] on link "Experiences" at bounding box center [315, 25] width 82 height 19
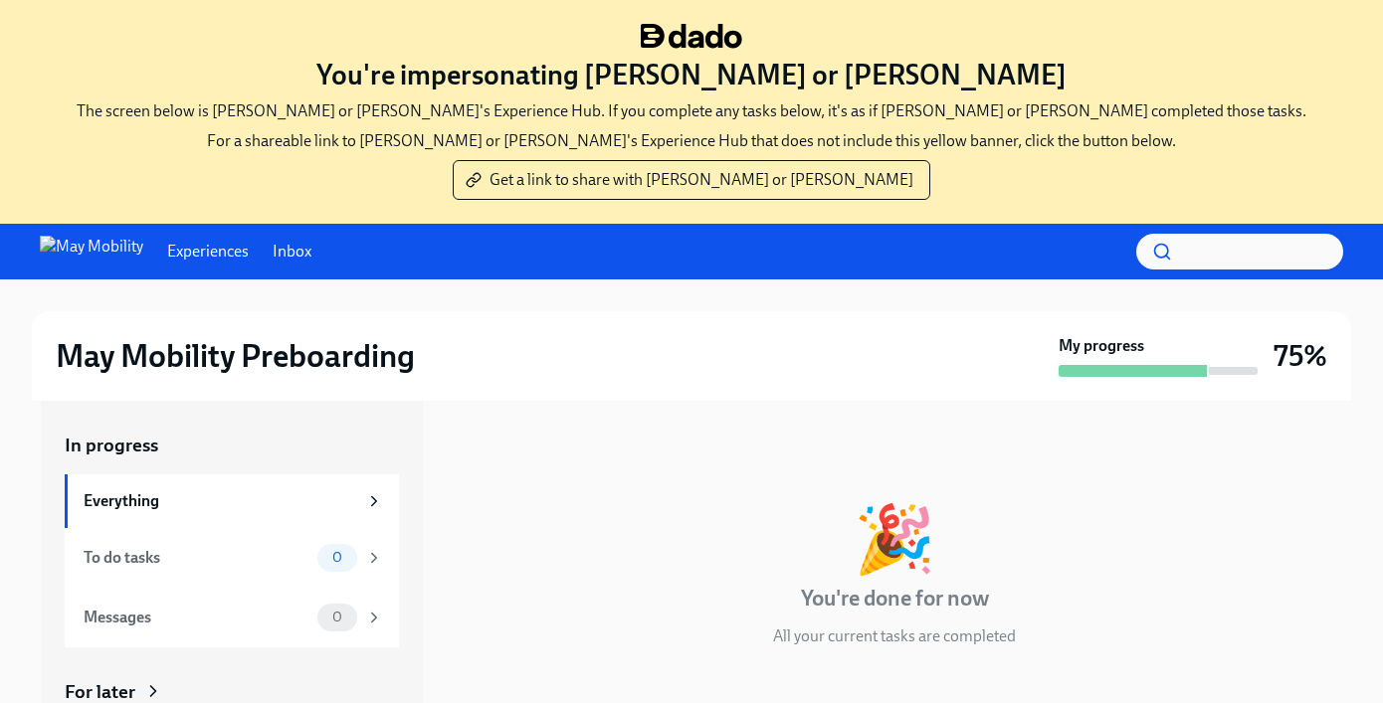
scroll to position [228, 0]
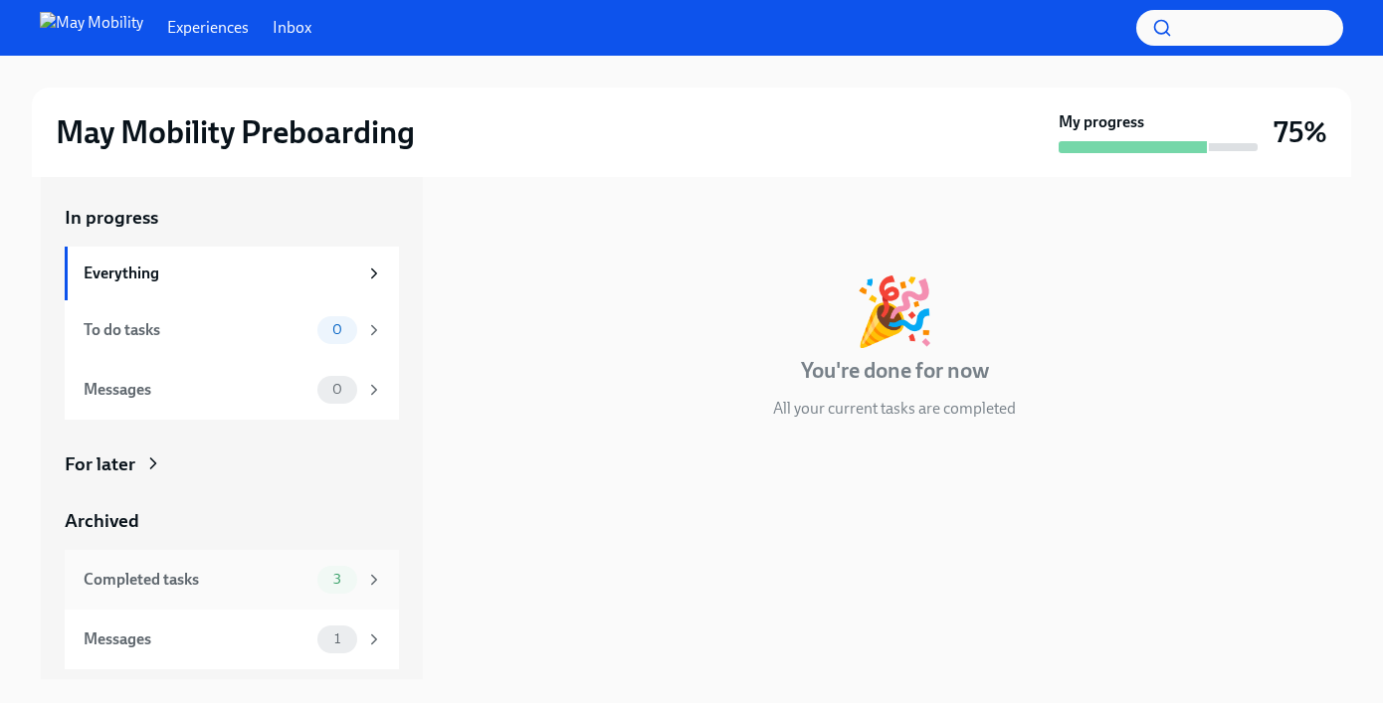
click at [223, 578] on div "Completed tasks" at bounding box center [197, 580] width 226 height 22
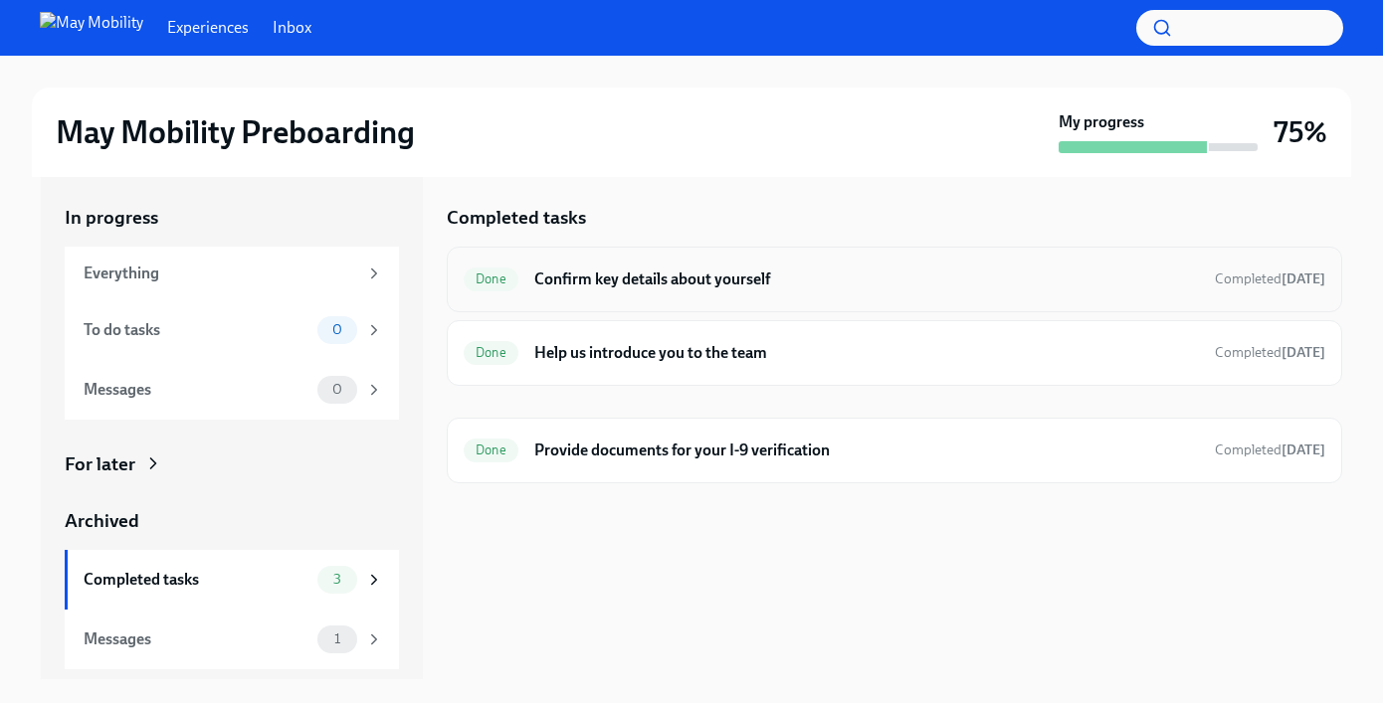
click at [704, 279] on h6 "Confirm key details about yourself" at bounding box center [866, 280] width 664 height 22
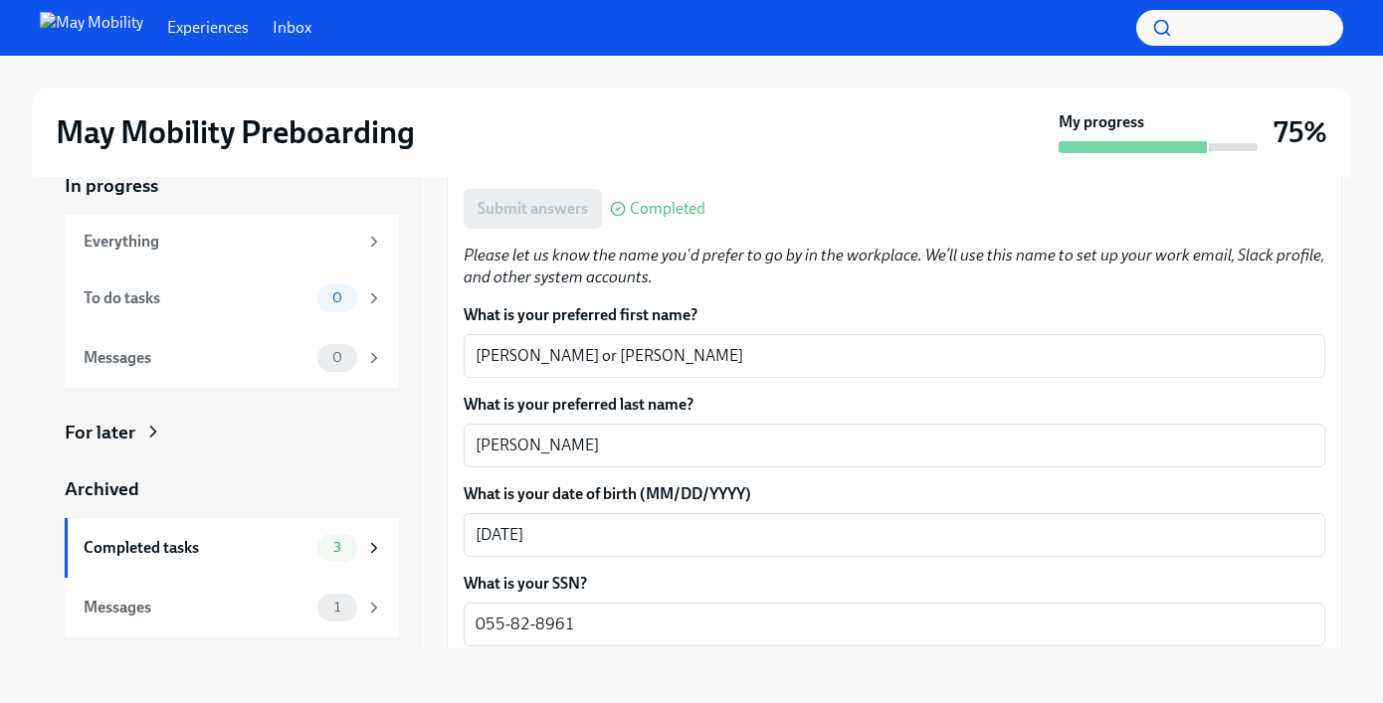
scroll to position [481, 0]
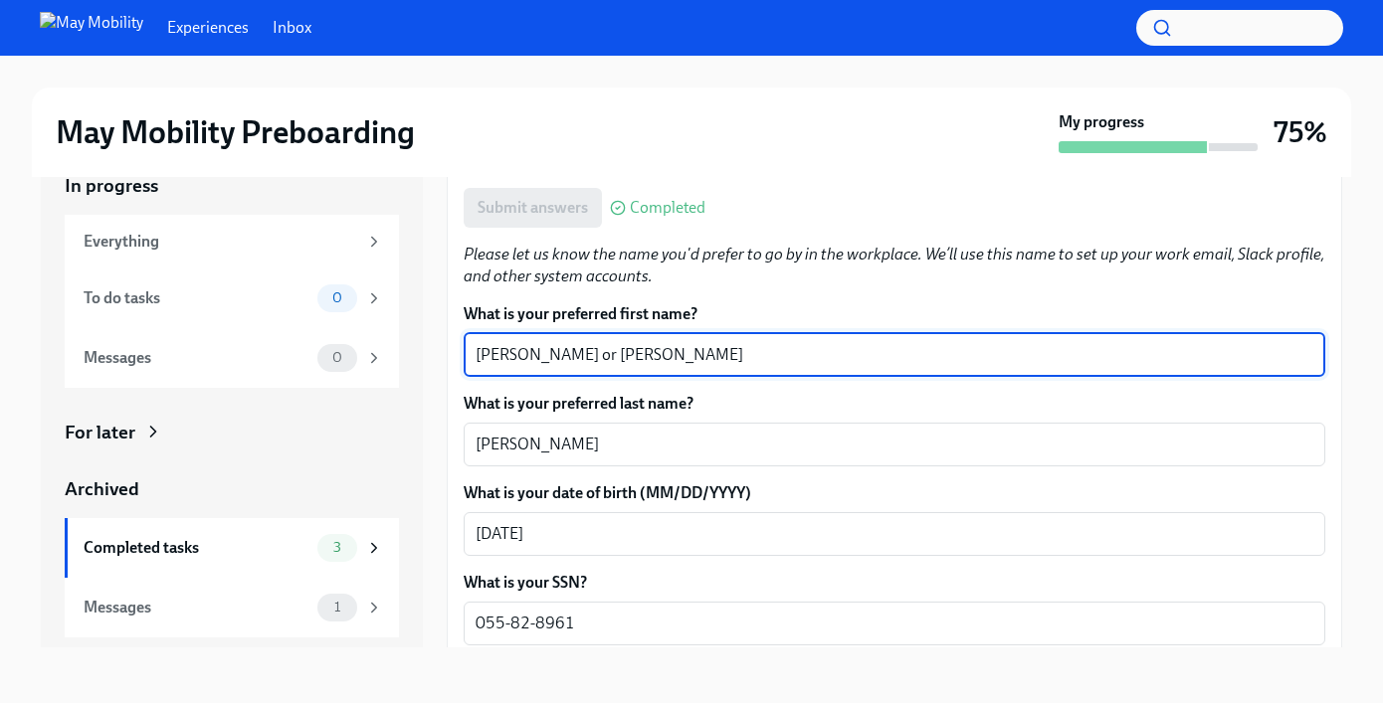
drag, startPoint x: 541, startPoint y: 359, endPoint x: 670, endPoint y: 359, distance: 129.3
click at [670, 359] on textarea "Dashawn or Shawn" at bounding box center [894, 355] width 838 height 24
type textarea "Dashawn"
click at [808, 155] on div "May Mobility Preboarding My progress 75%" at bounding box center [691, 133] width 1319 height 90
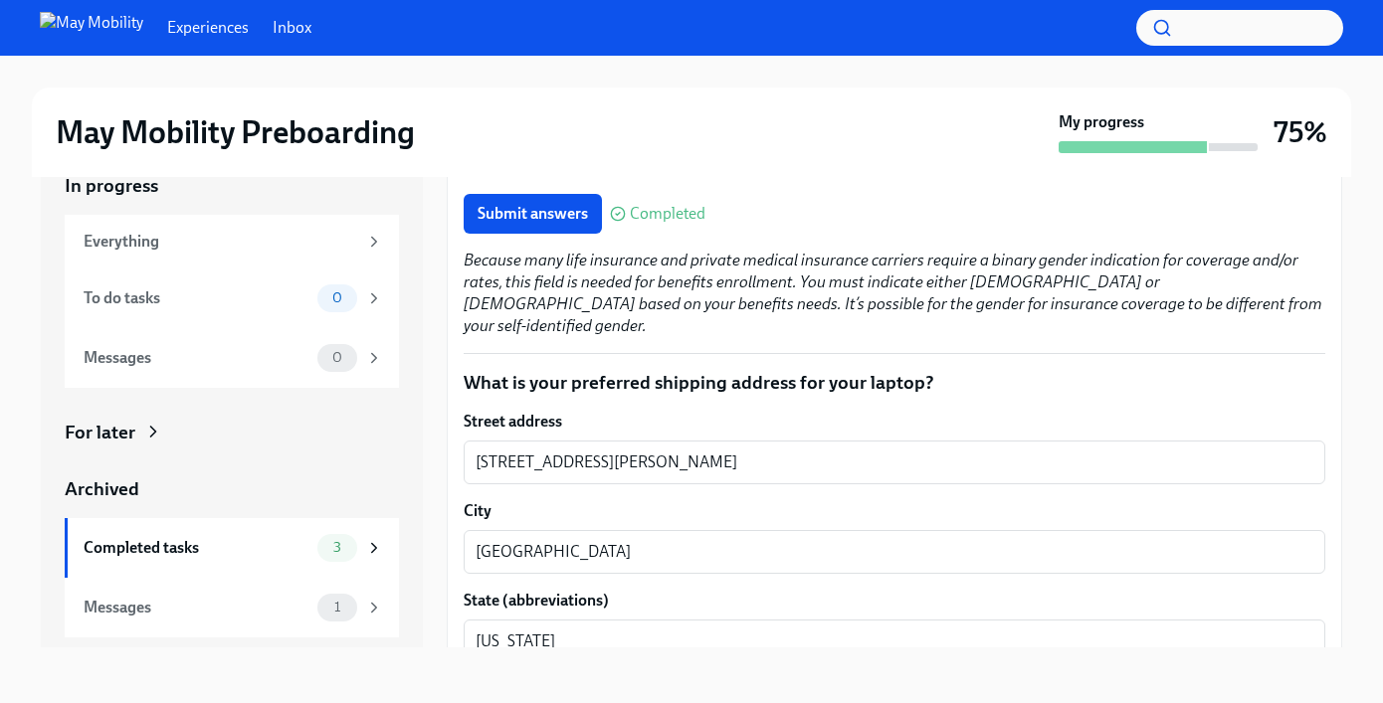
scroll to position [1850, 0]
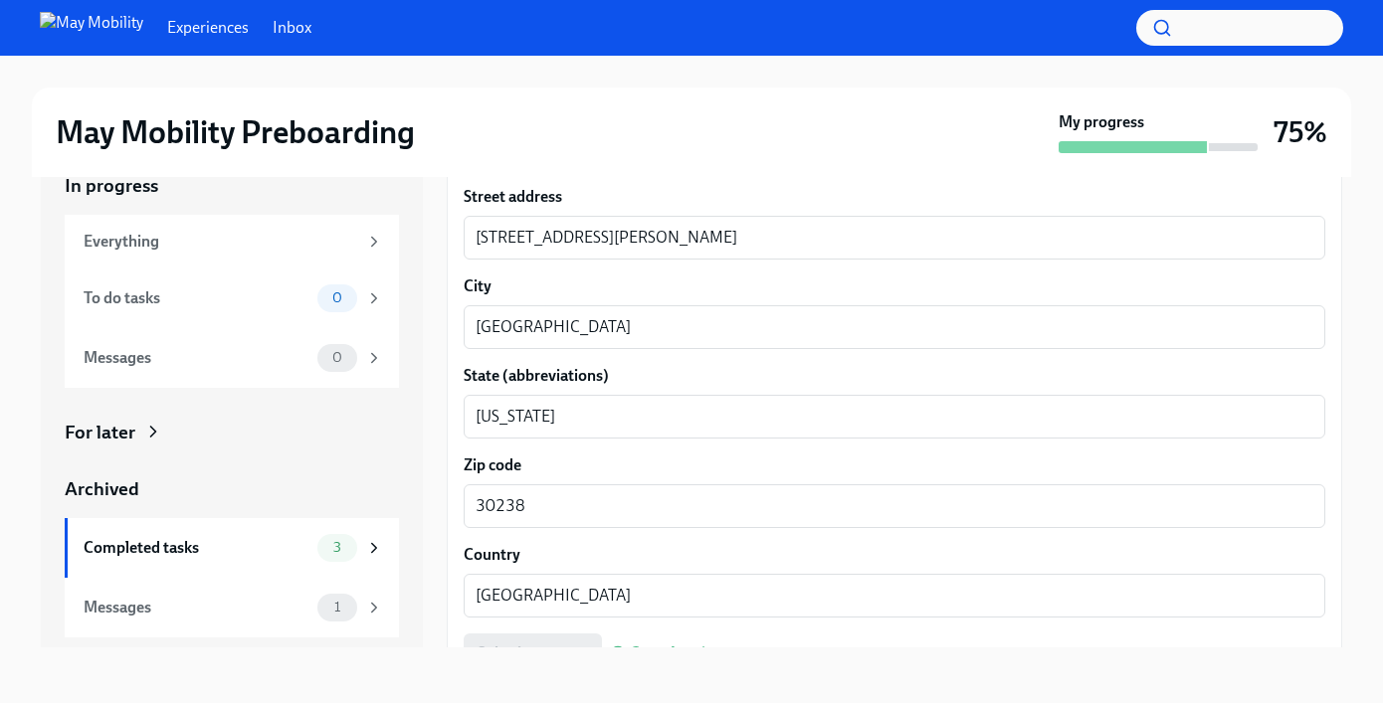
click at [536, 634] on div "Submit answers Completed" at bounding box center [894, 654] width 861 height 40
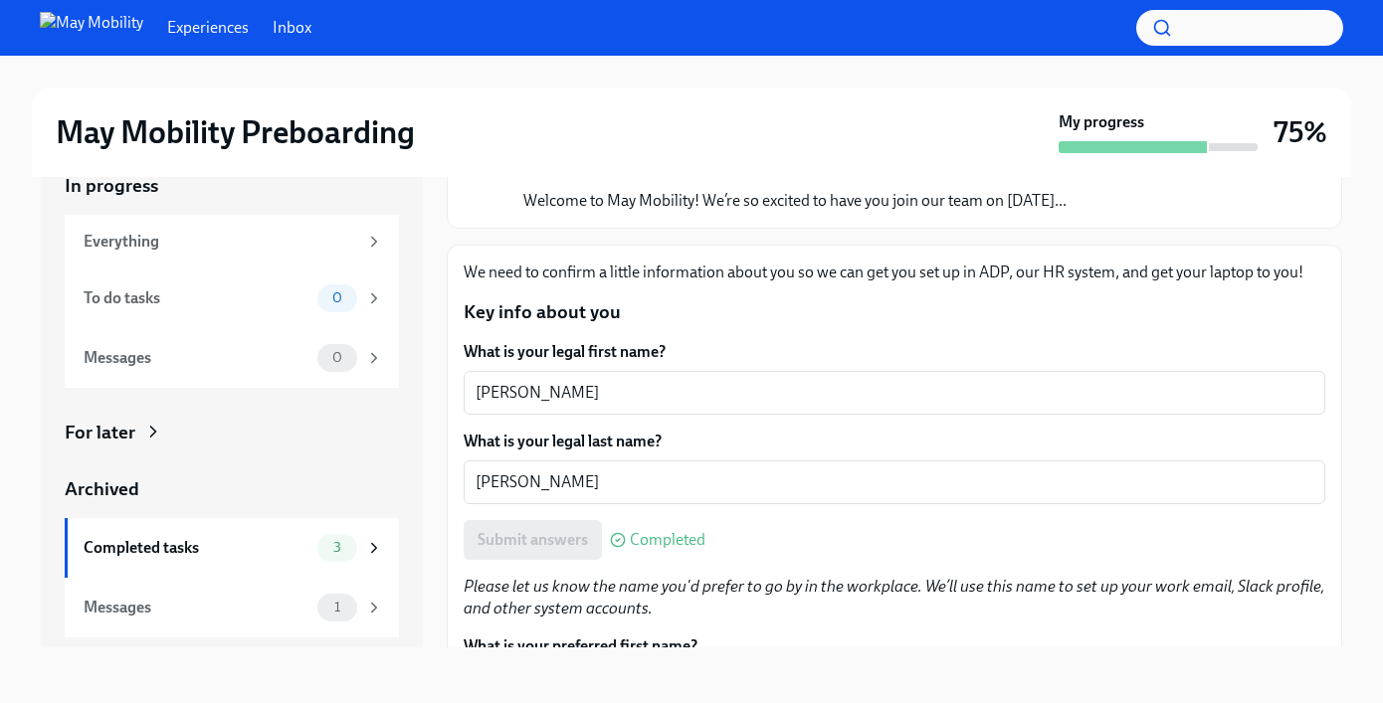
scroll to position [0, 0]
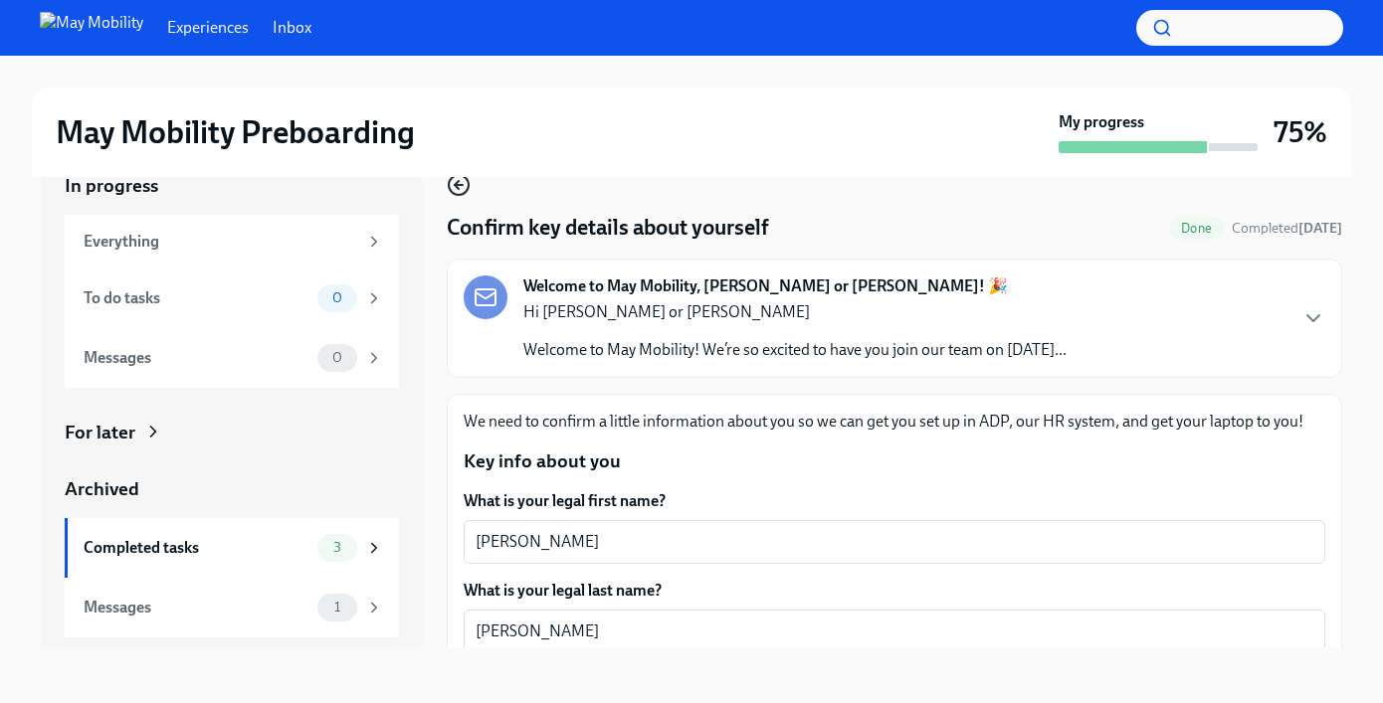
click at [461, 189] on icon "button" at bounding box center [459, 185] width 24 height 24
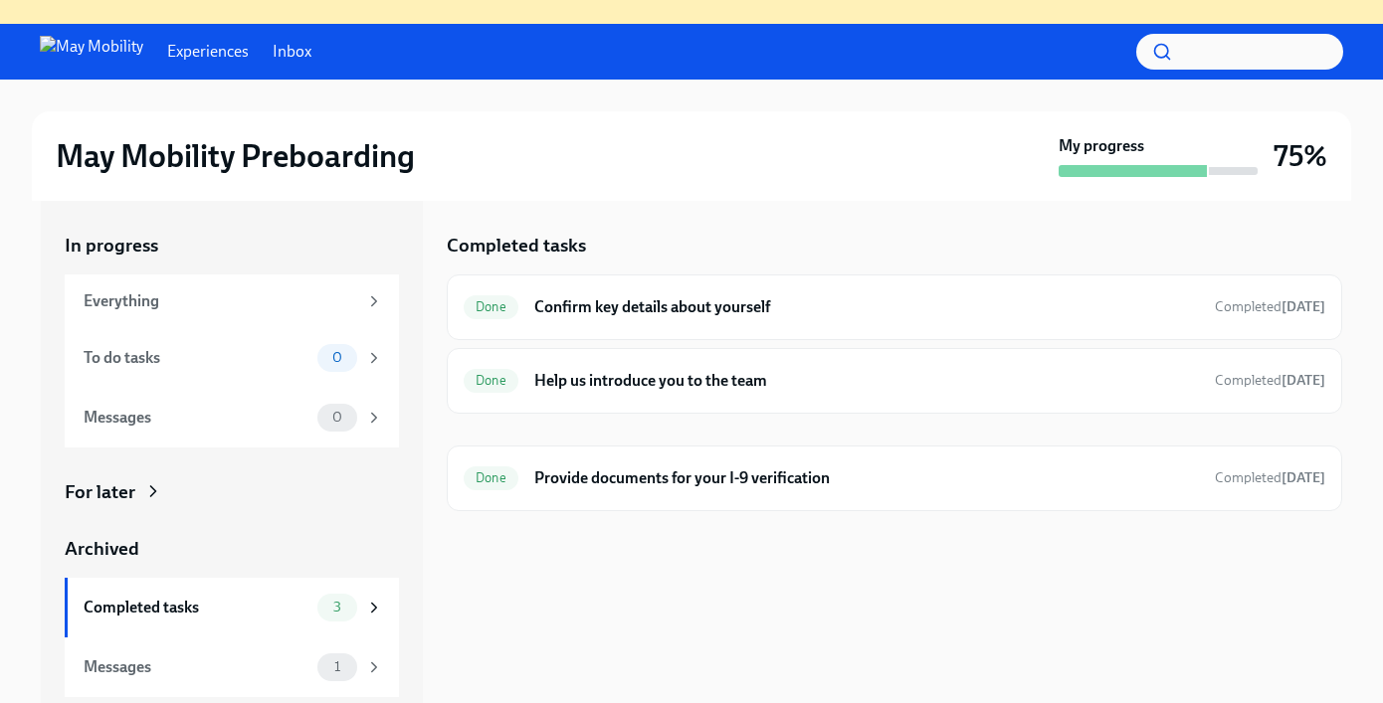
scroll to position [222, 0]
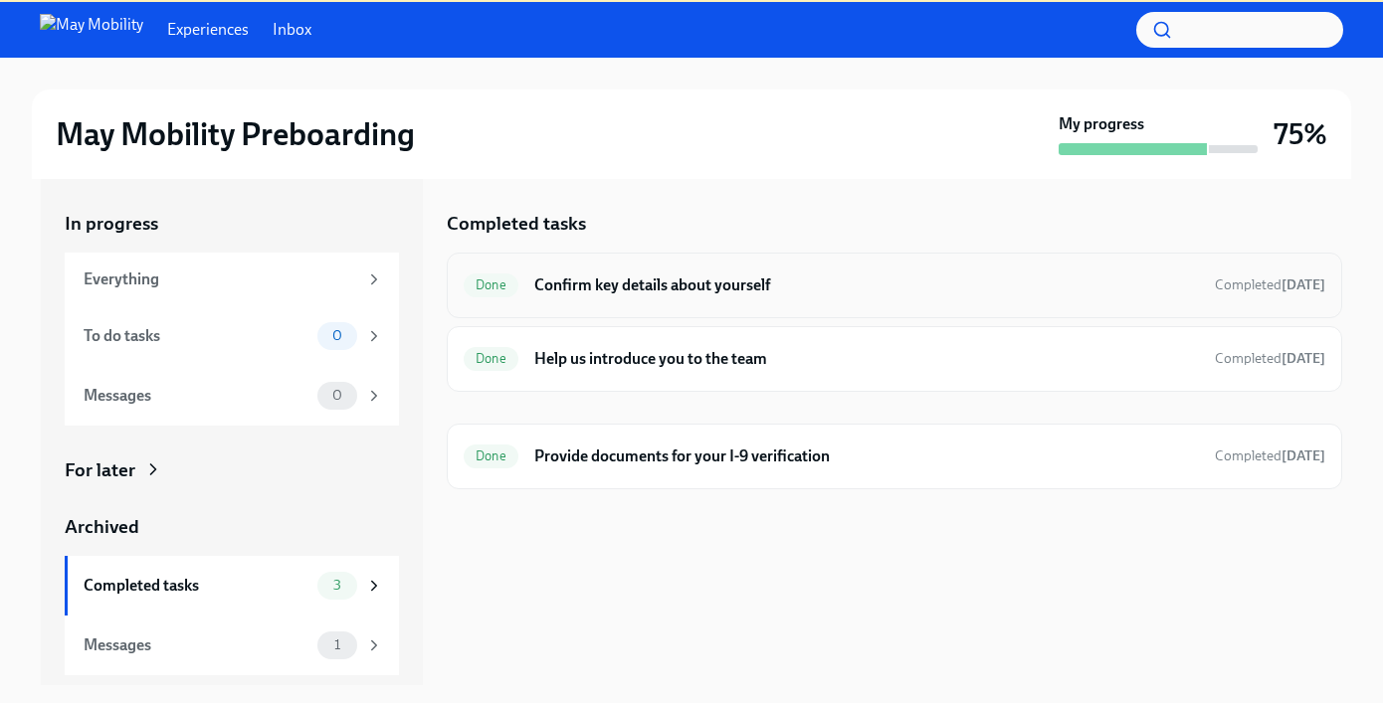
click at [664, 291] on h6 "Confirm key details about yourself" at bounding box center [866, 286] width 664 height 22
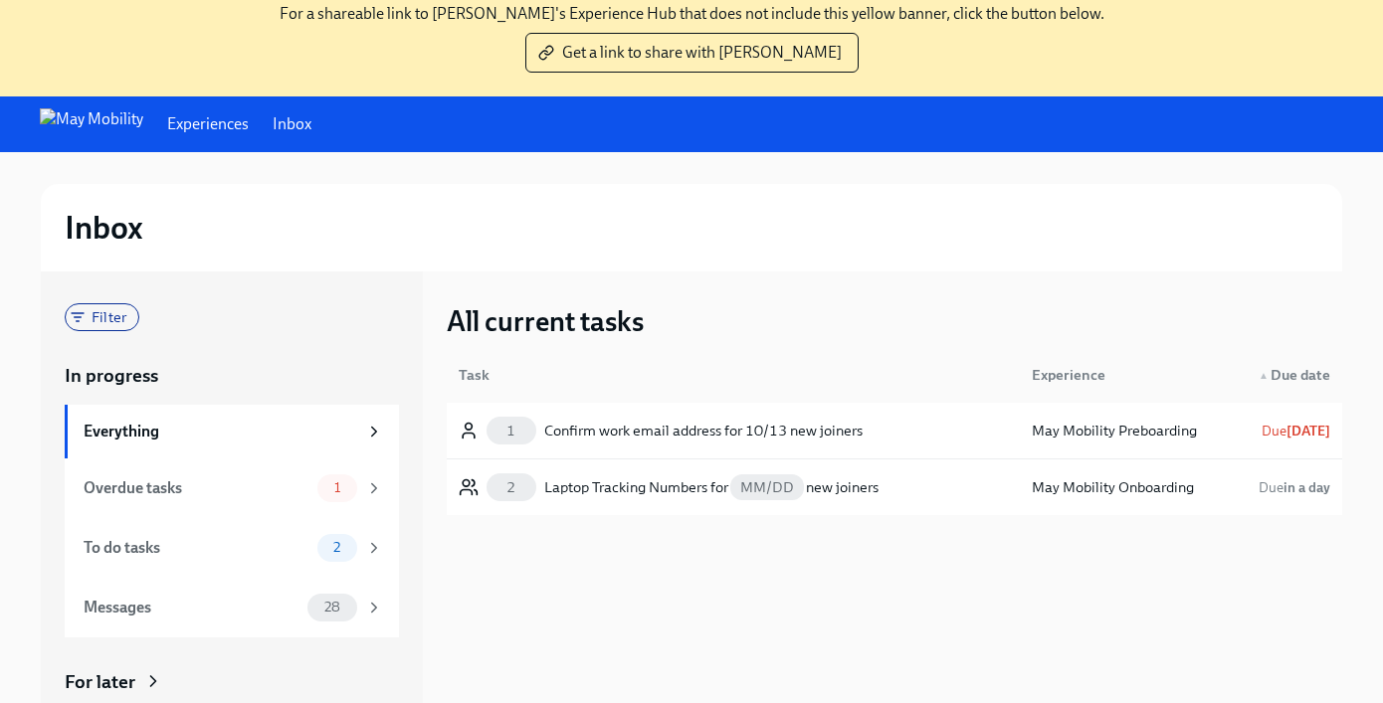
scroll to position [197, 0]
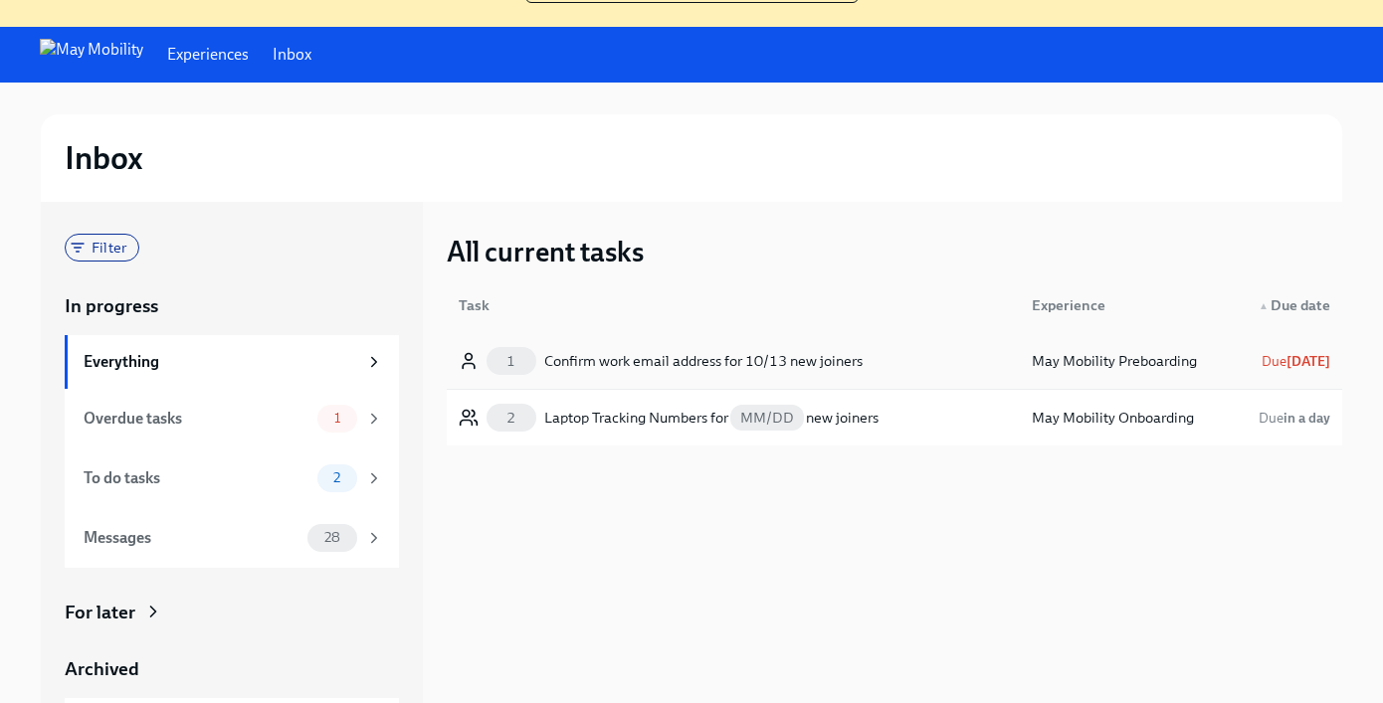
click at [878, 363] on div "1 Confirm work email address for 10/13 new joiners" at bounding box center [733, 361] width 565 height 40
